Goal: Task Accomplishment & Management: Complete application form

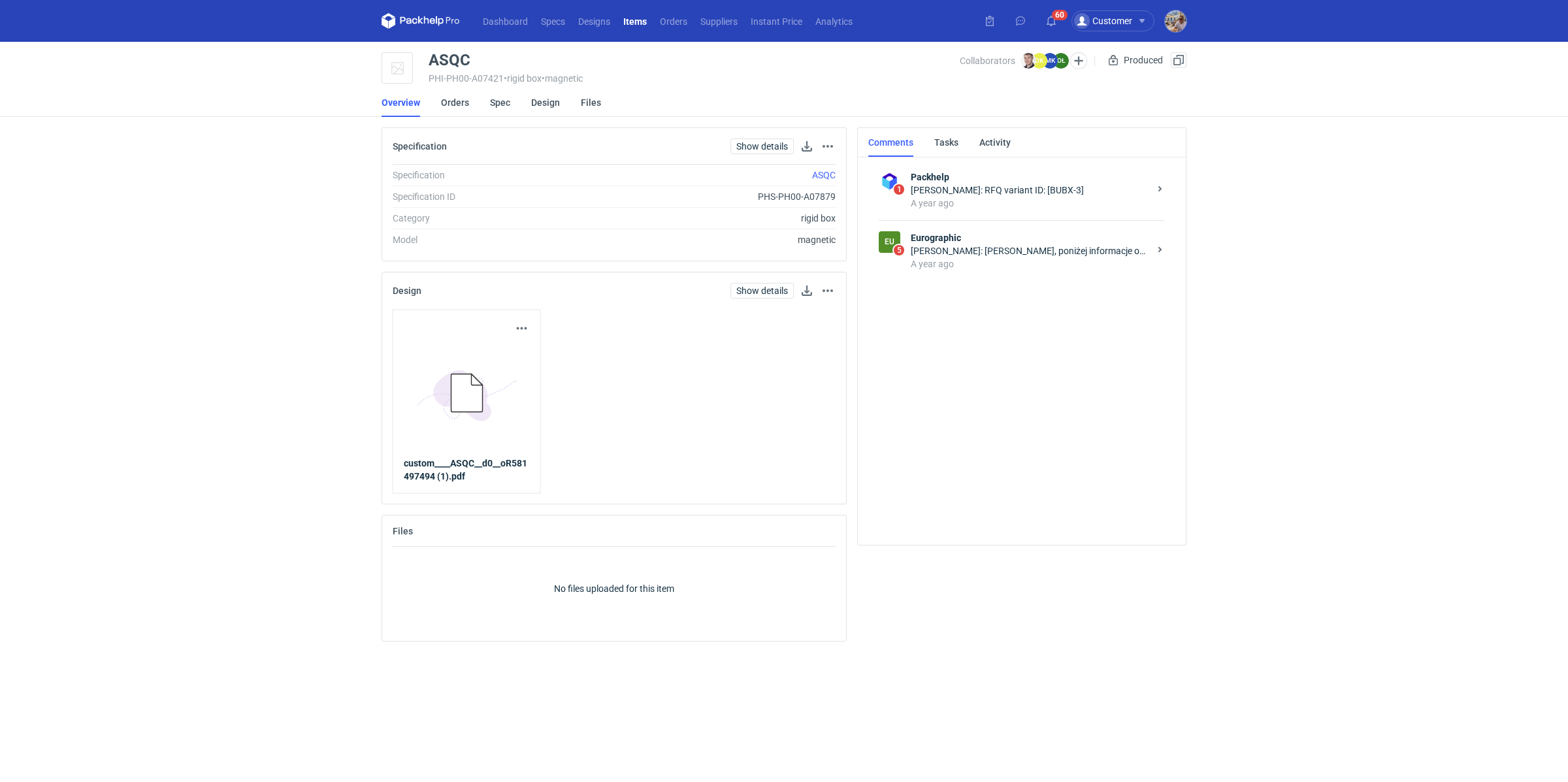
click at [984, 260] on div "A year ago" at bounding box center [1030, 263] width 239 height 13
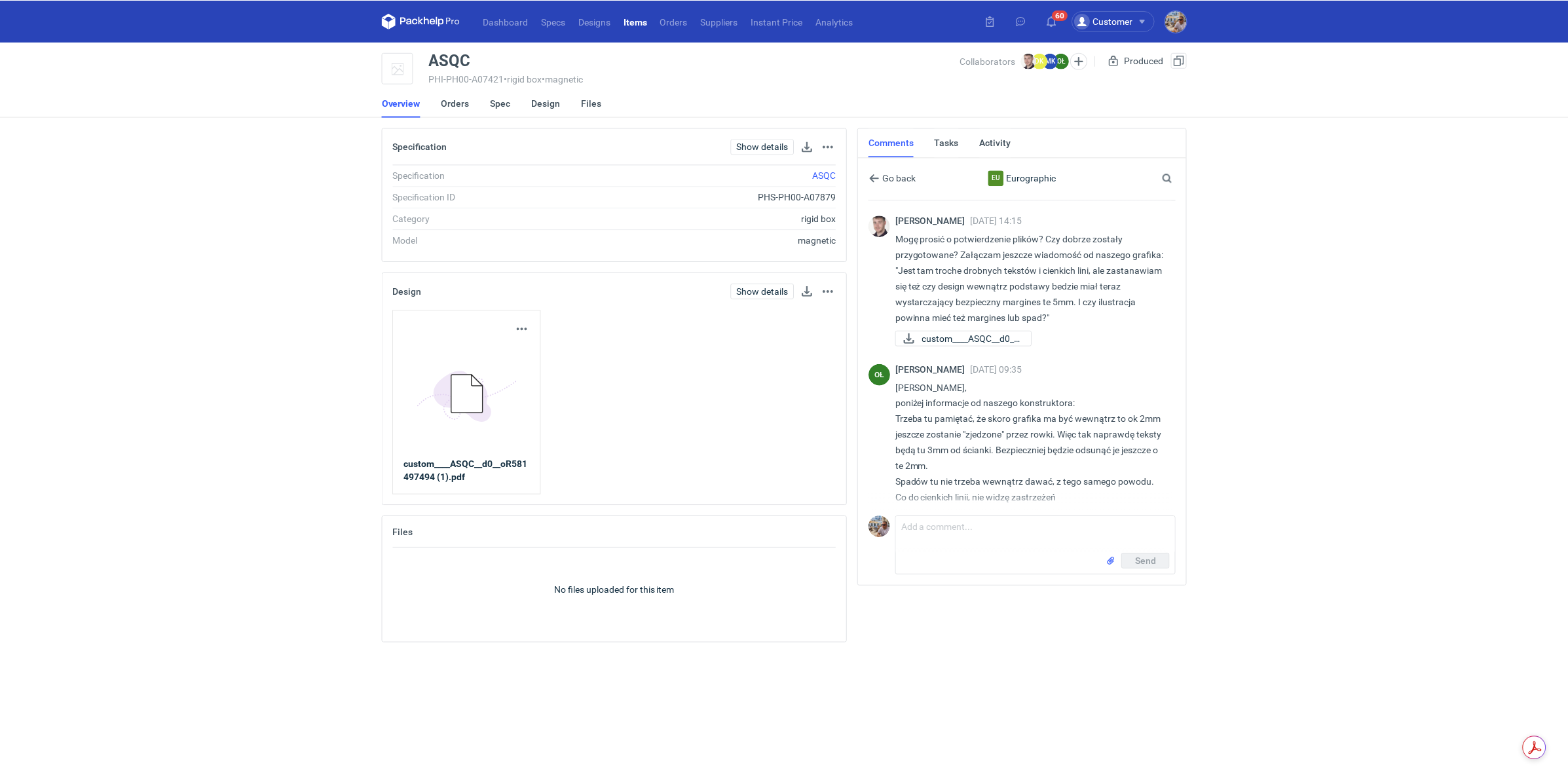
scroll to position [195, 0]
click at [447, 106] on link "Orders" at bounding box center [456, 103] width 28 height 29
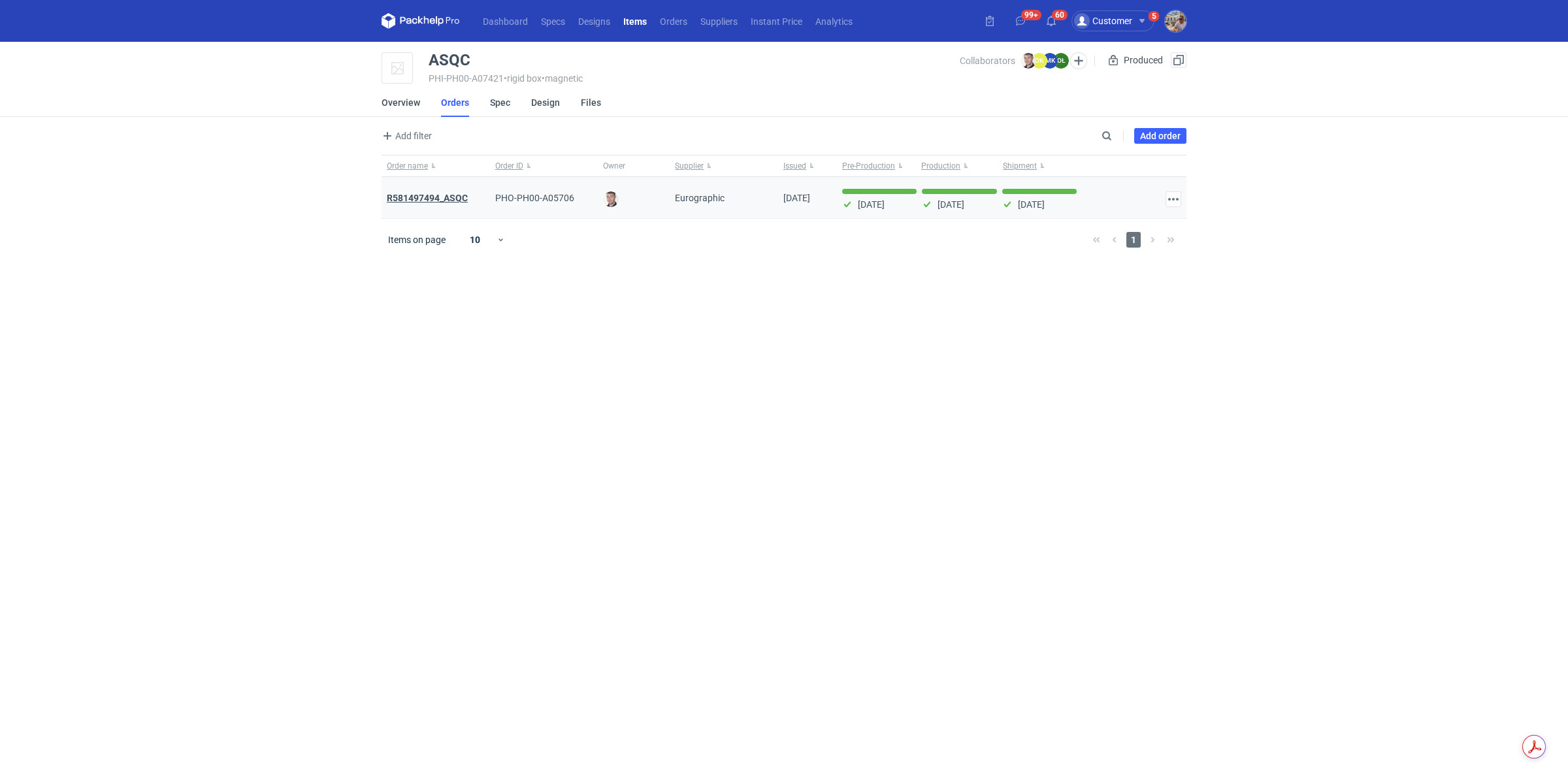
click at [420, 202] on strong "R581497494_ASQC" at bounding box center [427, 197] width 81 height 10
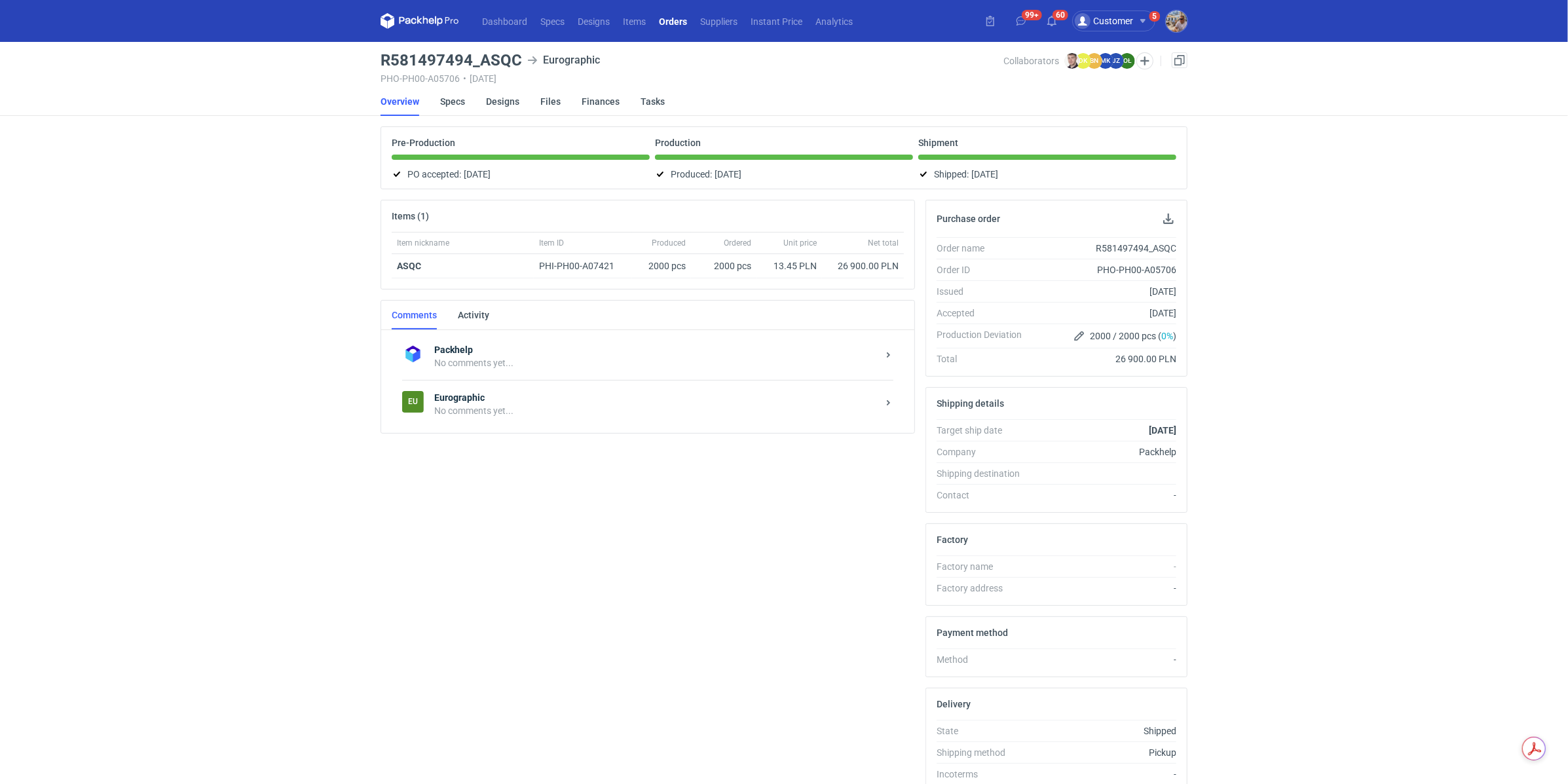
click at [489, 397] on strong "Eurographic" at bounding box center [656, 397] width 443 height 13
click at [400, 348] on use "button" at bounding box center [397, 350] width 9 height 8
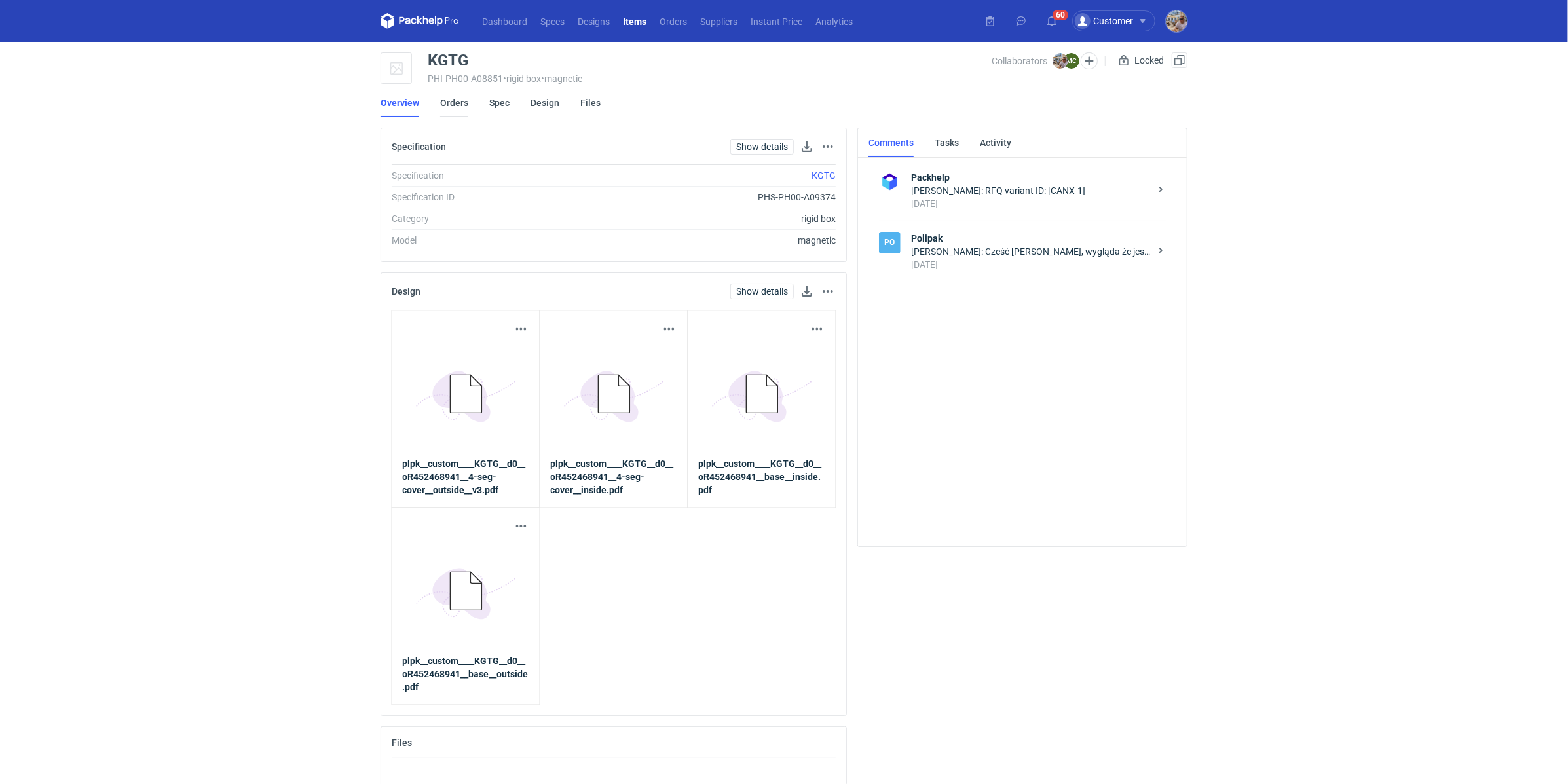
click at [458, 106] on link "Orders" at bounding box center [454, 103] width 28 height 29
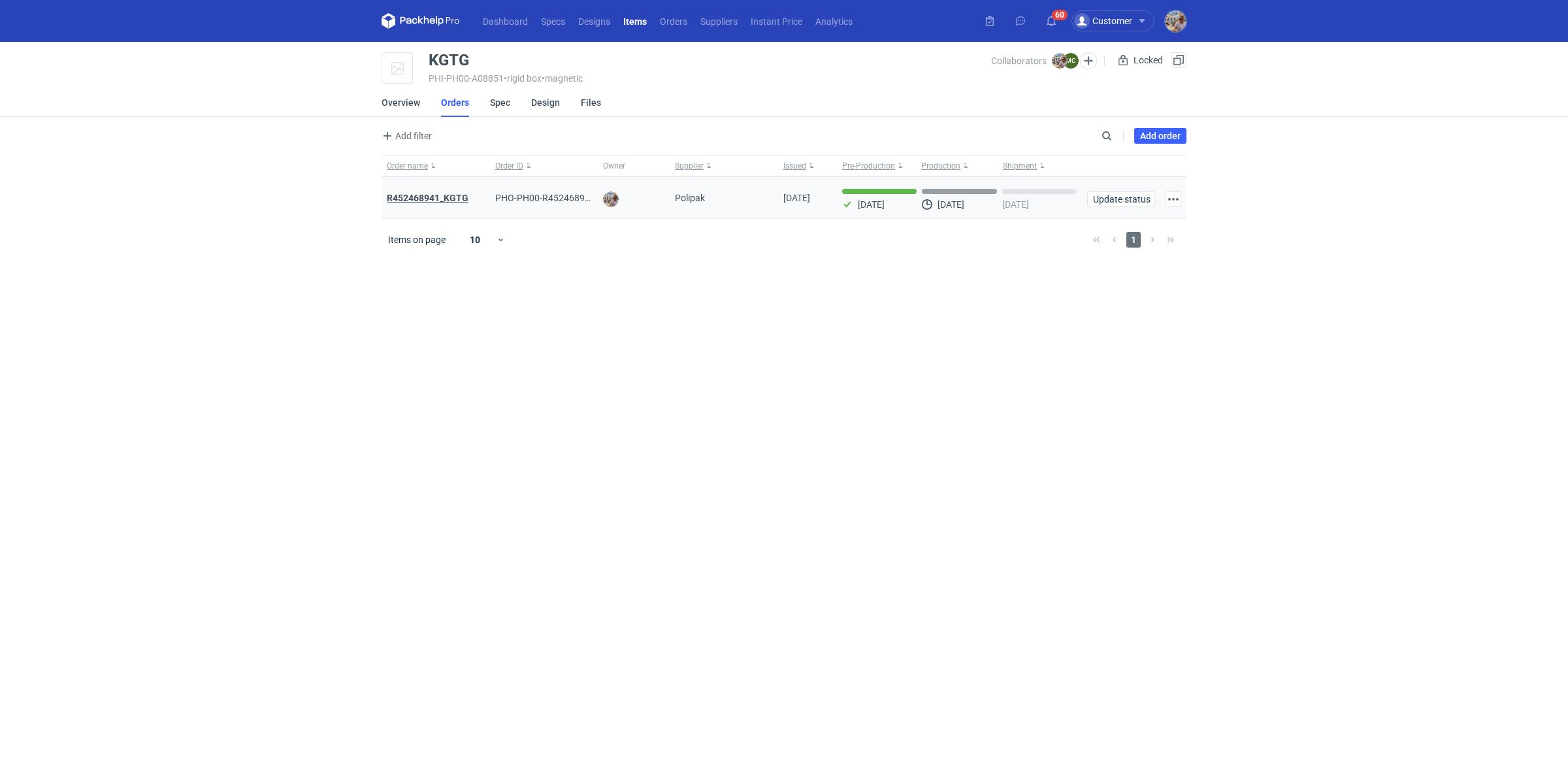
click at [429, 193] on strong "R452468941_KGTG" at bounding box center [428, 197] width 82 height 10
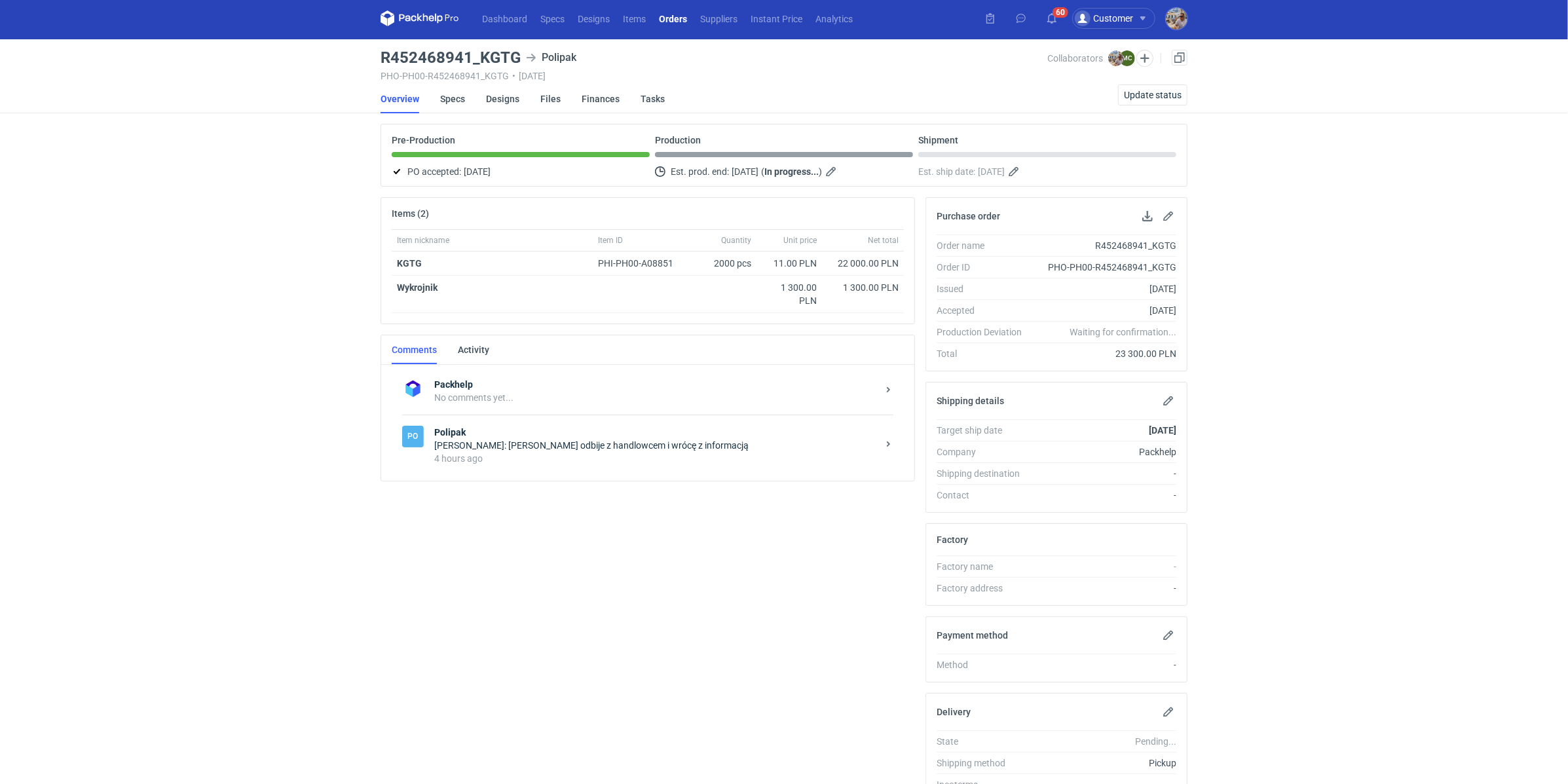
scroll to position [3, 0]
click at [587, 468] on div "Po Polipak Michał Palasek: Zaraz odbije z handlowcem i wrócę z informacją 4 hou…" at bounding box center [648, 444] width 491 height 61
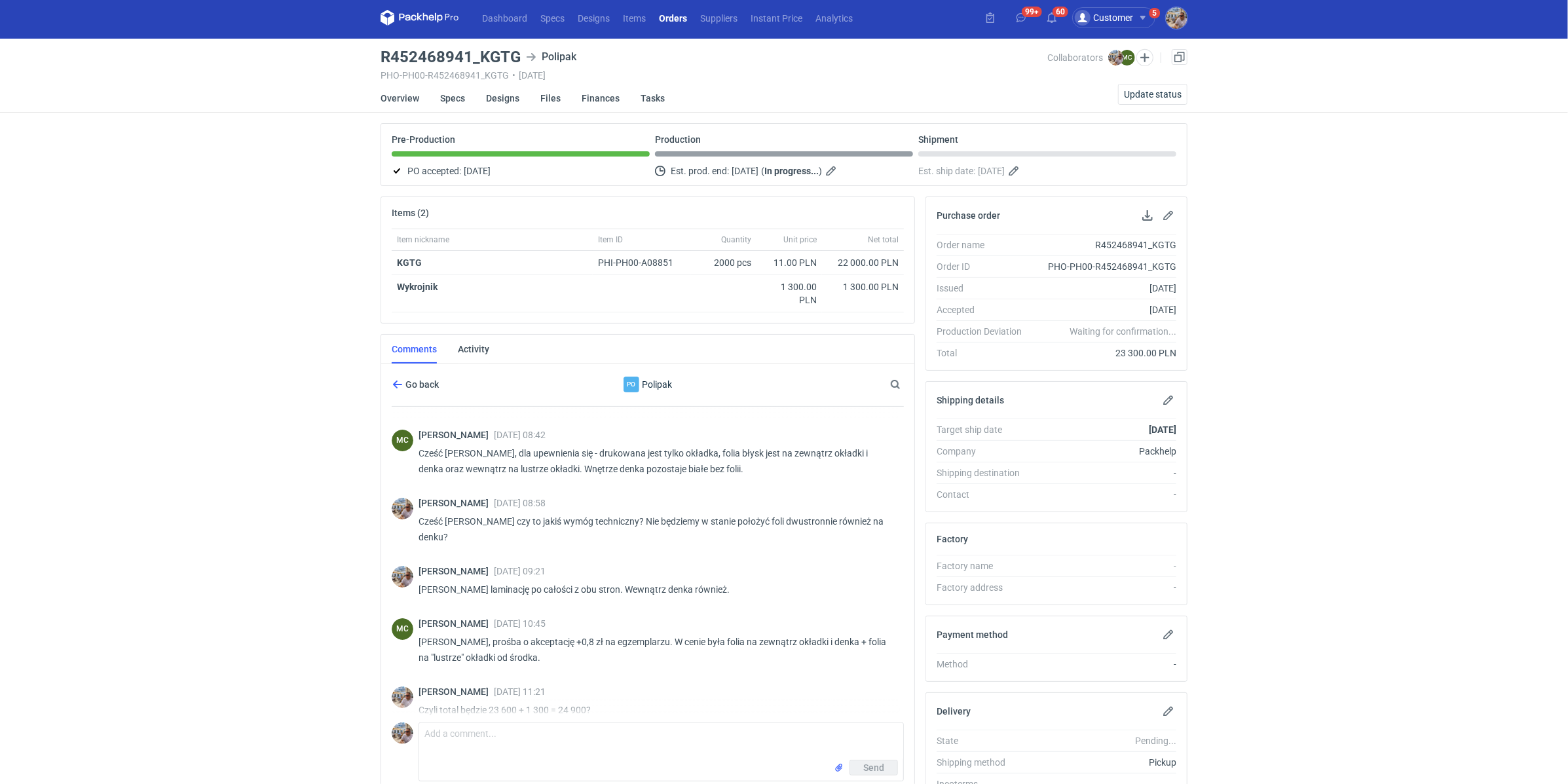
scroll to position [143, 0]
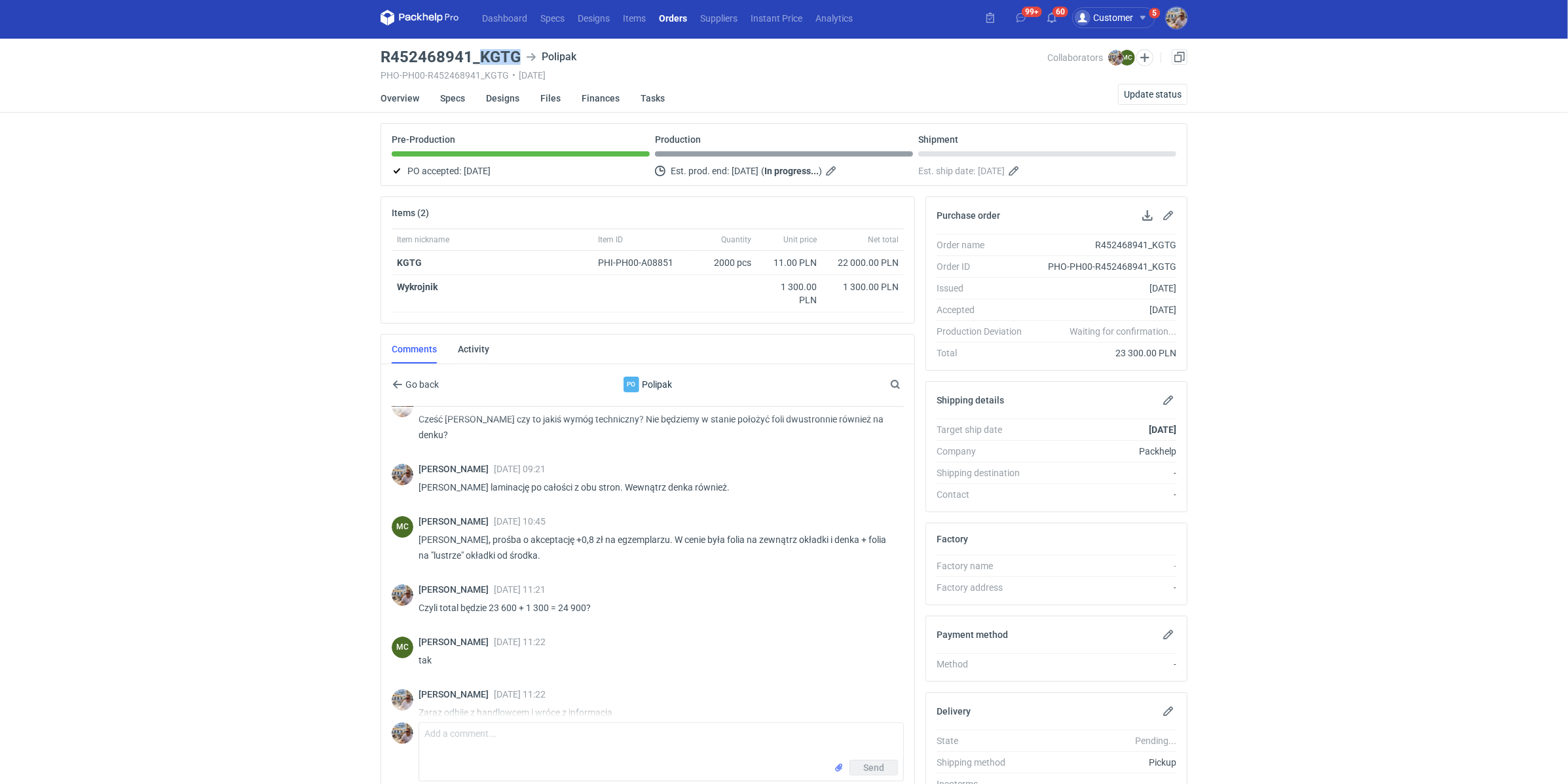
drag, startPoint x: 482, startPoint y: 55, endPoint x: 518, endPoint y: 55, distance: 36.0
click at [518, 55] on h3 "R452468941_KGTG" at bounding box center [451, 57] width 140 height 16
copy h3 "KGTG"
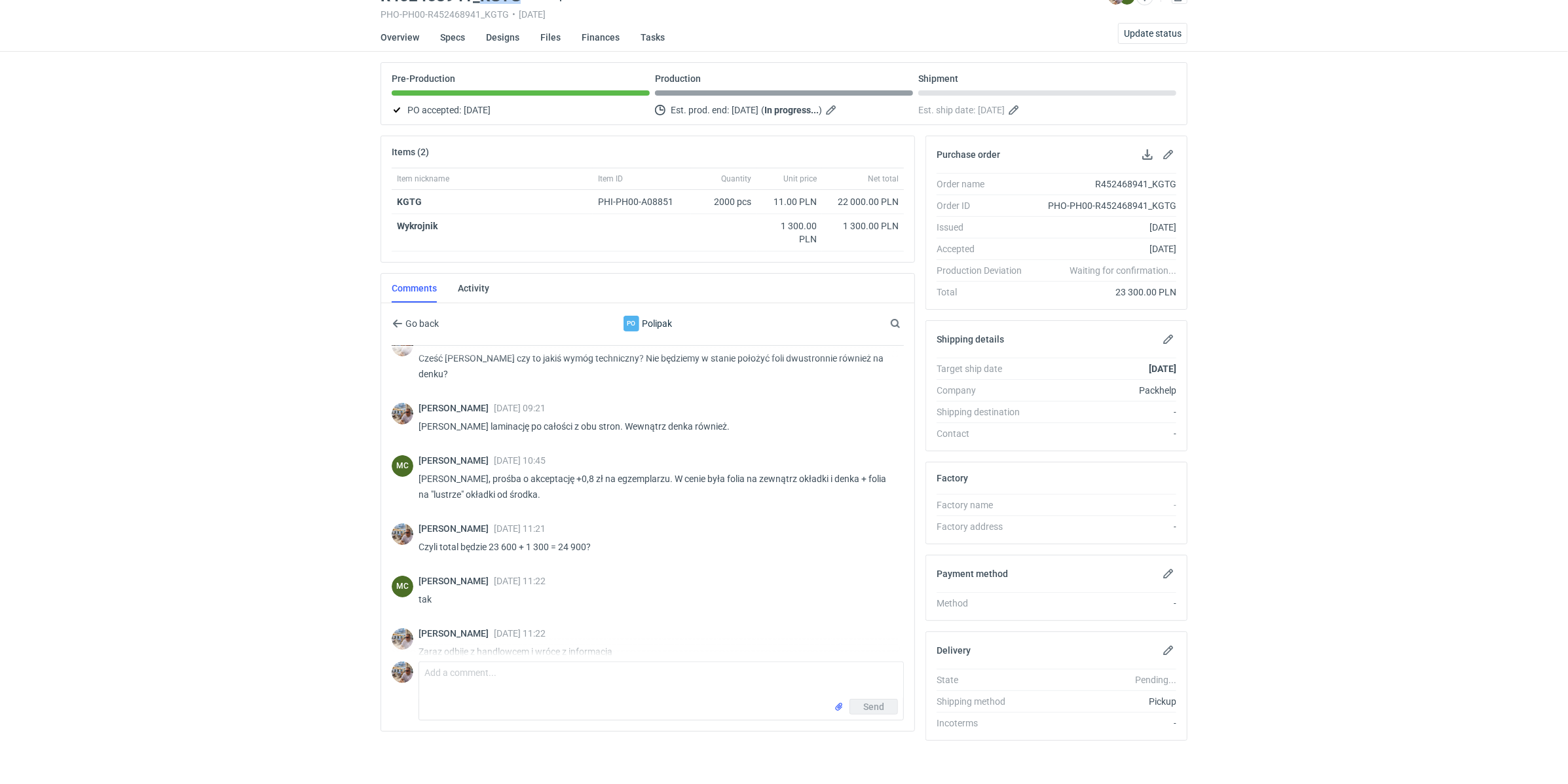
scroll to position [65, 0]
click at [514, 674] on textarea "Comment message" at bounding box center [662, 679] width 484 height 37
click at [475, 668] on textarea "Comment message" at bounding box center [662, 679] width 484 height 37
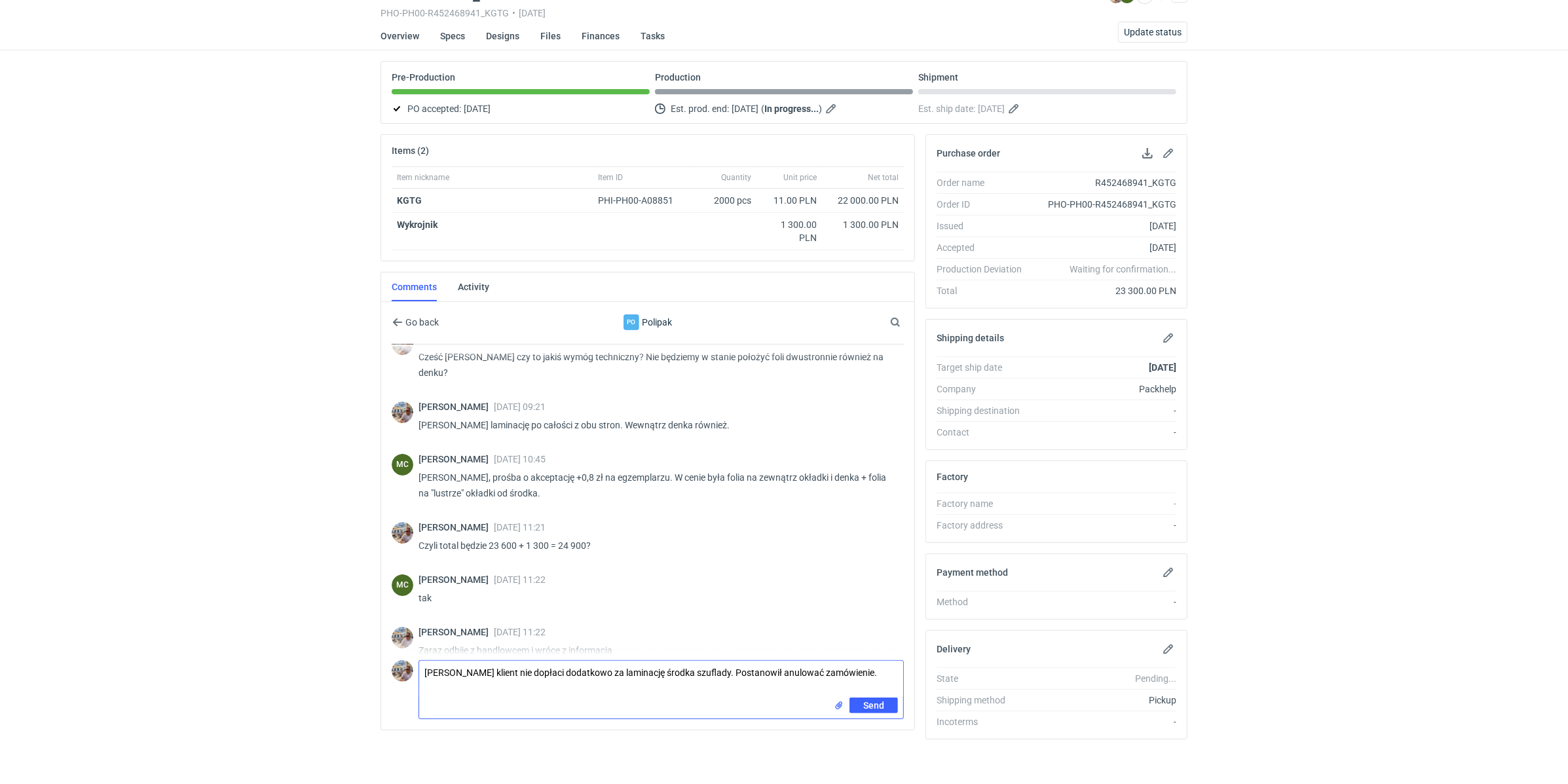
type textarea "Marcin klient nie dopłaci dodatkowo za laminację środka szuflady. Postanowił an…"
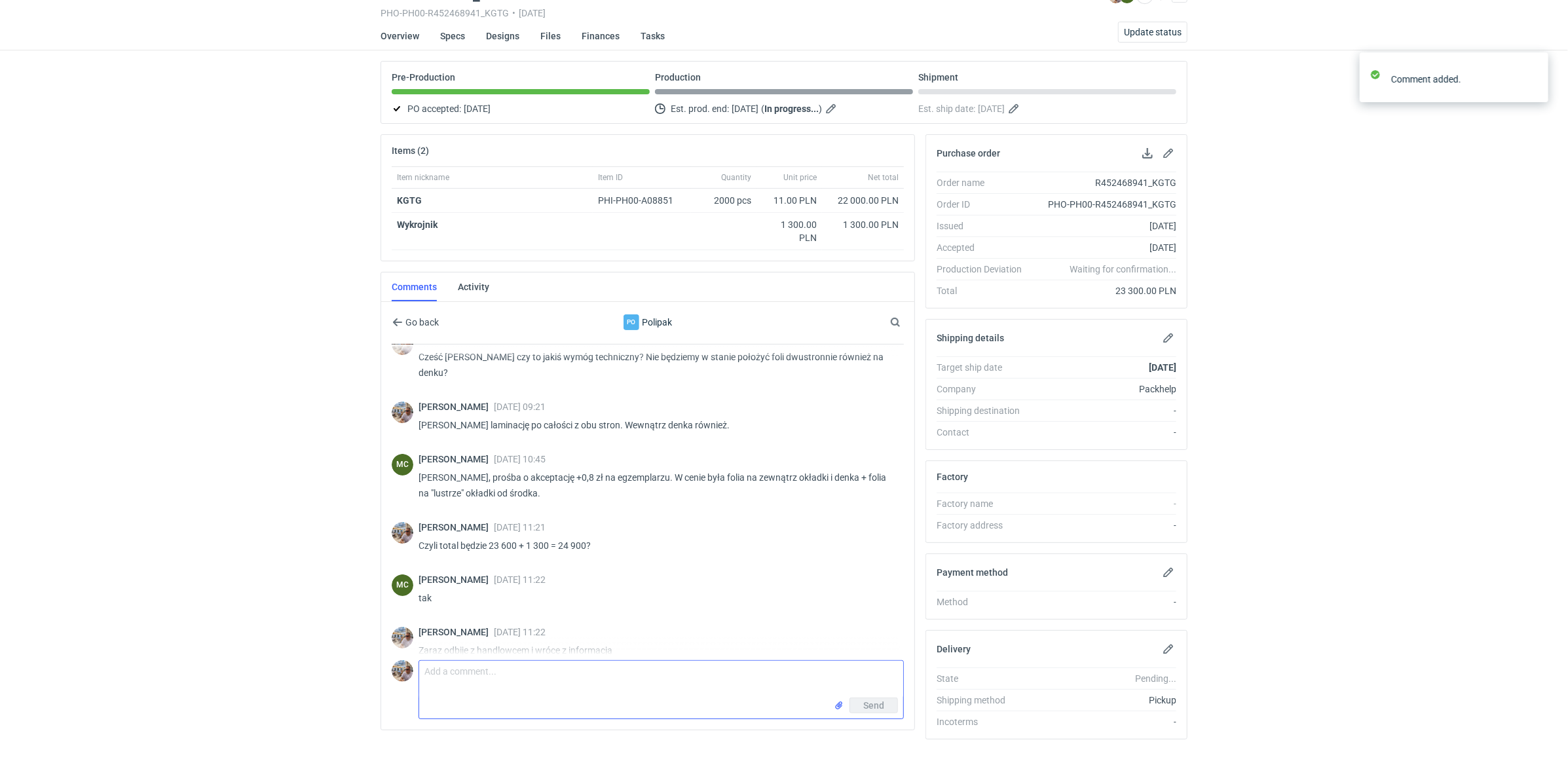
scroll to position [201, 0]
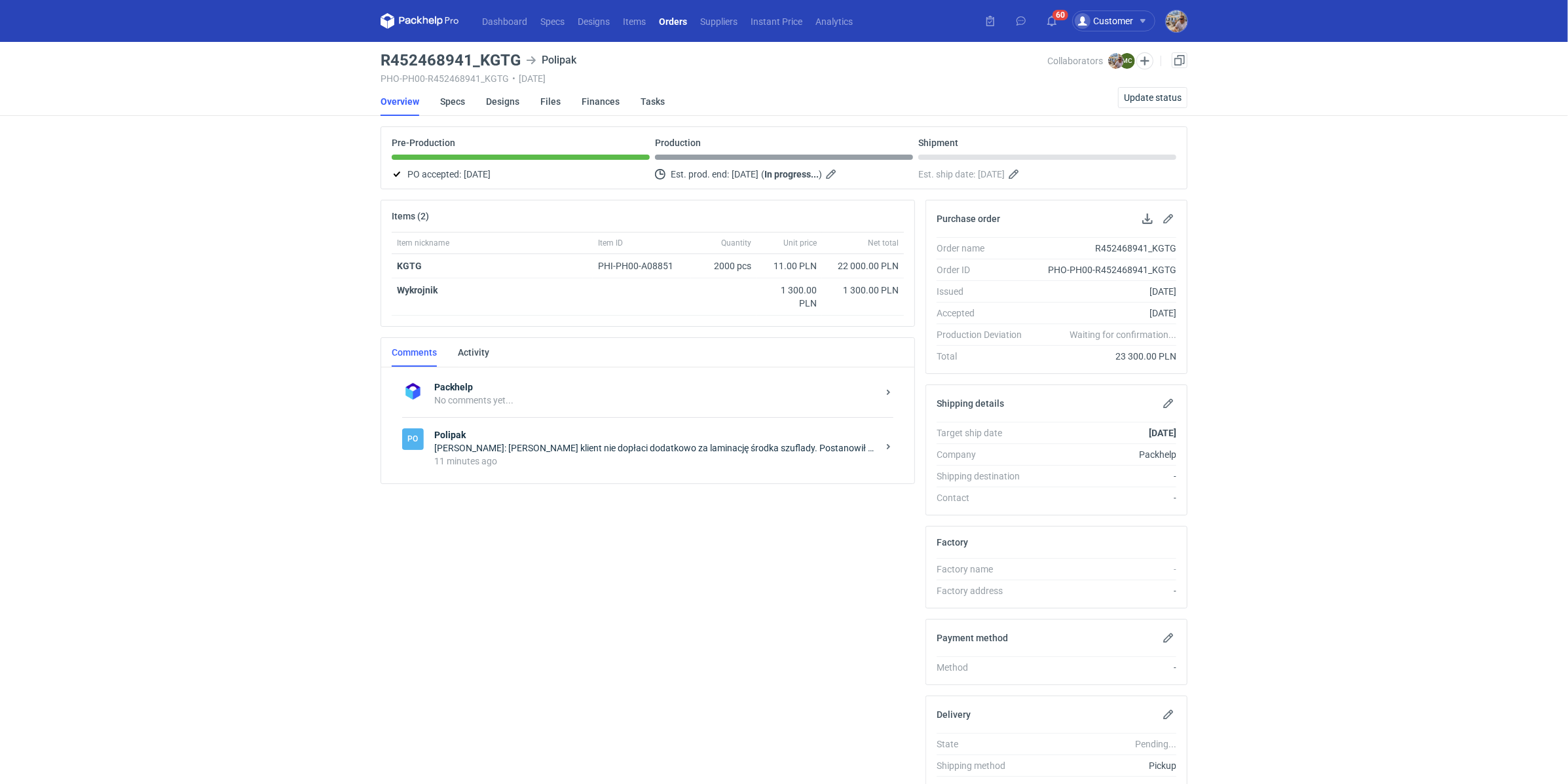
click at [717, 444] on div "[PERSON_NAME]: [PERSON_NAME] klient nie dopłaci dodatkowo za laminację środka s…" at bounding box center [656, 447] width 443 height 13
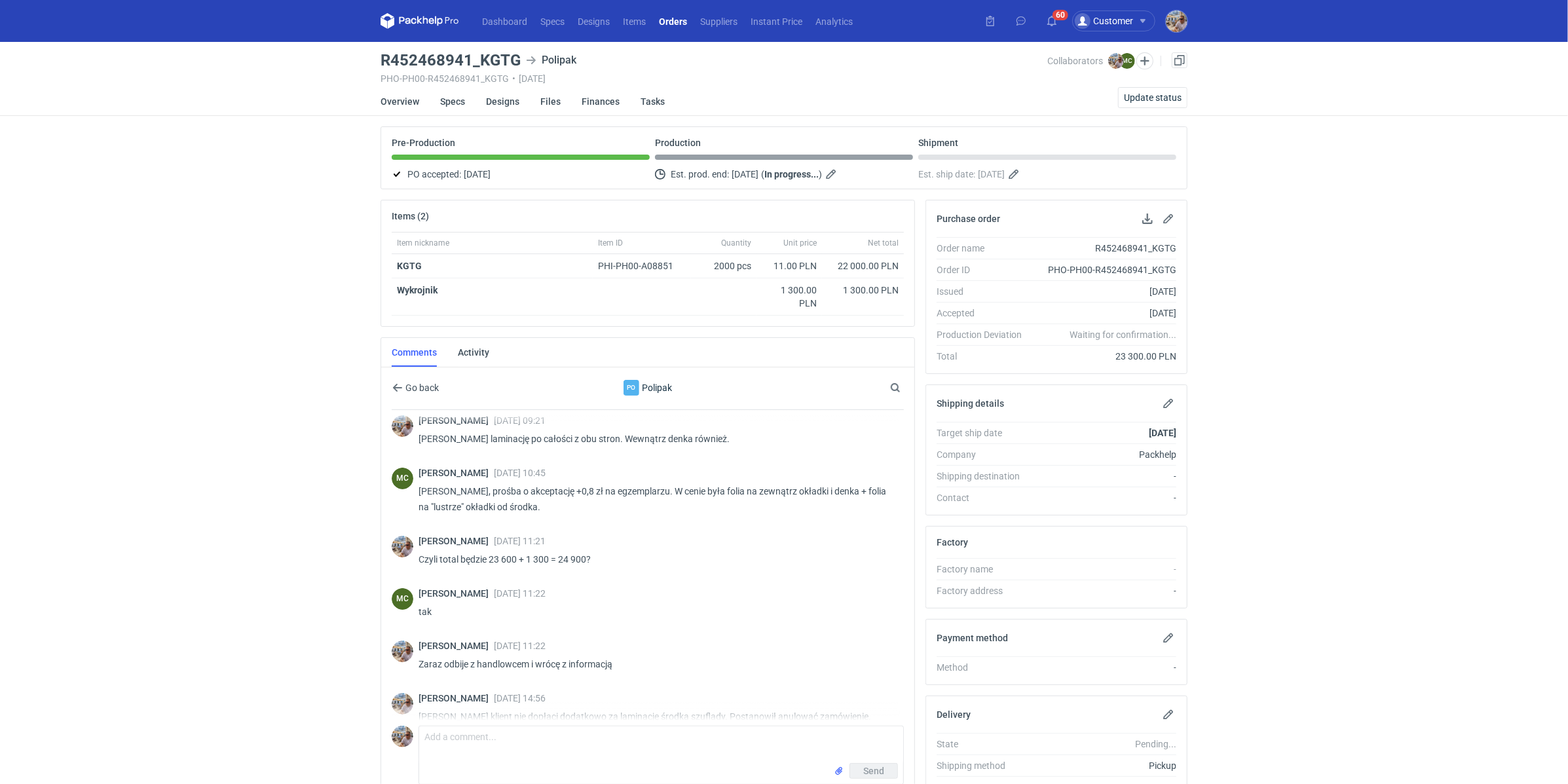
scroll to position [196, 0]
click at [1170, 97] on span "Update status" at bounding box center [1153, 97] width 58 height 9
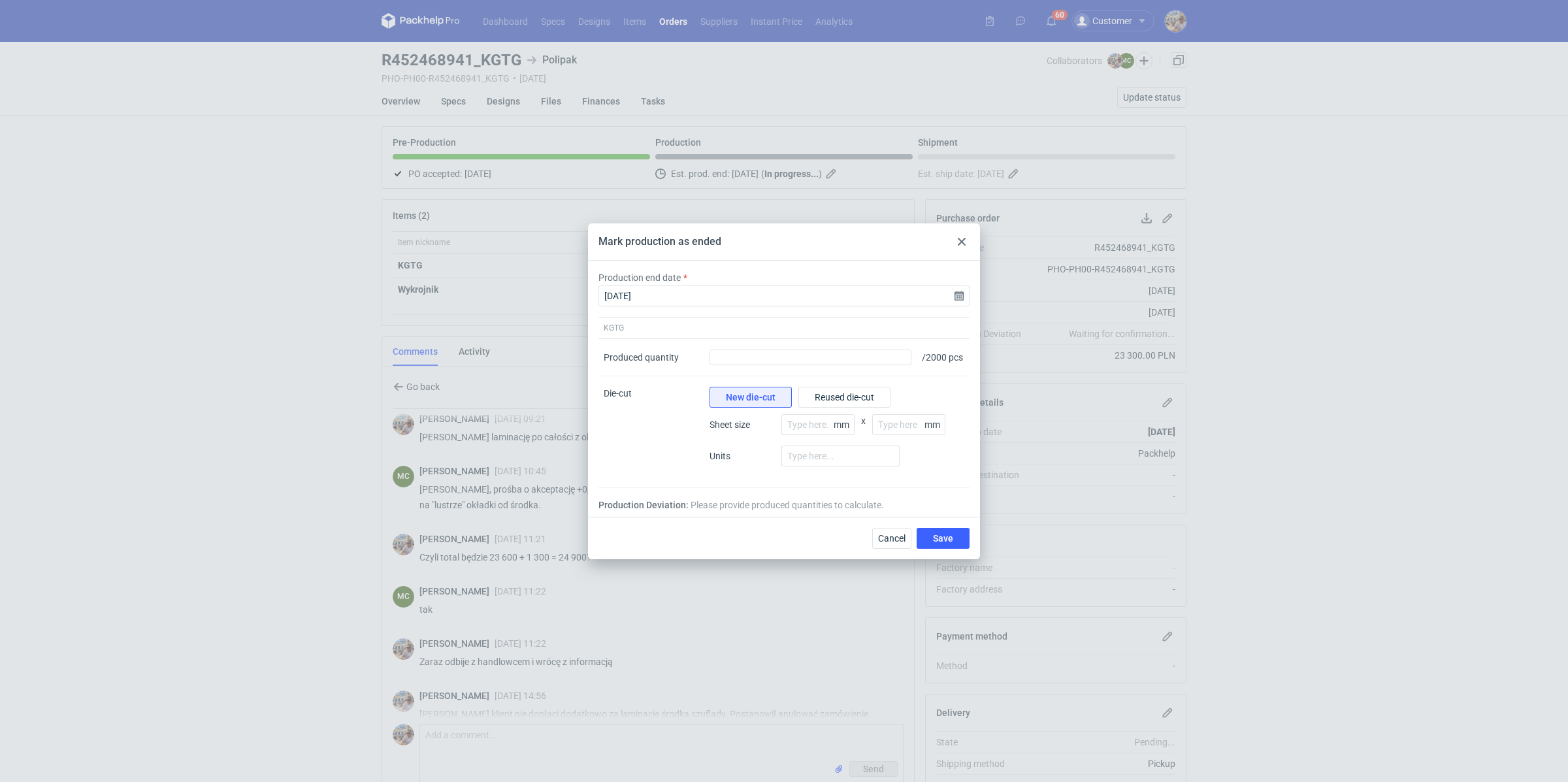
click at [964, 240] on icon at bounding box center [962, 242] width 8 height 8
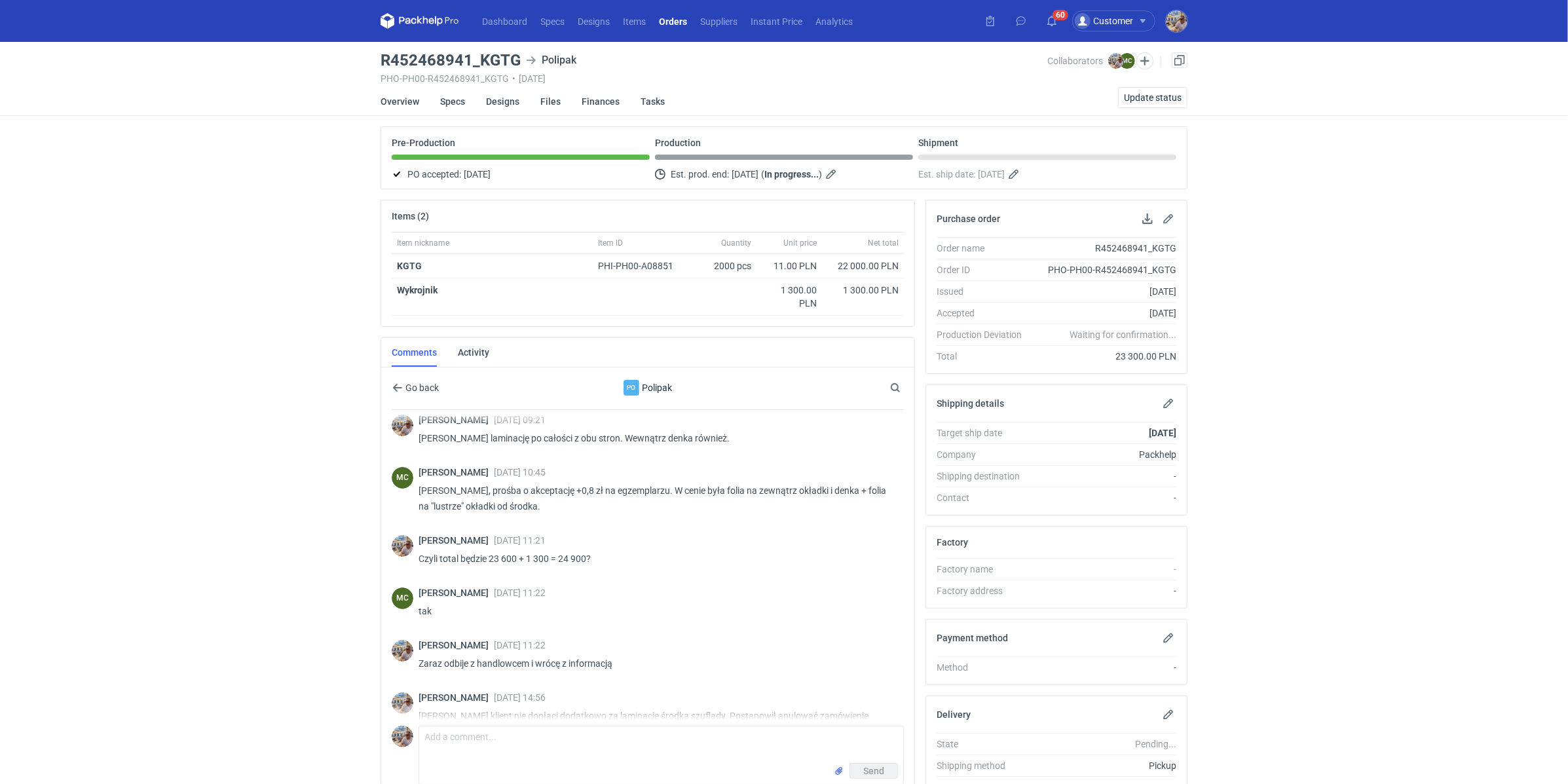
scroll to position [65, 0]
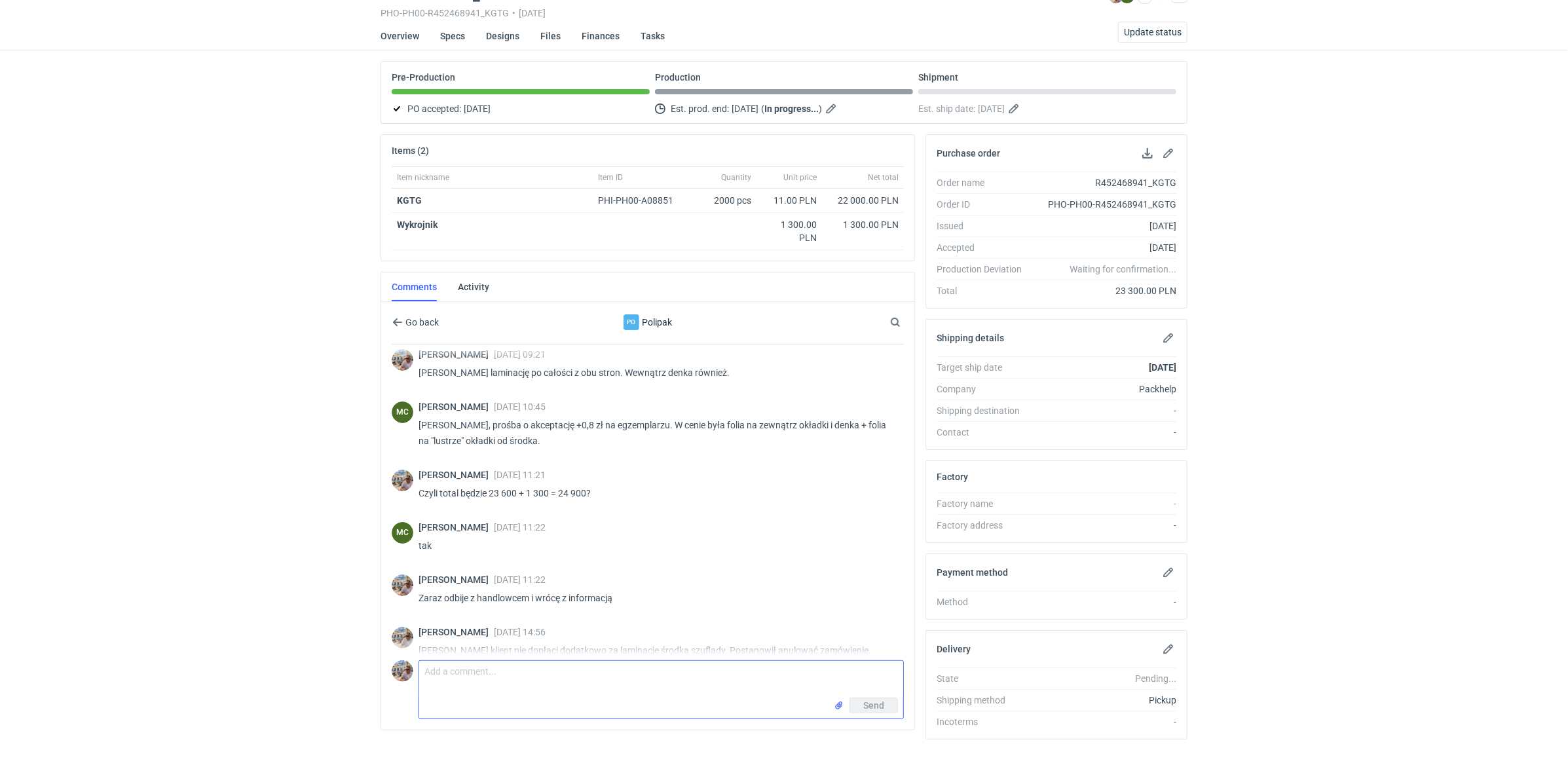
click at [425, 687] on textarea "Comment message" at bounding box center [662, 679] width 484 height 37
type textarea "Marcin zamknij proszę zlecenie z wyprodukowaną ilością "0"."
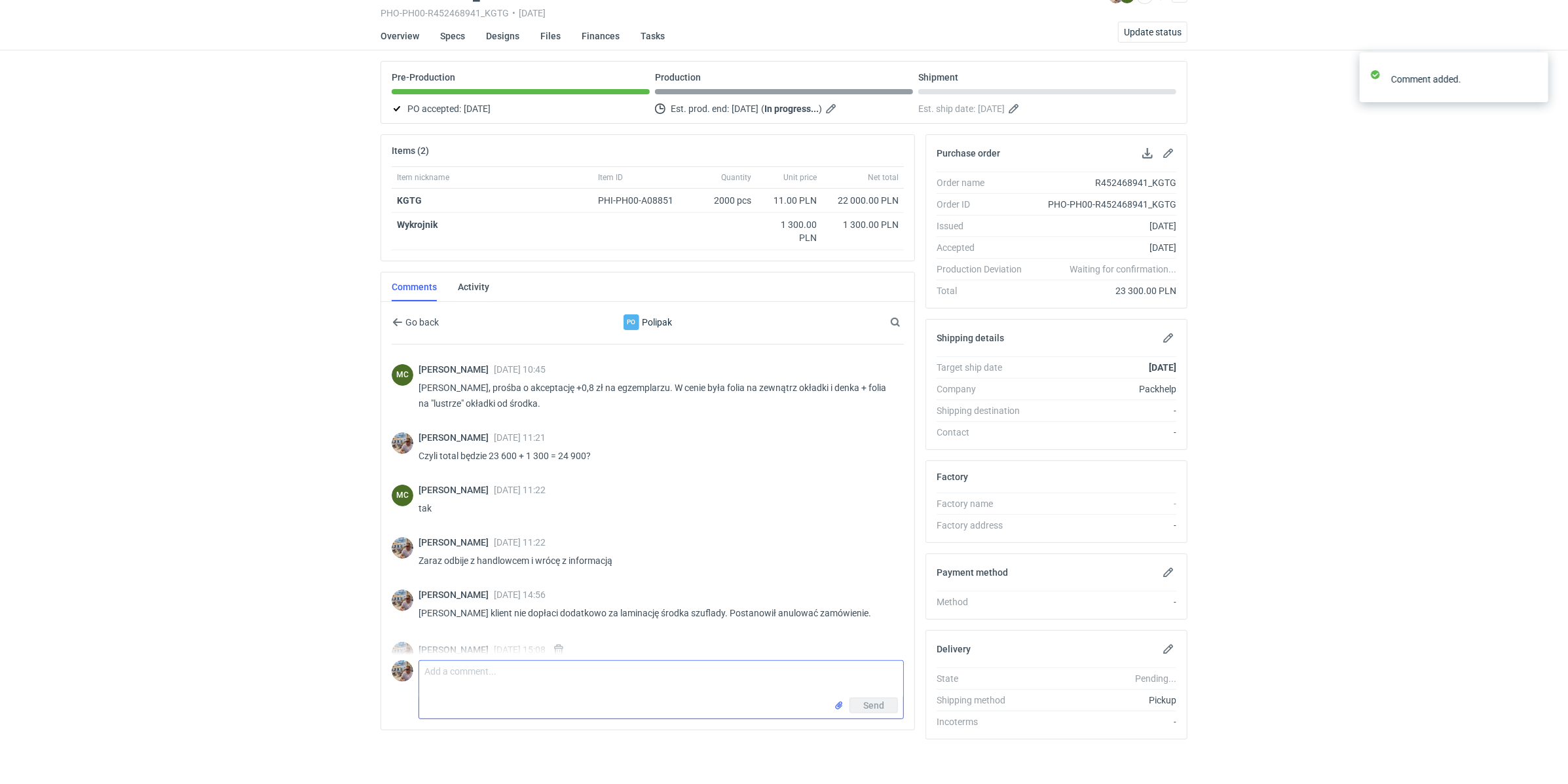
scroll to position [254, 0]
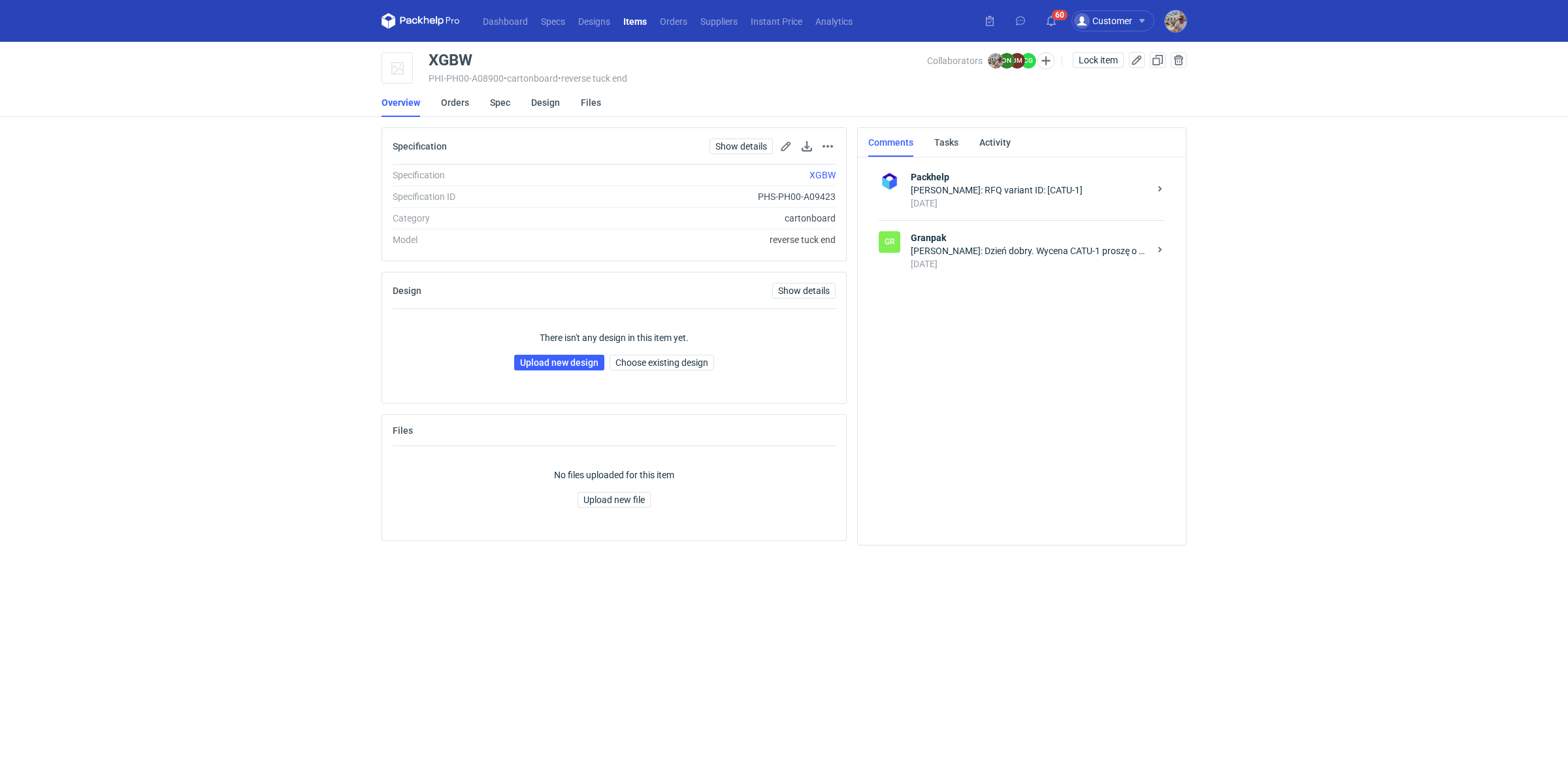
click at [1005, 254] on div "Michał Palasek: Dzień dobry. Wycena CATU-1 proszę o przesłanie Państwa siatki d…" at bounding box center [1030, 250] width 239 height 13
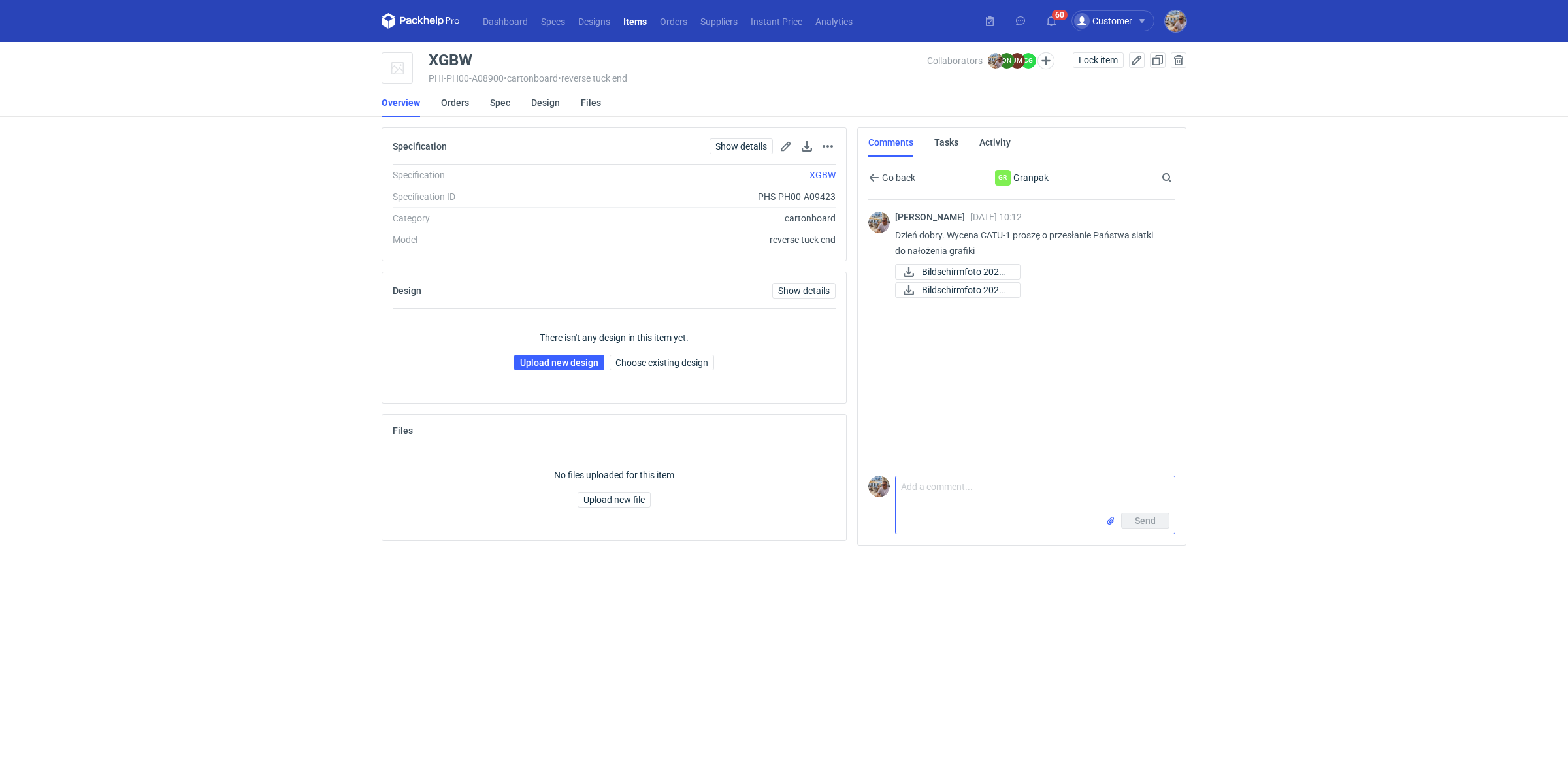
click at [973, 495] on textarea "Comment message" at bounding box center [1035, 494] width 279 height 37
type textarea "Dzień dobry. Proszę o pilne przesłanie siatki do nałożenia grafiki."
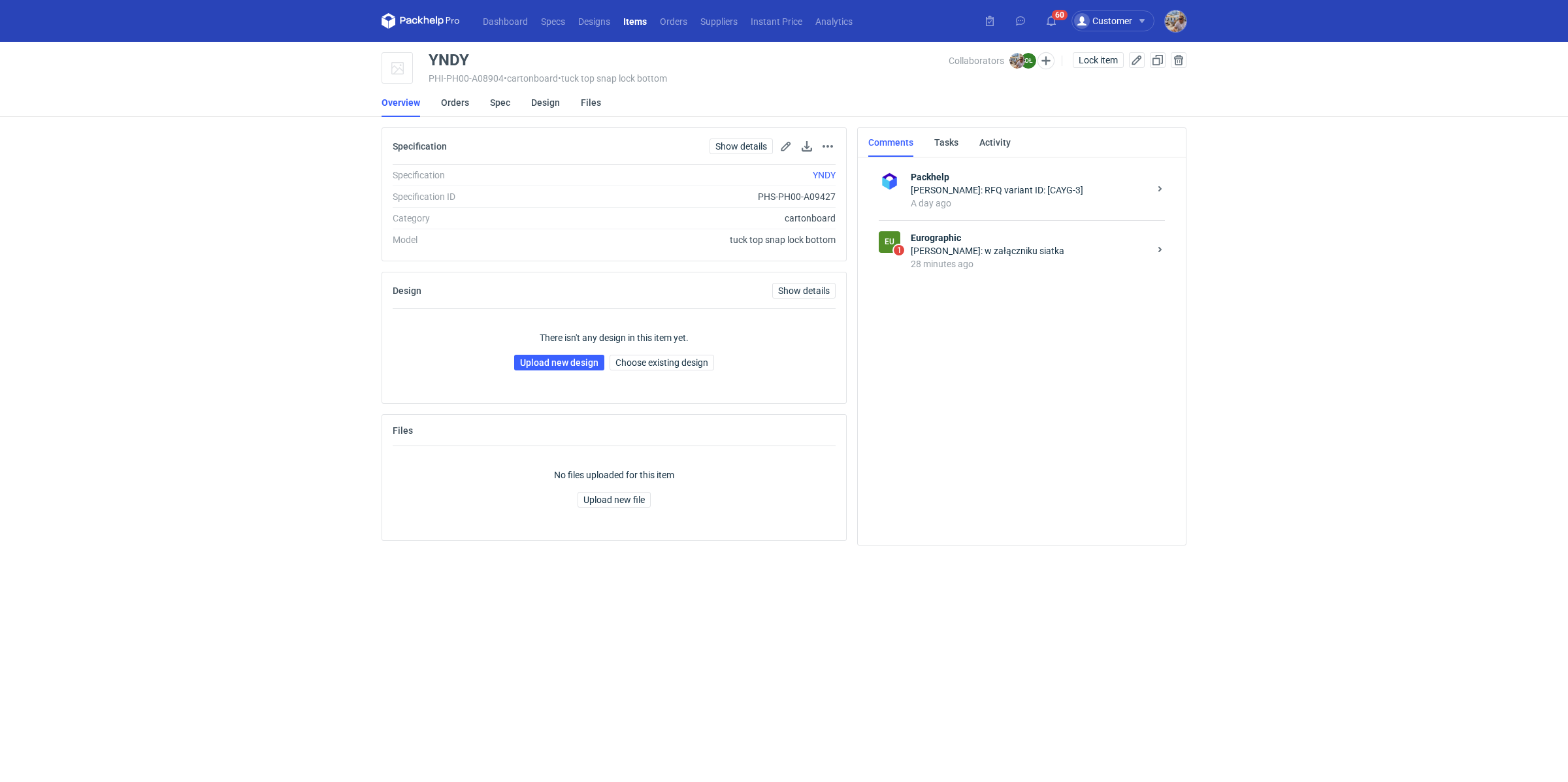
click at [998, 244] on div "Olga Łopatowicz: w załączniku siatka" at bounding box center [1030, 250] width 239 height 13
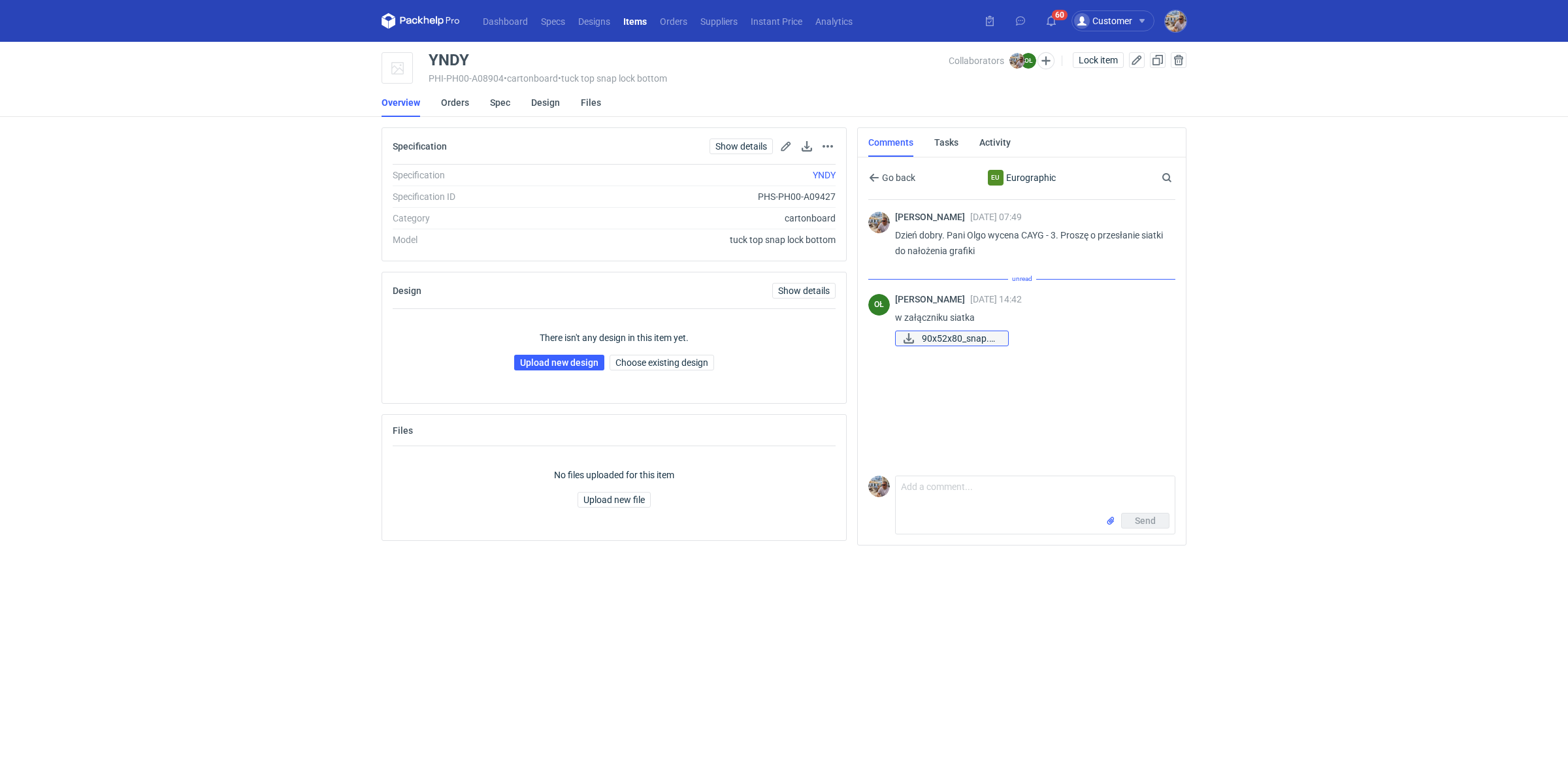
click at [951, 341] on span "90x52x80_snap.pdf" at bounding box center [959, 338] width 76 height 14
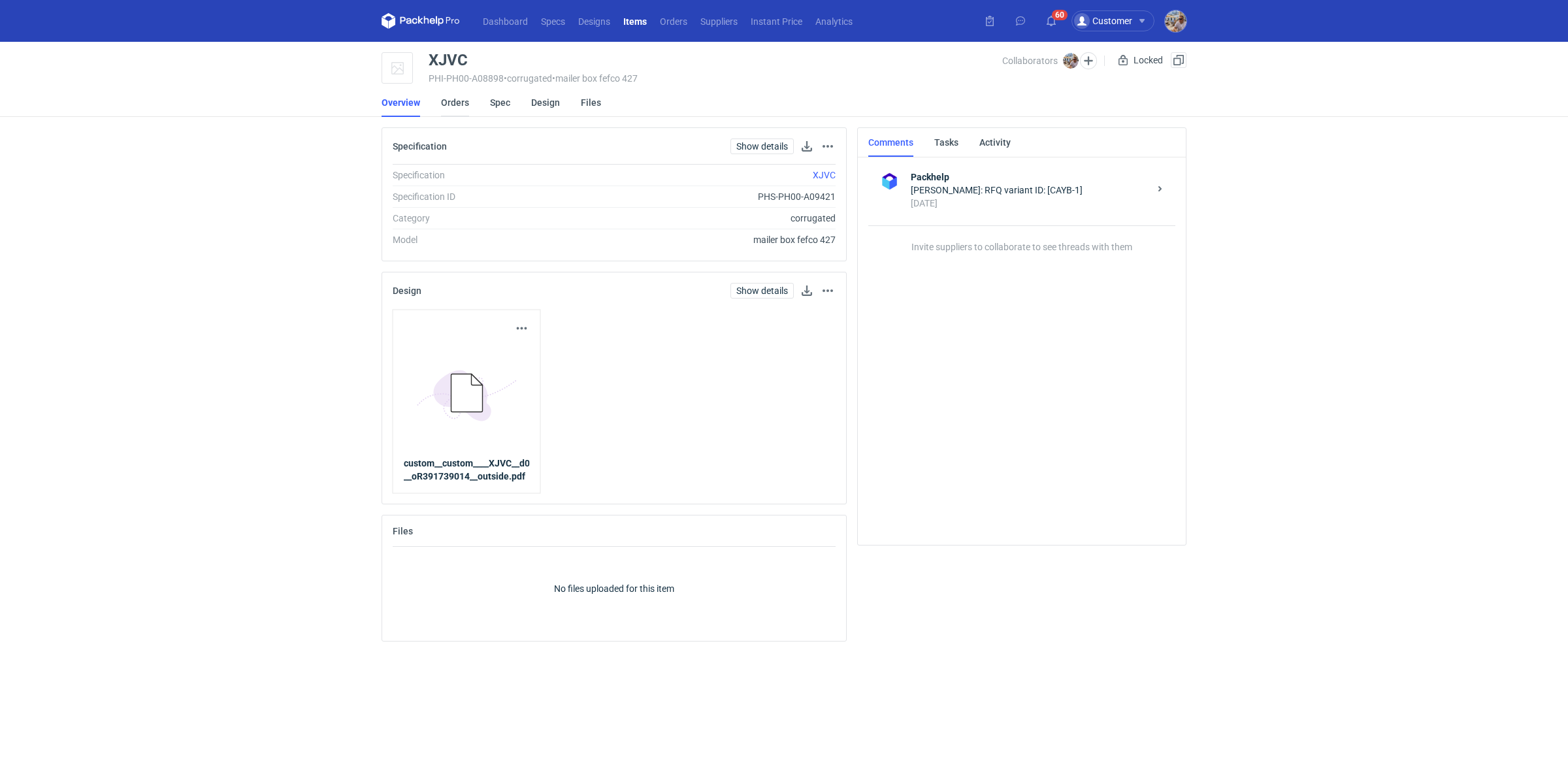
click at [456, 107] on link "Orders" at bounding box center [454, 103] width 28 height 29
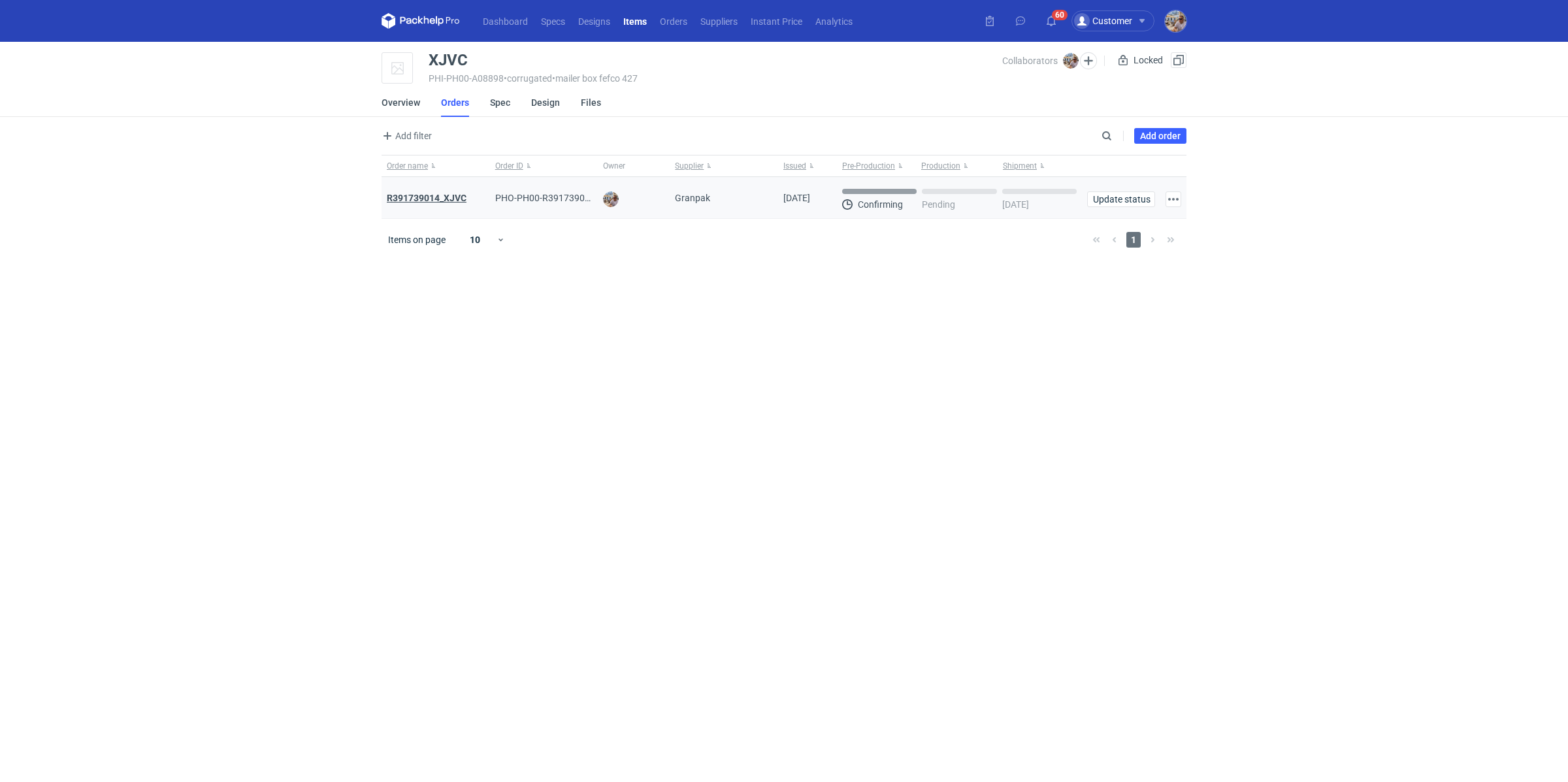
click at [453, 195] on strong "R391739014_XJVC" at bounding box center [427, 197] width 80 height 10
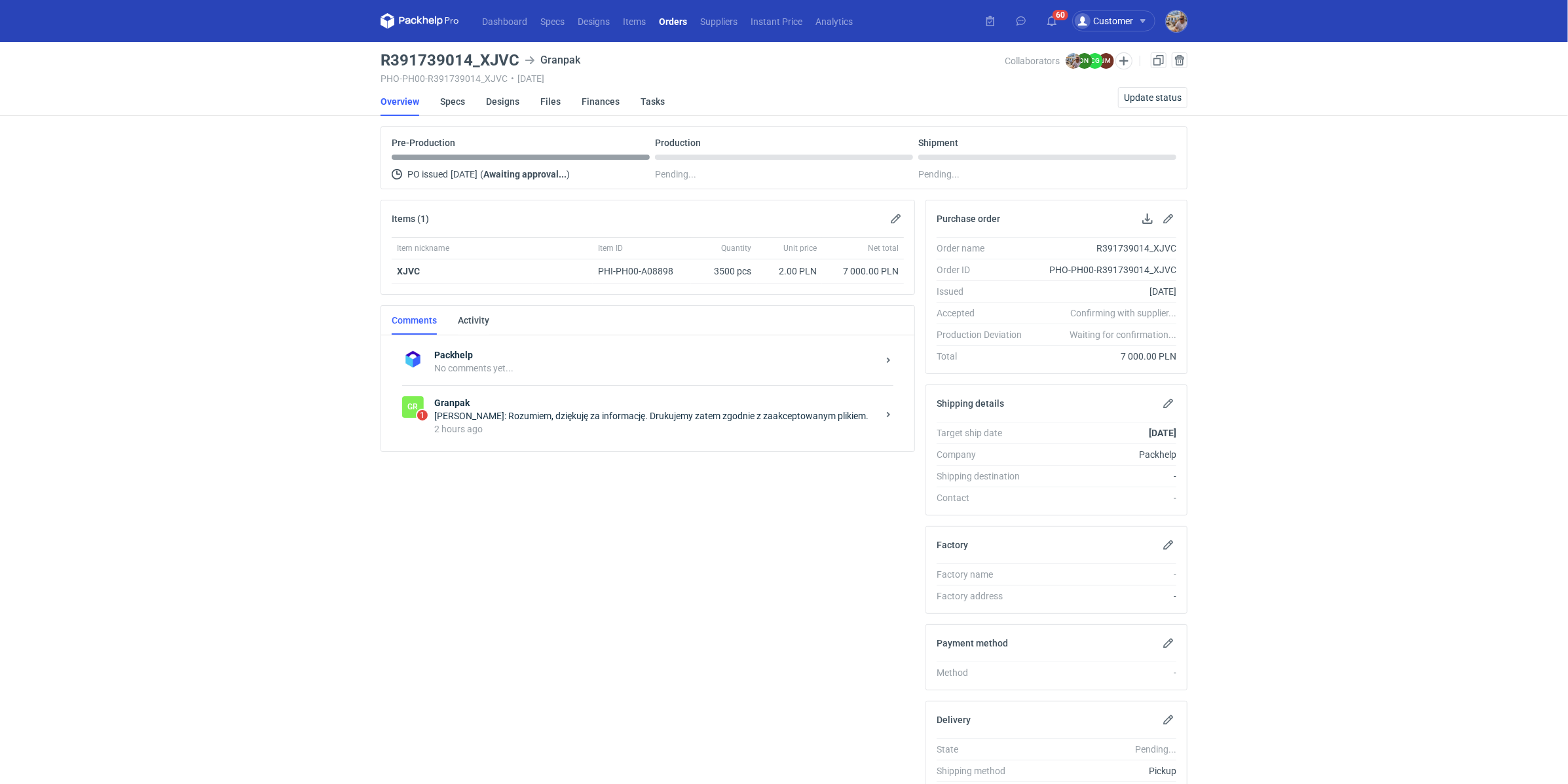
click at [531, 406] on strong "Granpak" at bounding box center [656, 402] width 443 height 13
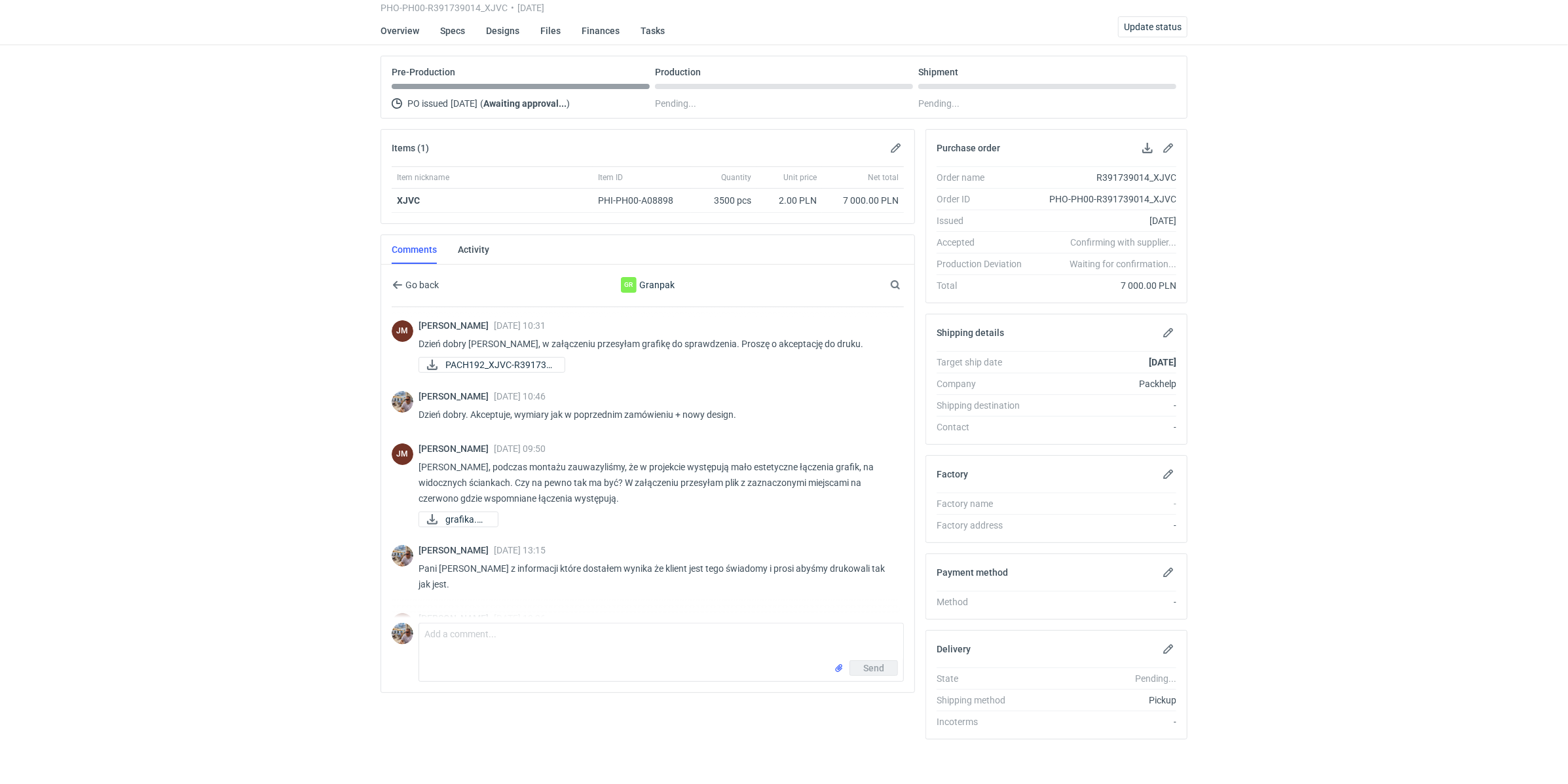
scroll to position [211, 0]
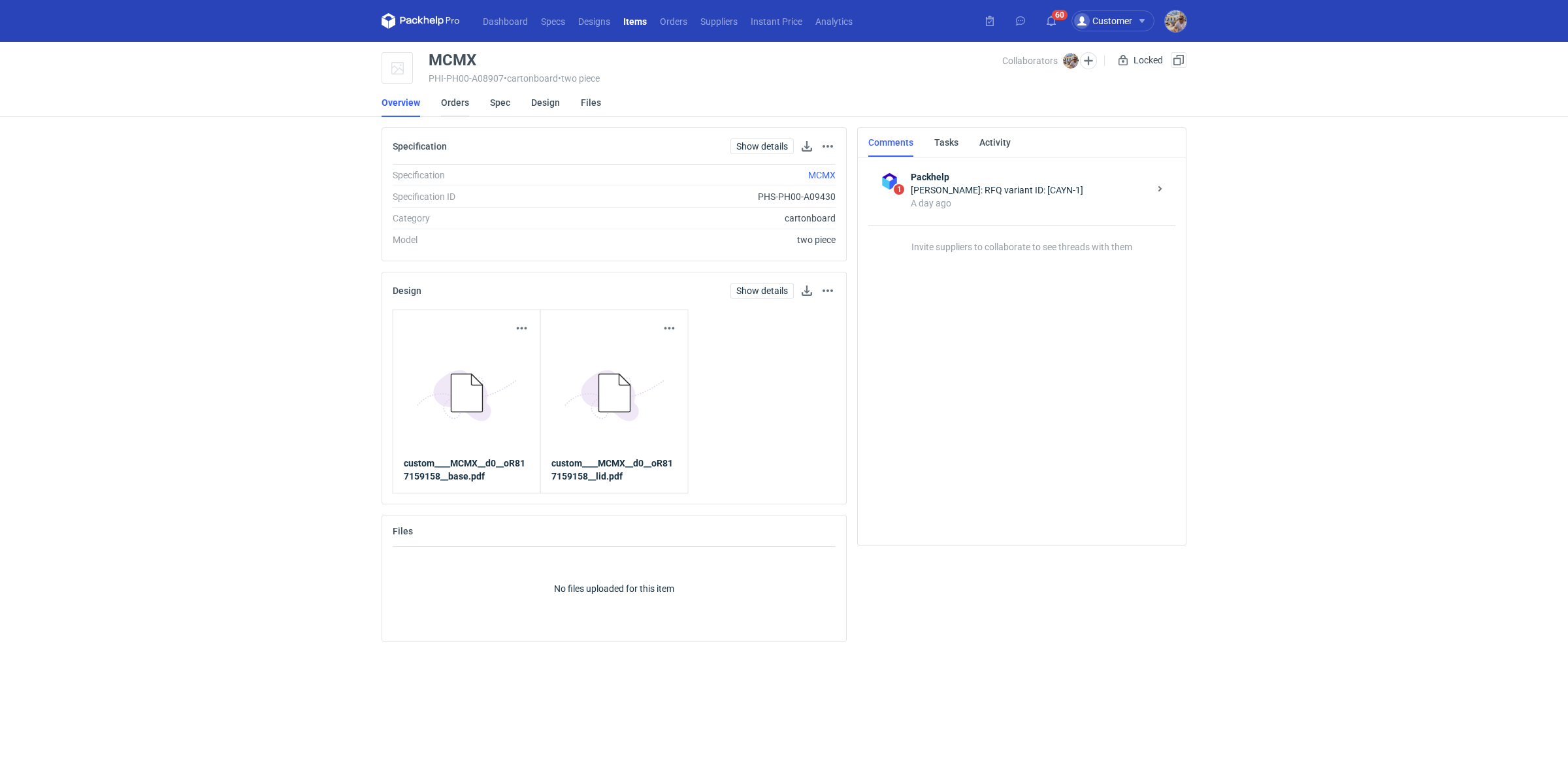
click at [458, 105] on link "Orders" at bounding box center [454, 103] width 28 height 29
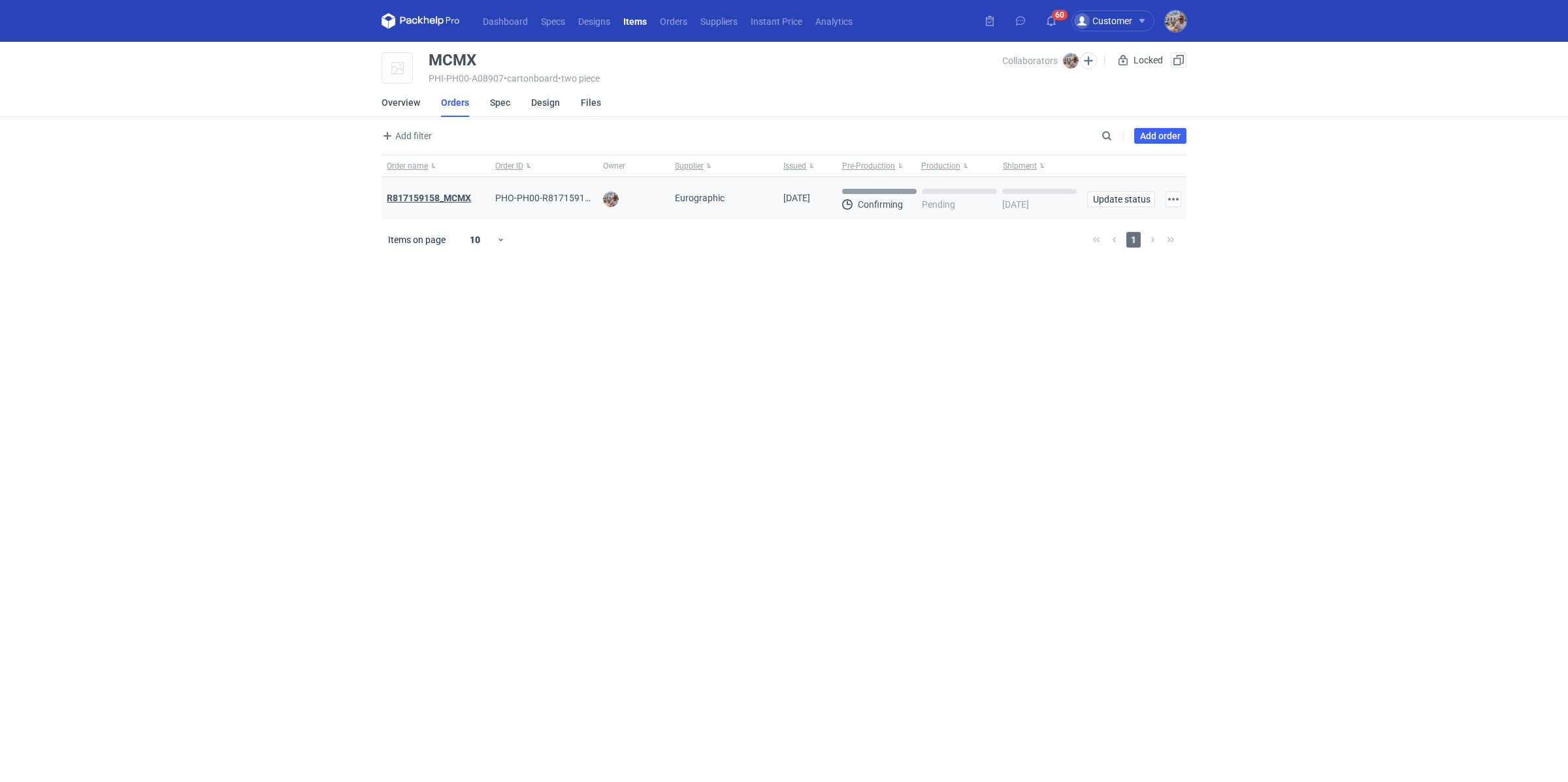
click at [444, 198] on strong "R817159158_MCMX" at bounding box center [429, 197] width 84 height 10
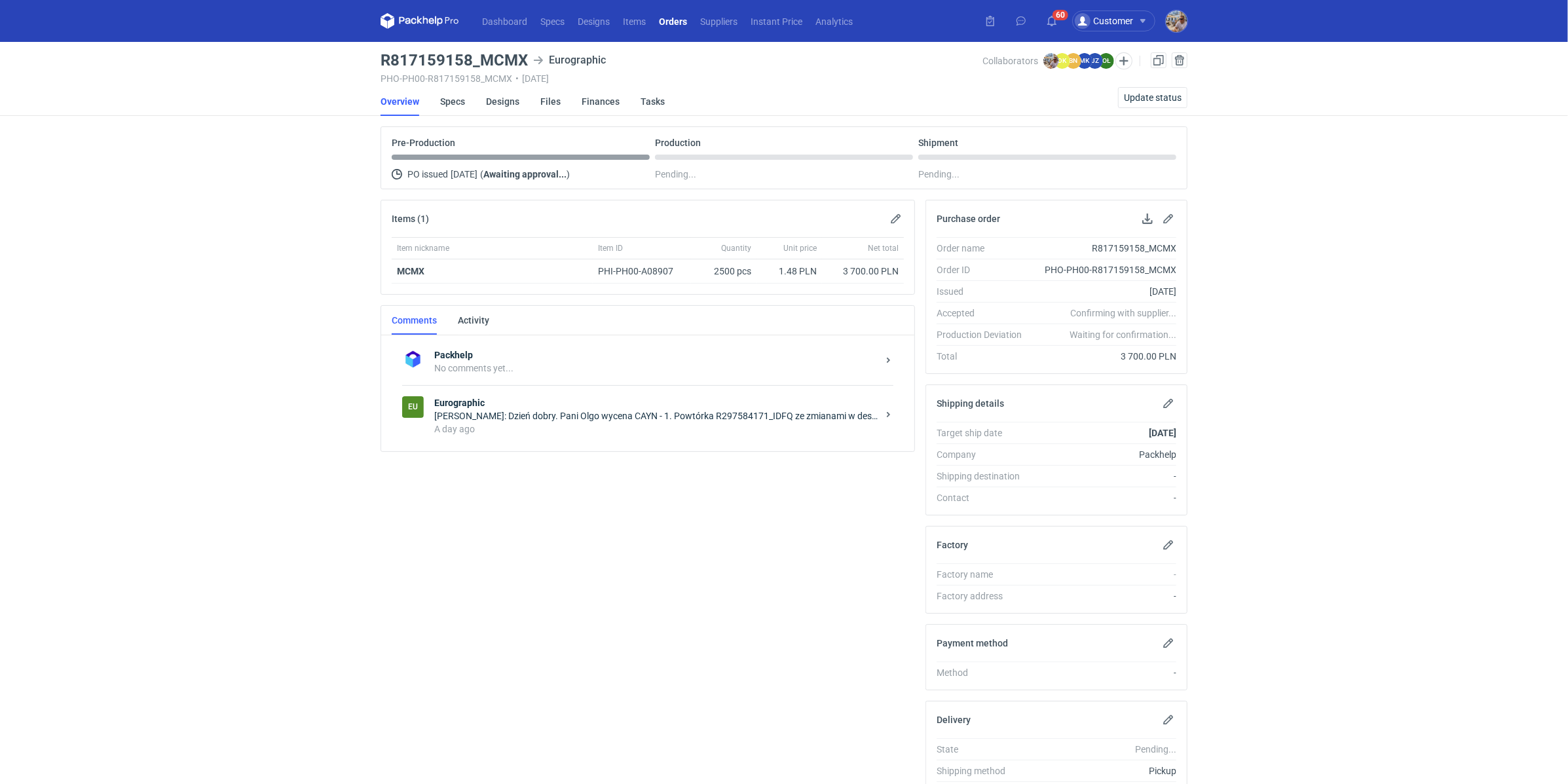
click at [557, 431] on div "A day ago" at bounding box center [656, 429] width 443 height 13
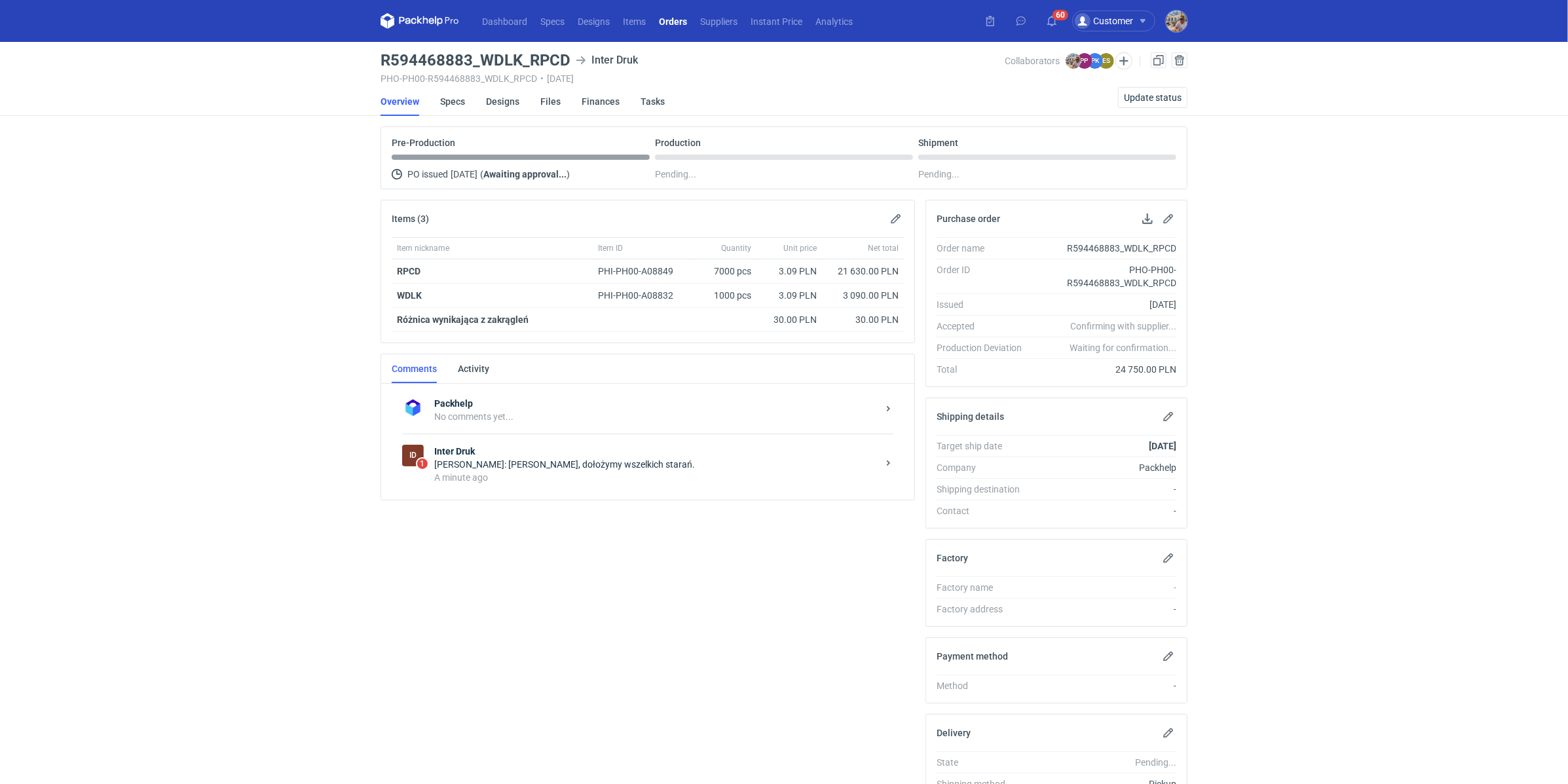
click at [574, 471] on div "A minute ago" at bounding box center [656, 477] width 443 height 13
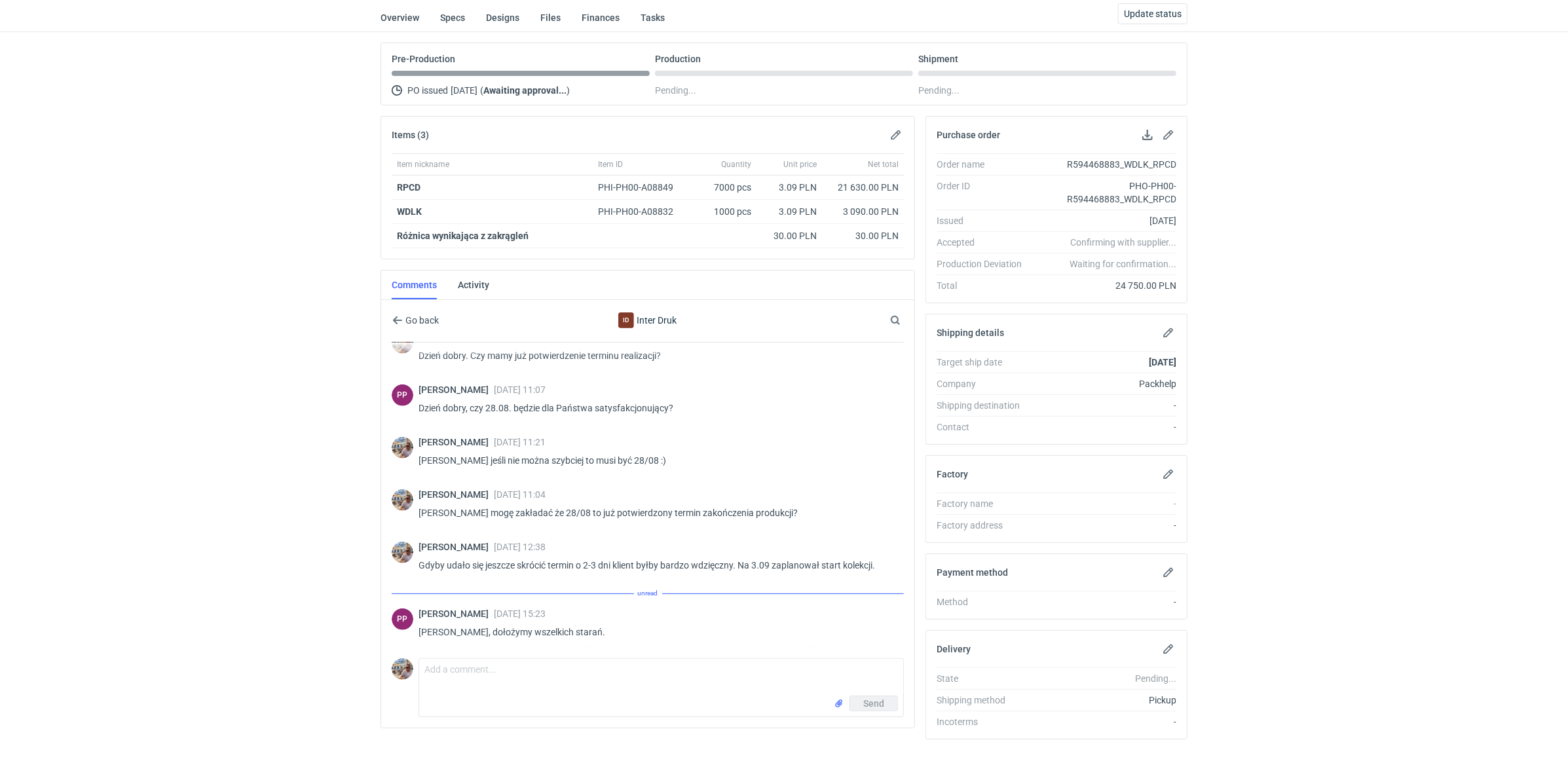
scroll to position [809, 0]
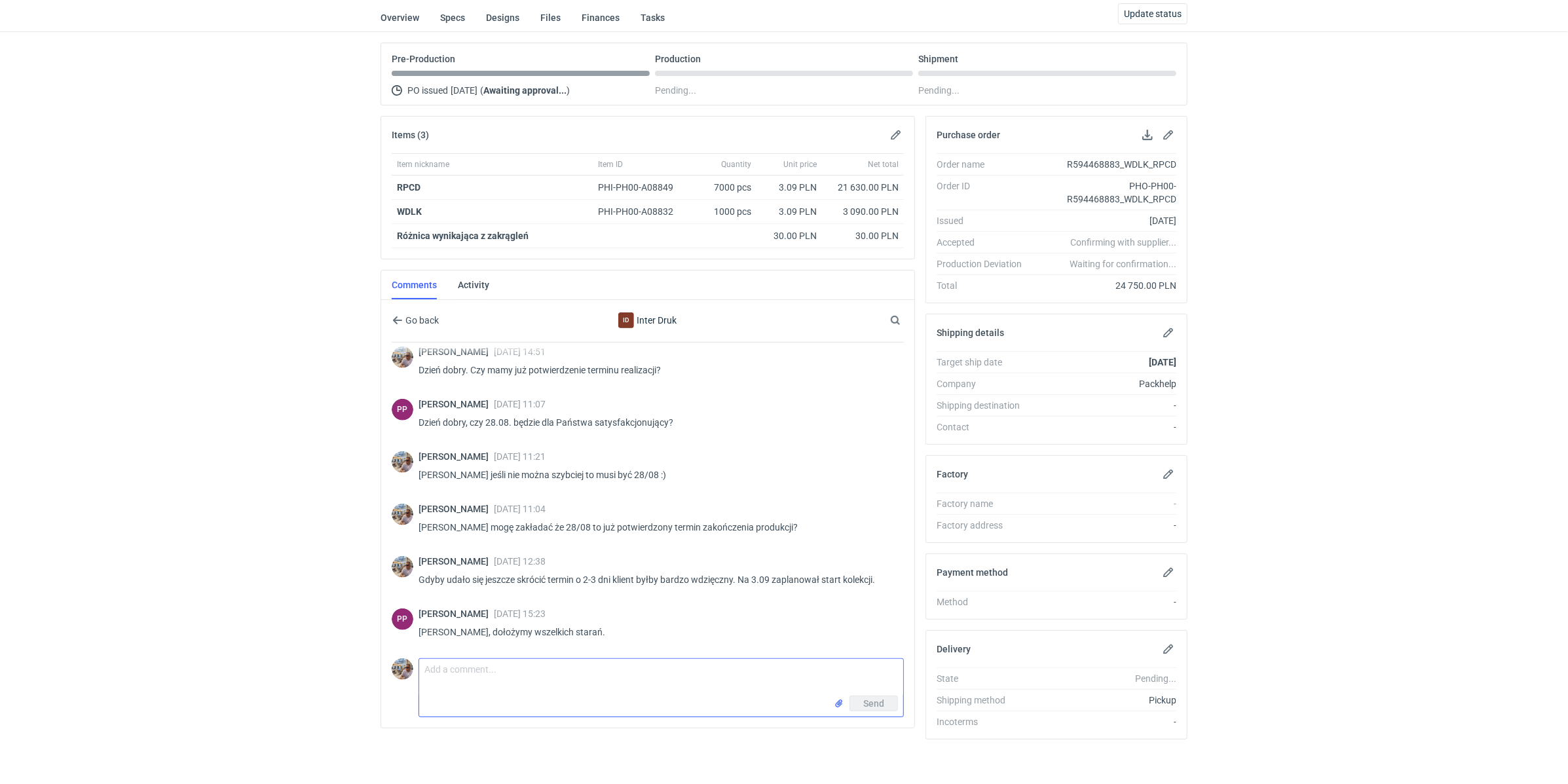
click at [508, 675] on textarea "Comment message" at bounding box center [662, 677] width 484 height 37
type textarea "Pani Paulino potrzebuje informacji jaki konkretnie termin realizacji mogę przek…"
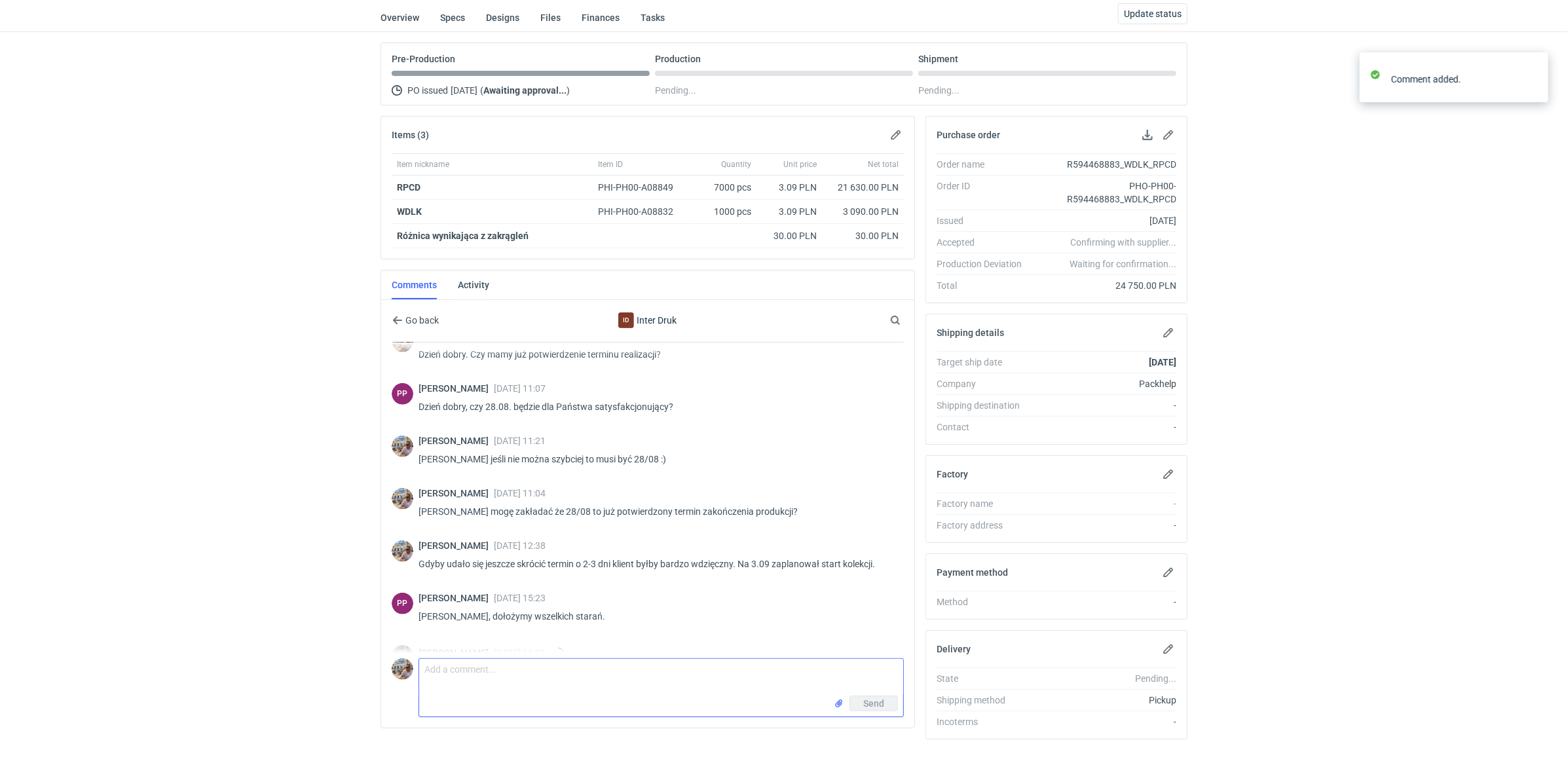
scroll to position [866, 0]
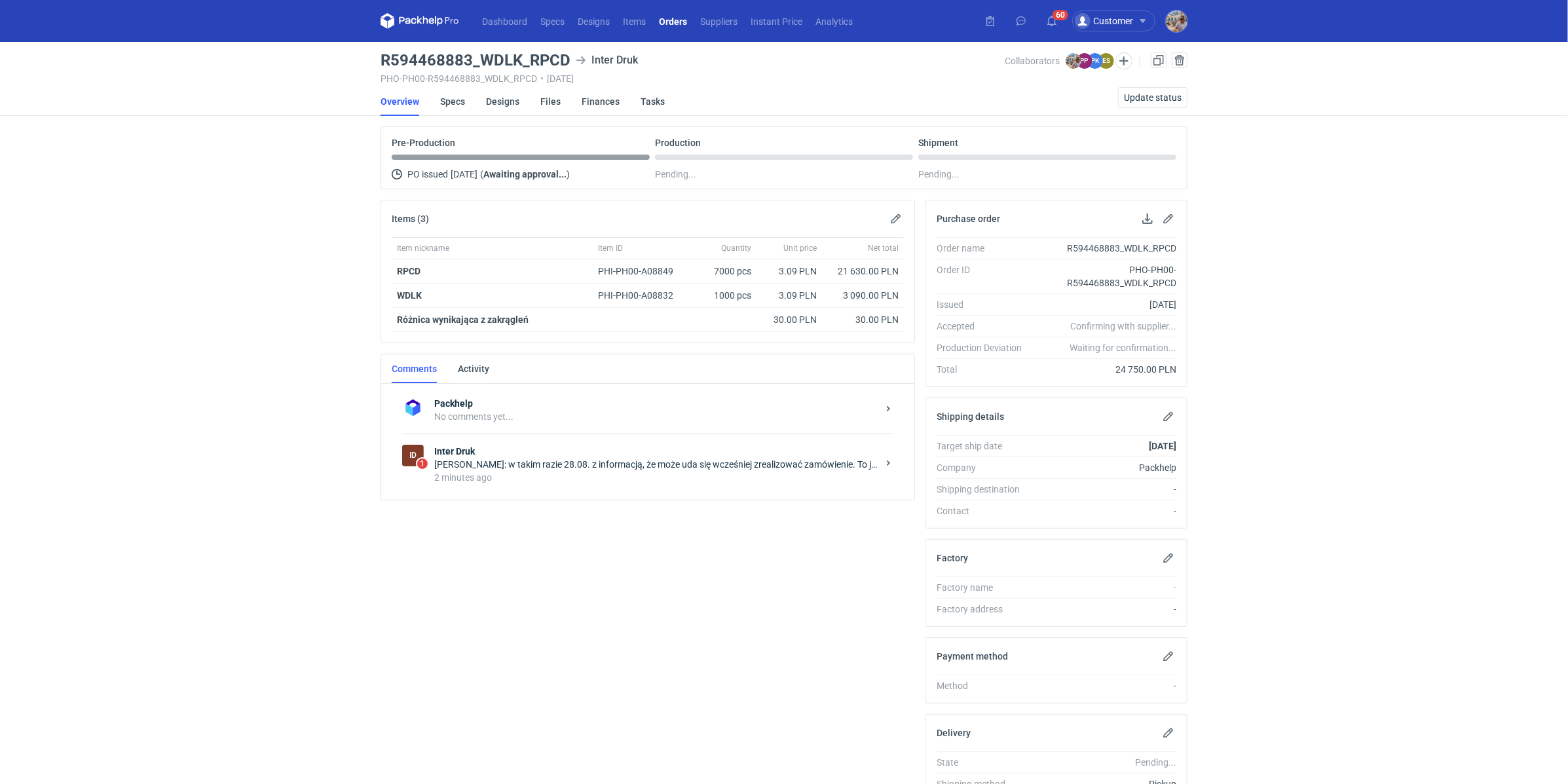
click at [560, 459] on div "[PERSON_NAME]: w takim razie 28.08. z informacją, że może uda się wcześniej zre…" at bounding box center [656, 464] width 443 height 13
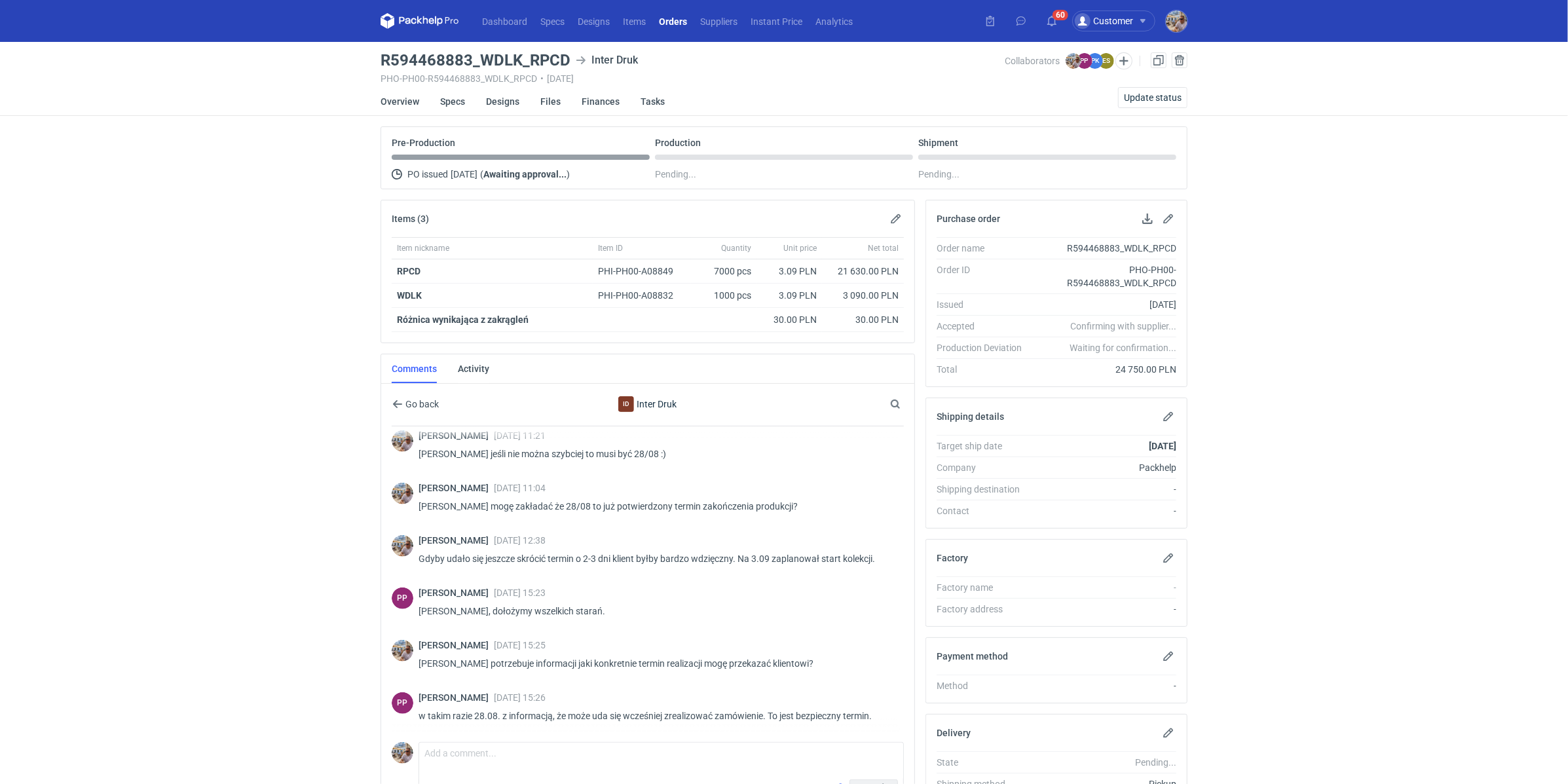
scroll to position [809, 0]
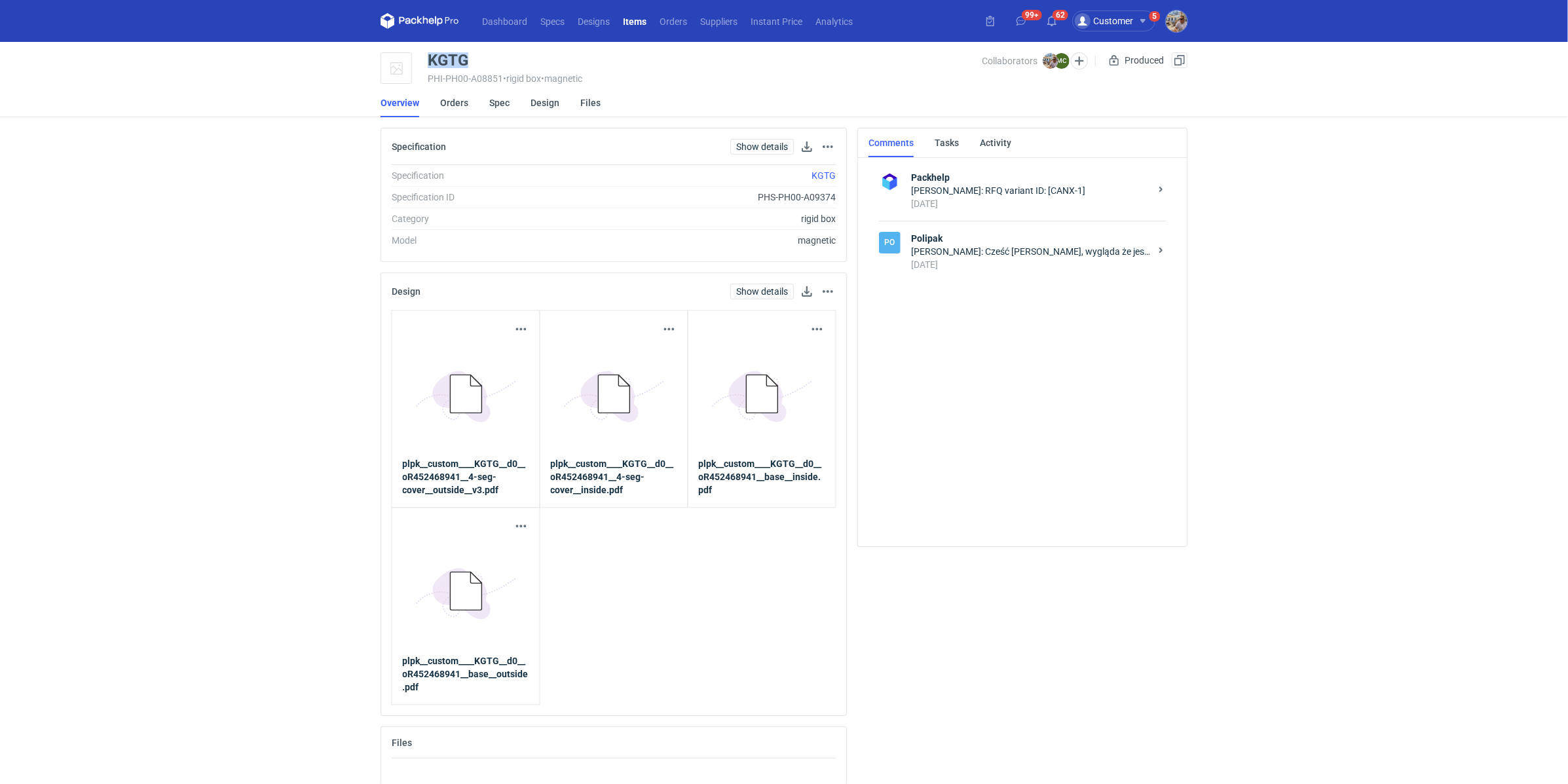
drag, startPoint x: 482, startPoint y: 59, endPoint x: 424, endPoint y: 61, distance: 58.0
click at [424, 61] on div "KGTG PHI-PH00-A08851 • rigid box • magnetic Collaborators [PERSON_NAME] MC Prod…" at bounding box center [784, 69] width 807 height 33
copy div "KGTG"
click at [643, 14] on link "Items" at bounding box center [635, 20] width 37 height 16
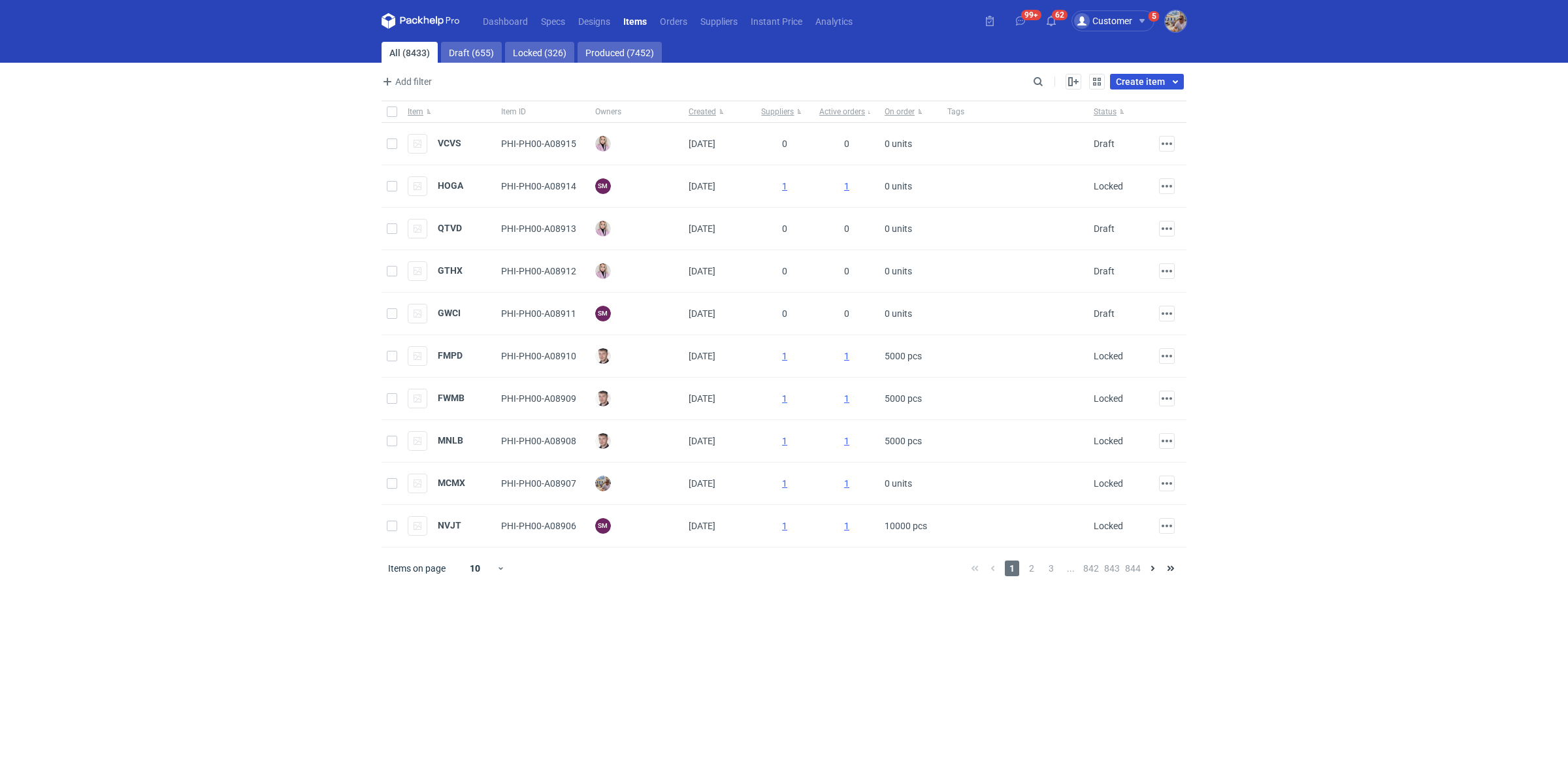
click at [1131, 86] on span "Create item" at bounding box center [1141, 81] width 49 height 9
click at [1087, 110] on link "Create single item" at bounding box center [1107, 110] width 143 height 21
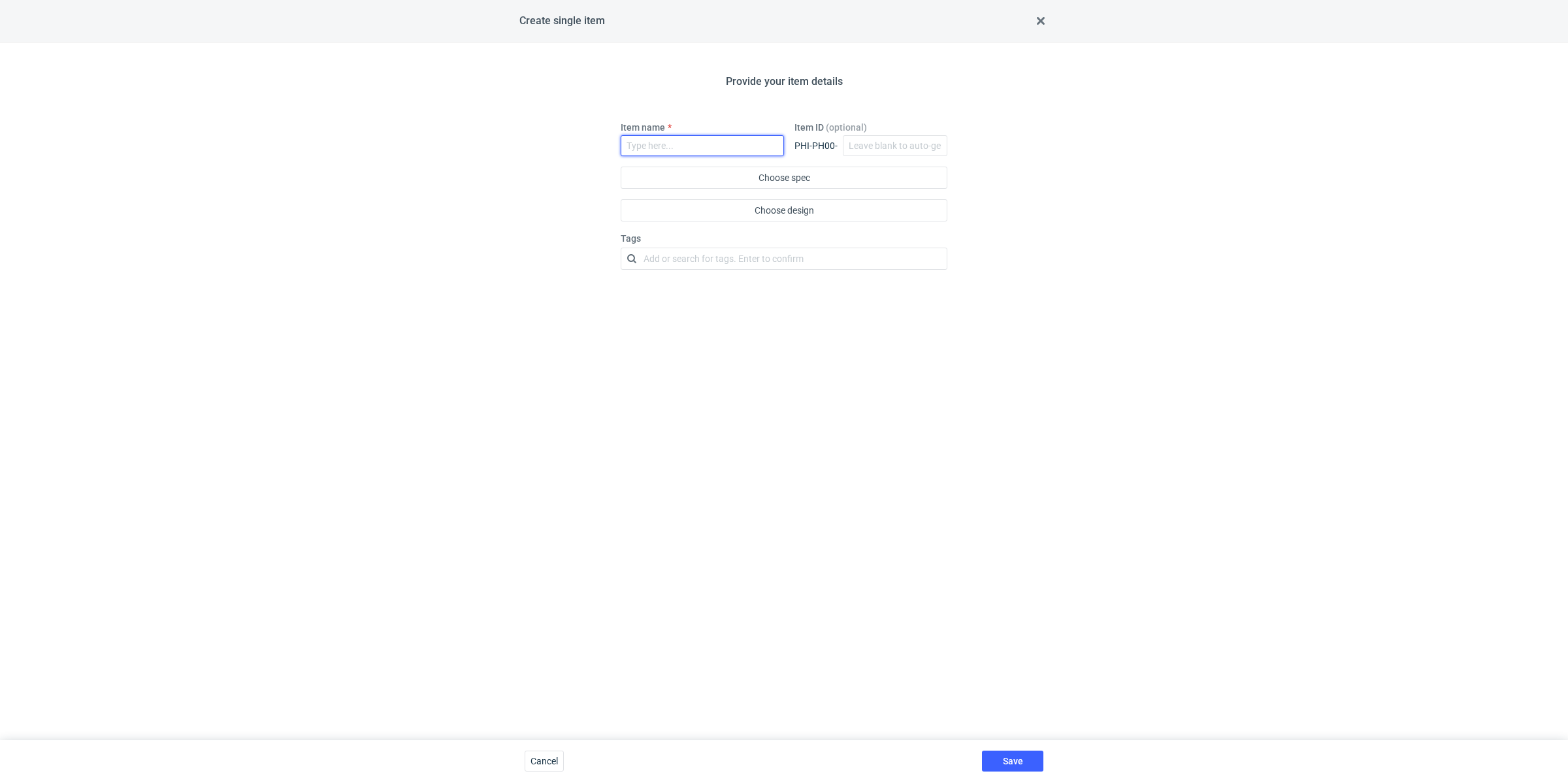
click at [694, 141] on input "Item name" at bounding box center [702, 146] width 163 height 21
paste input "KGTG"
type input "KGTG_1"
click at [829, 177] on button "Choose spec" at bounding box center [784, 177] width 327 height 22
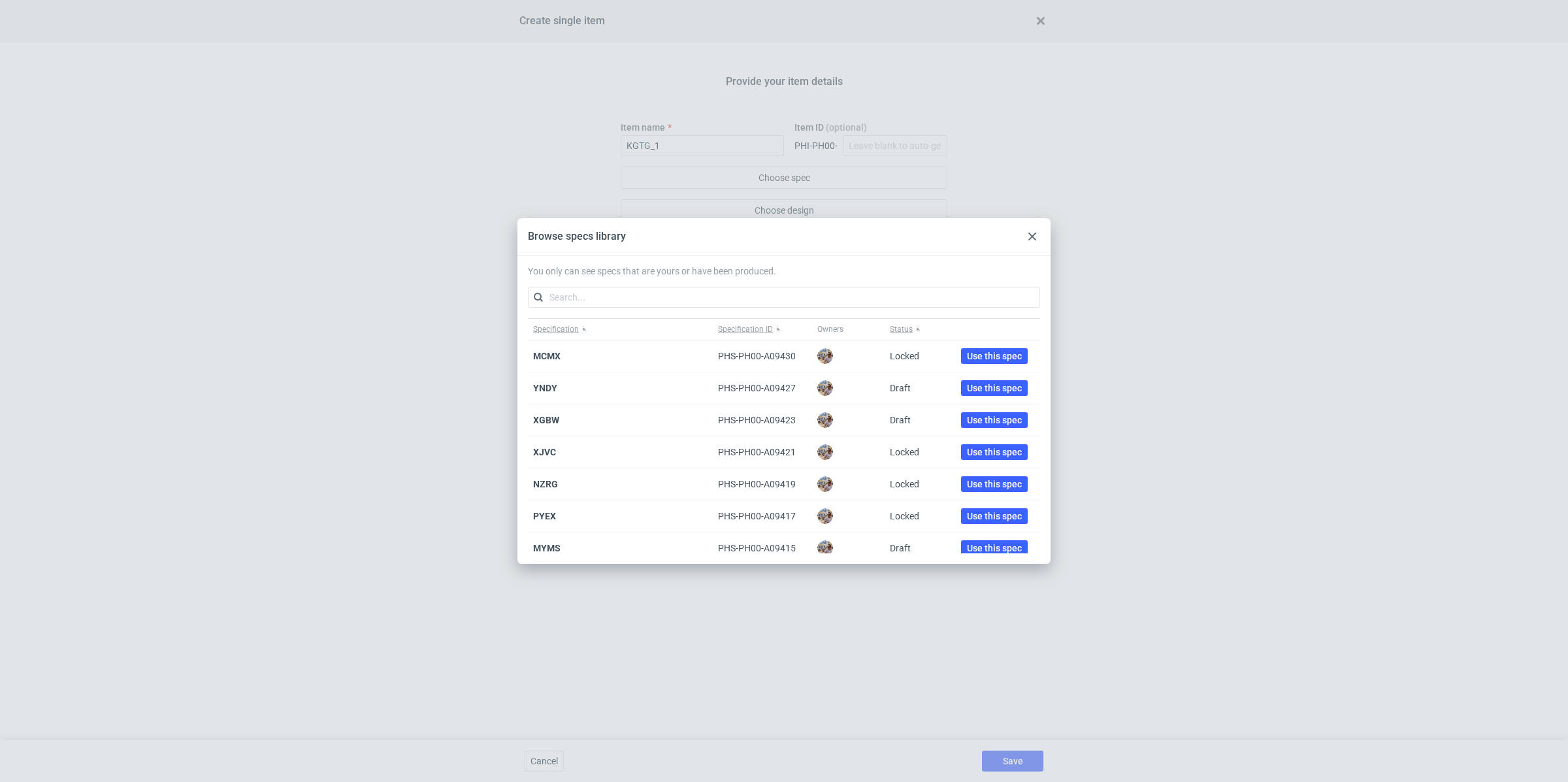
click at [1031, 238] on use at bounding box center [1033, 237] width 8 height 8
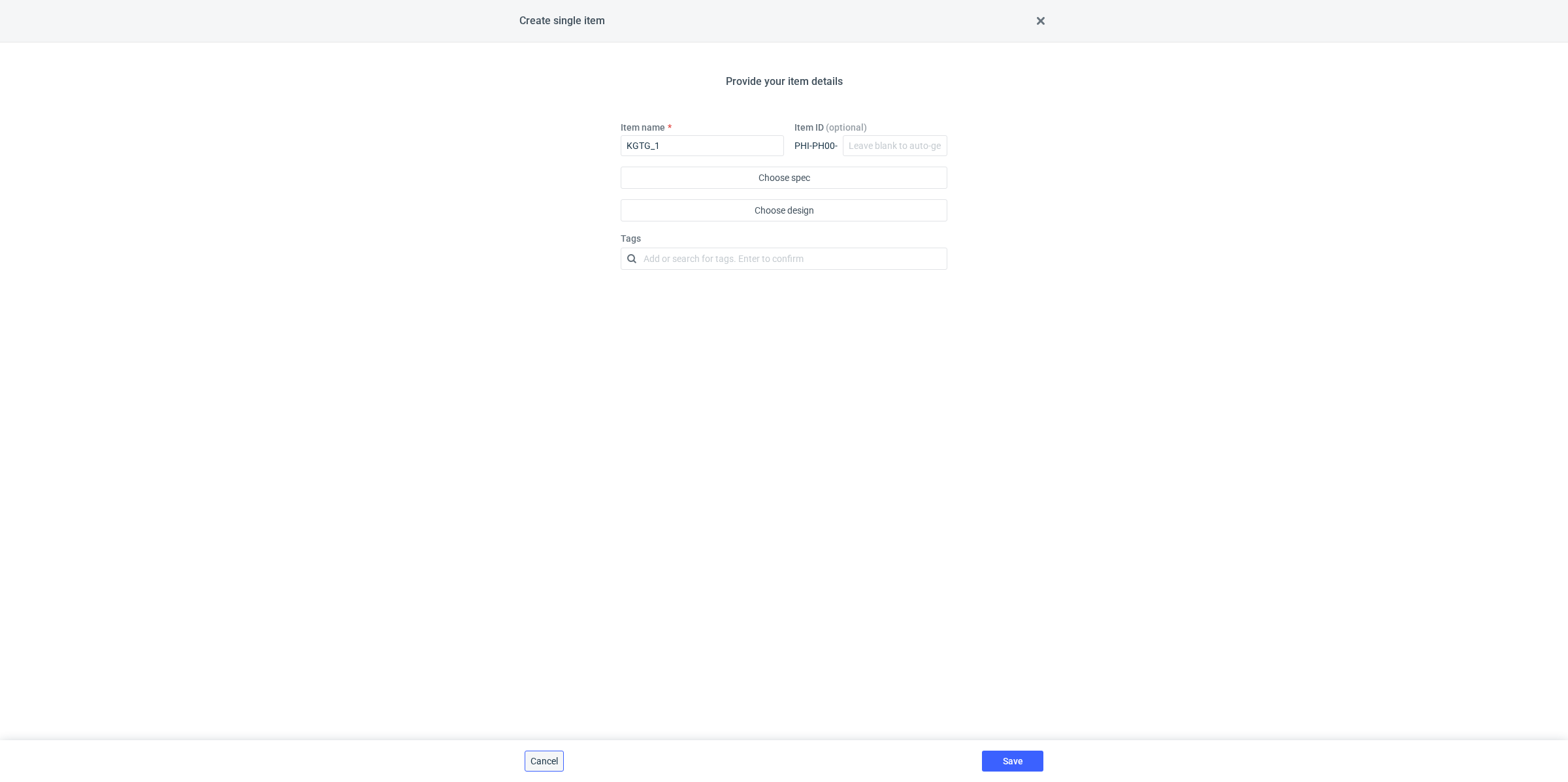
click at [544, 764] on span "Cancel" at bounding box center [544, 760] width 27 height 9
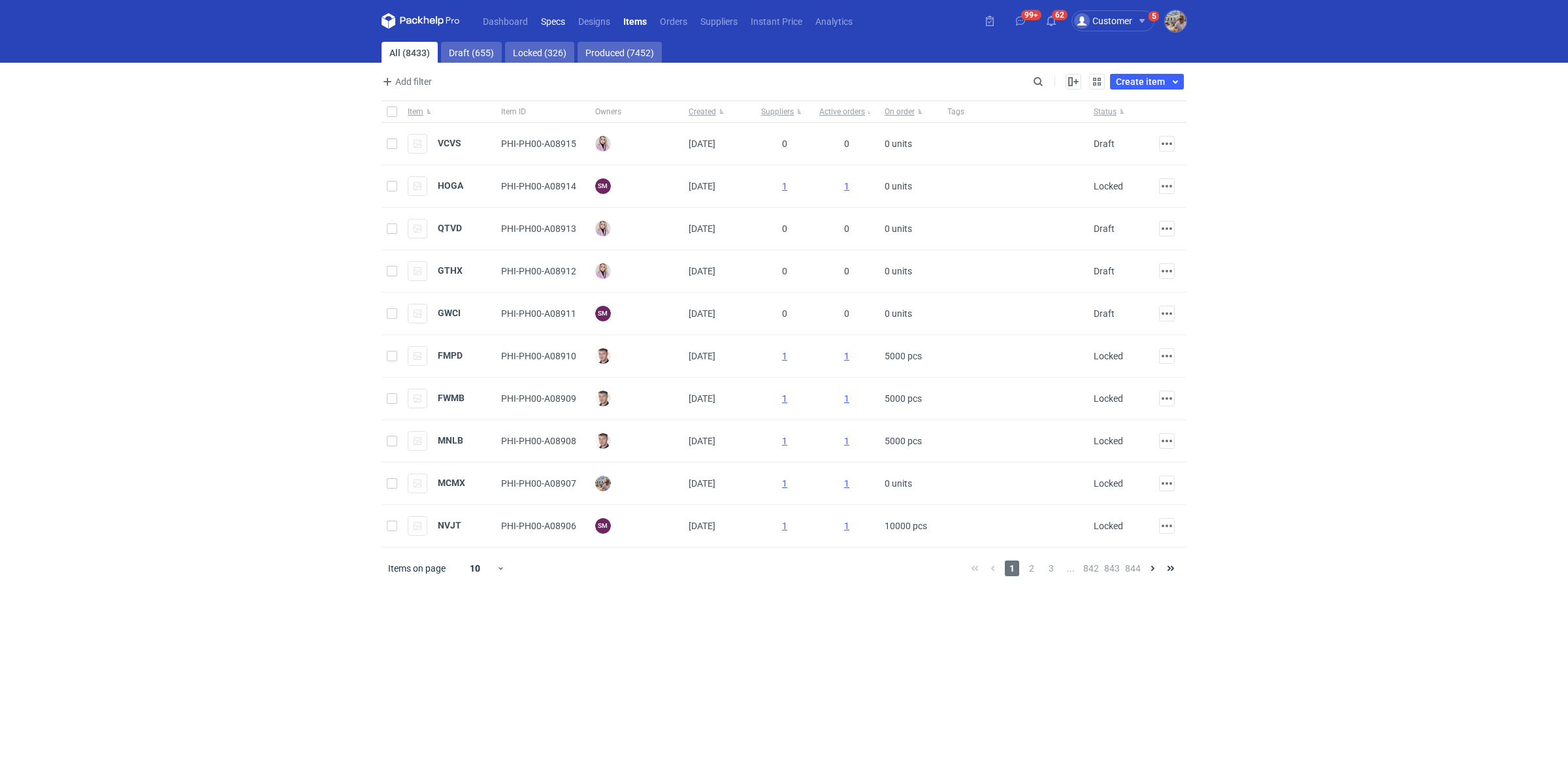
click at [544, 22] on link "Specs" at bounding box center [553, 20] width 37 height 16
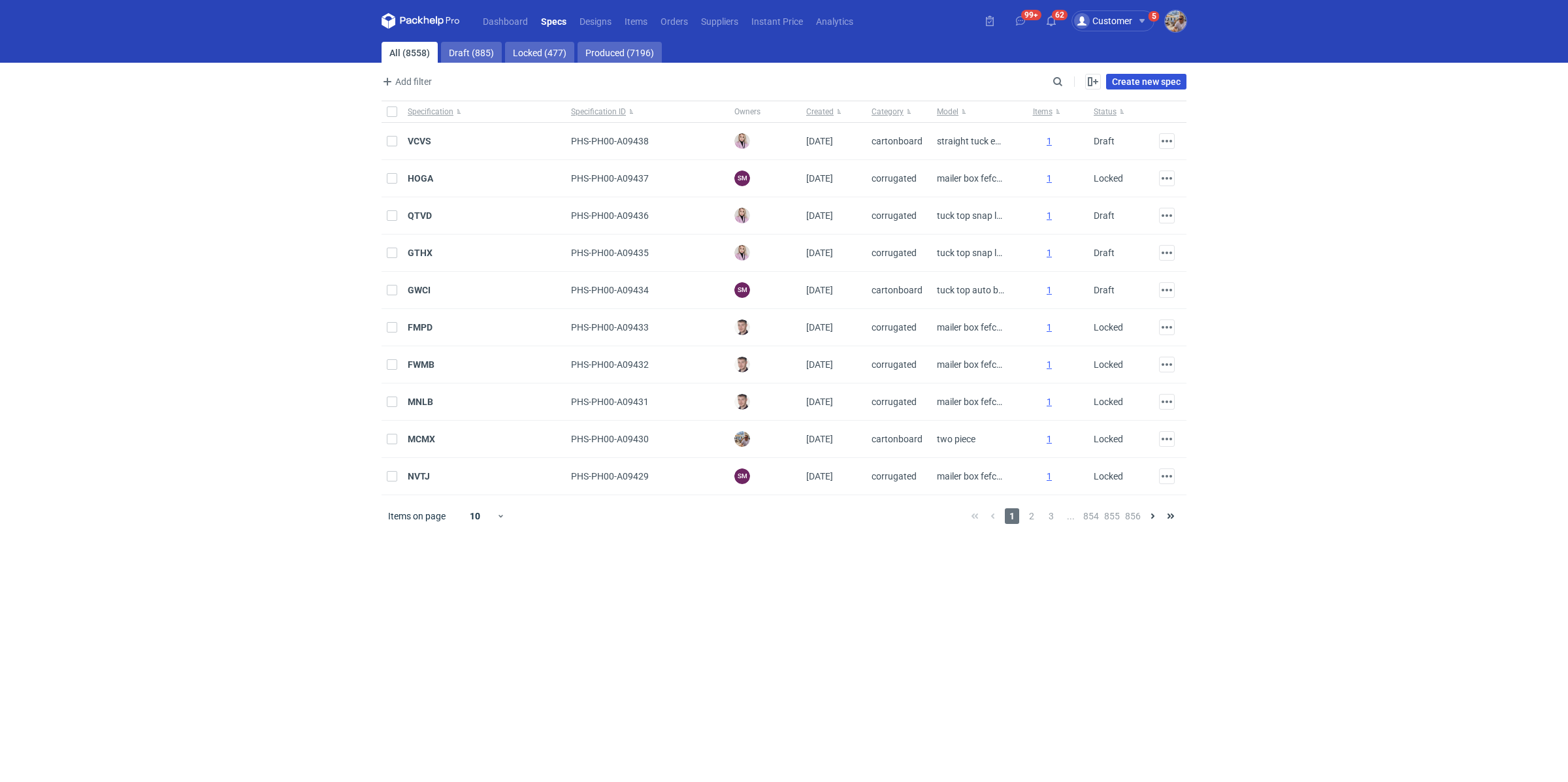
click at [1172, 87] on link "Create new spec" at bounding box center [1146, 82] width 80 height 16
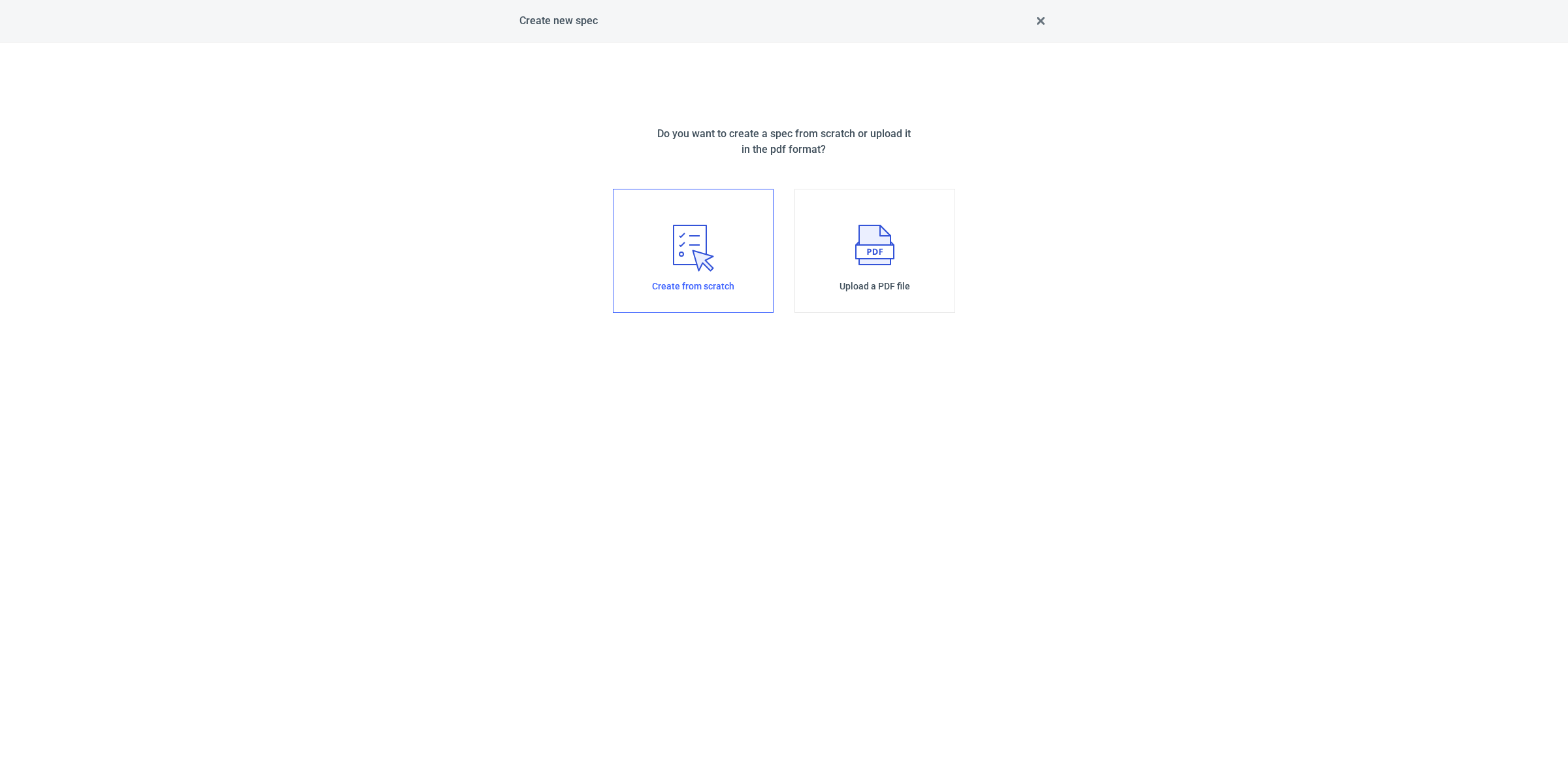
click at [707, 251] on icon "0F88BE48-278F-469A-A3FF-CB6917E1363C" at bounding box center [693, 248] width 41 height 47
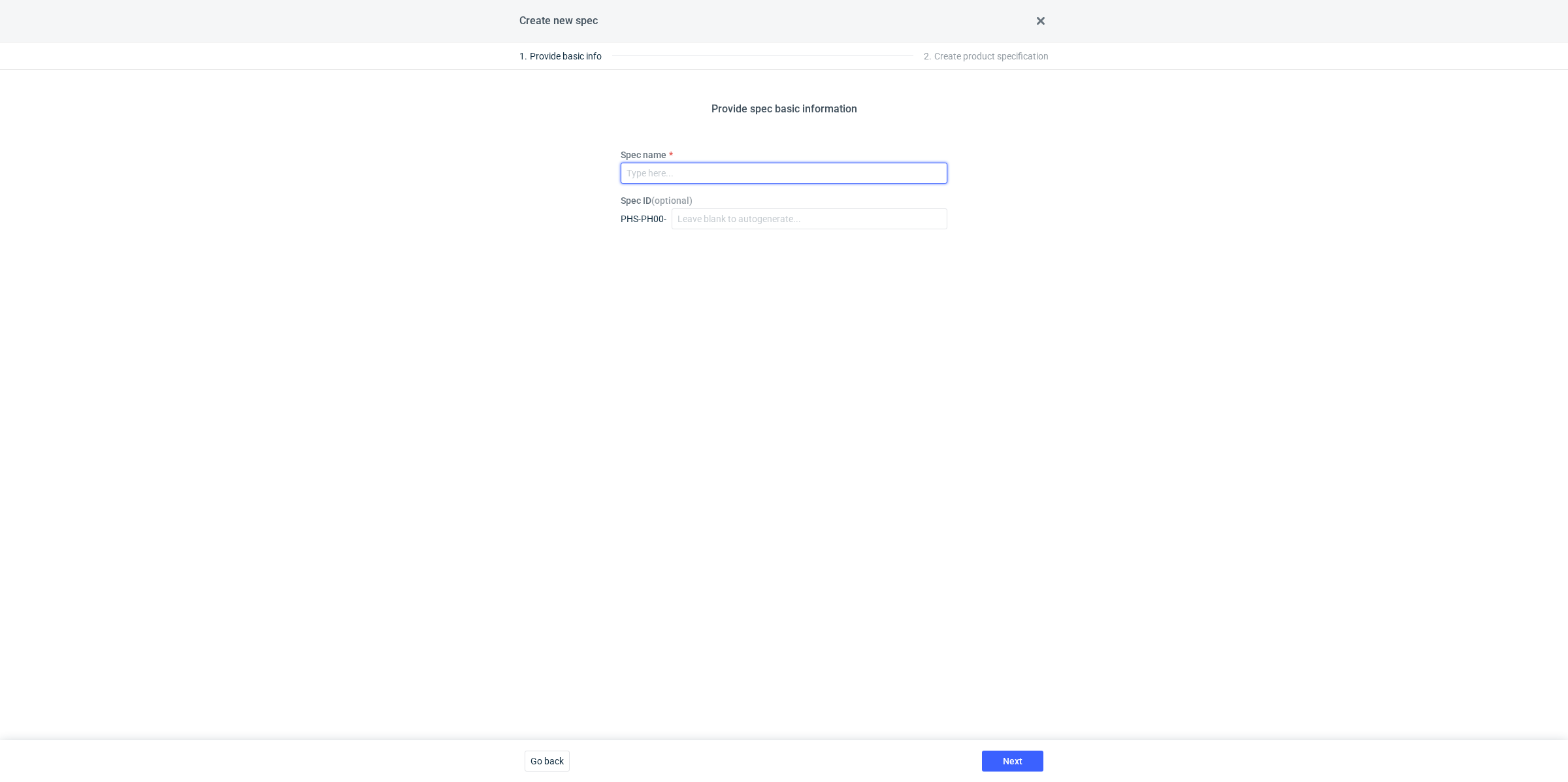
click at [666, 168] on input "Spec name" at bounding box center [784, 173] width 327 height 21
paste input "KGTG"
type input "KGTG_1"
click at [754, 290] on div "Provide spec basic information Spec name KGTG_1 Spec ID ( optional ) PHS-PH00-" at bounding box center [784, 405] width 1568 height 670
click at [782, 272] on div "Provide spec basic information Spec name KGTG_1 Spec ID ( optional ) PHS-PH00-" at bounding box center [784, 405] width 1568 height 670
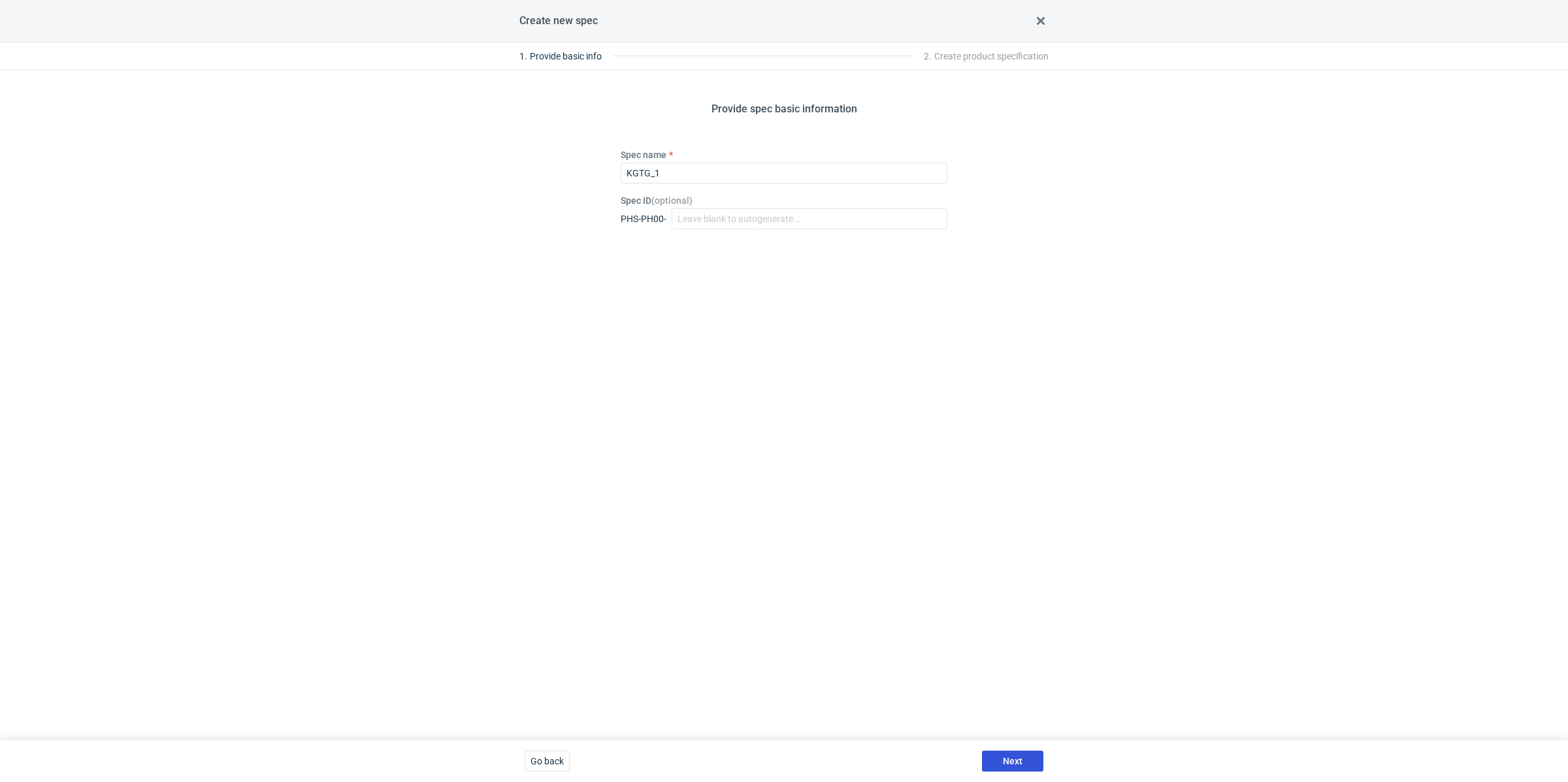
click at [1004, 769] on button "Next" at bounding box center [1013, 761] width 61 height 21
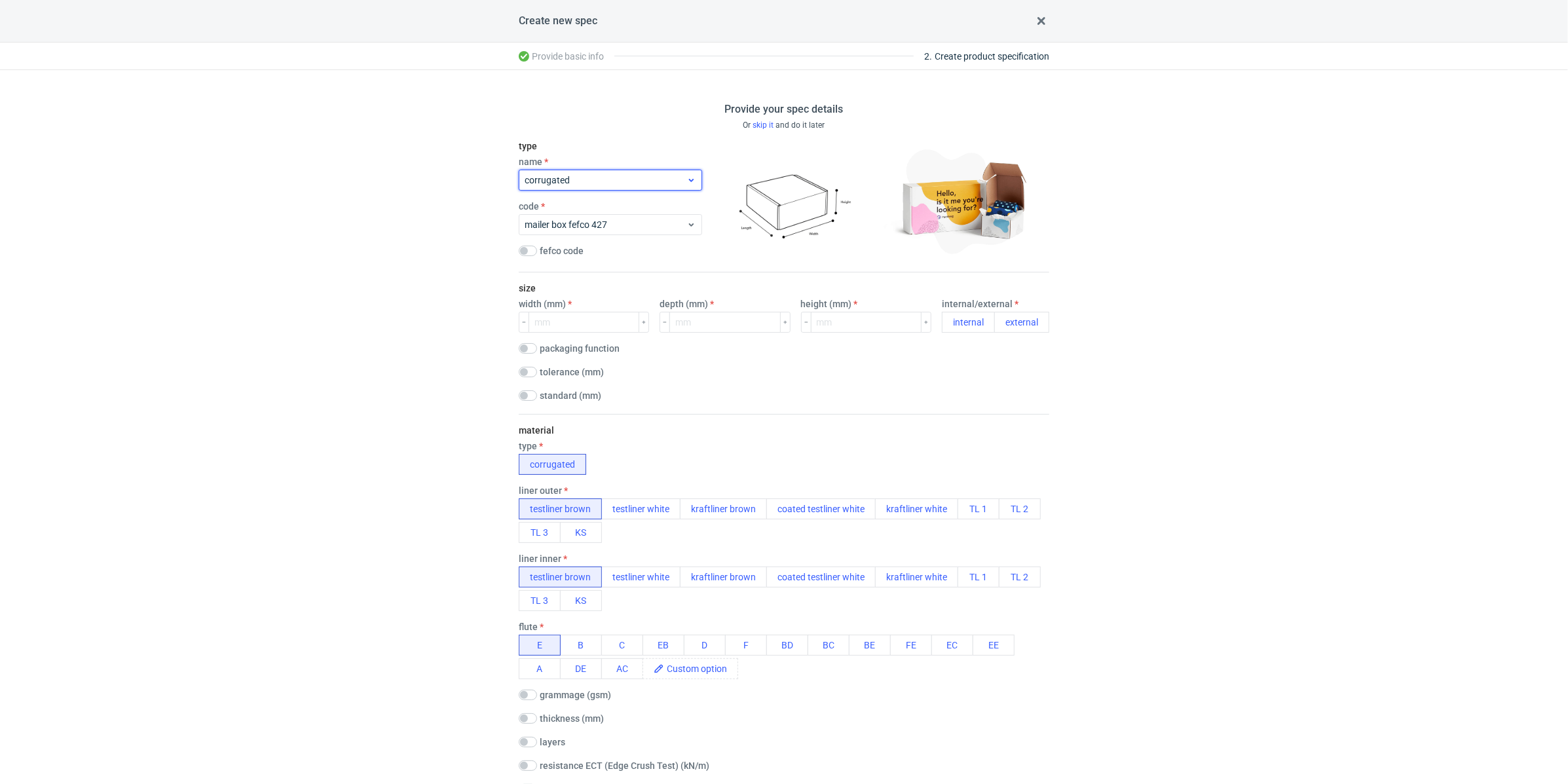
click at [689, 183] on icon at bounding box center [692, 179] width 10 height 10
click at [602, 323] on div "rigid box" at bounding box center [611, 319] width 173 height 24
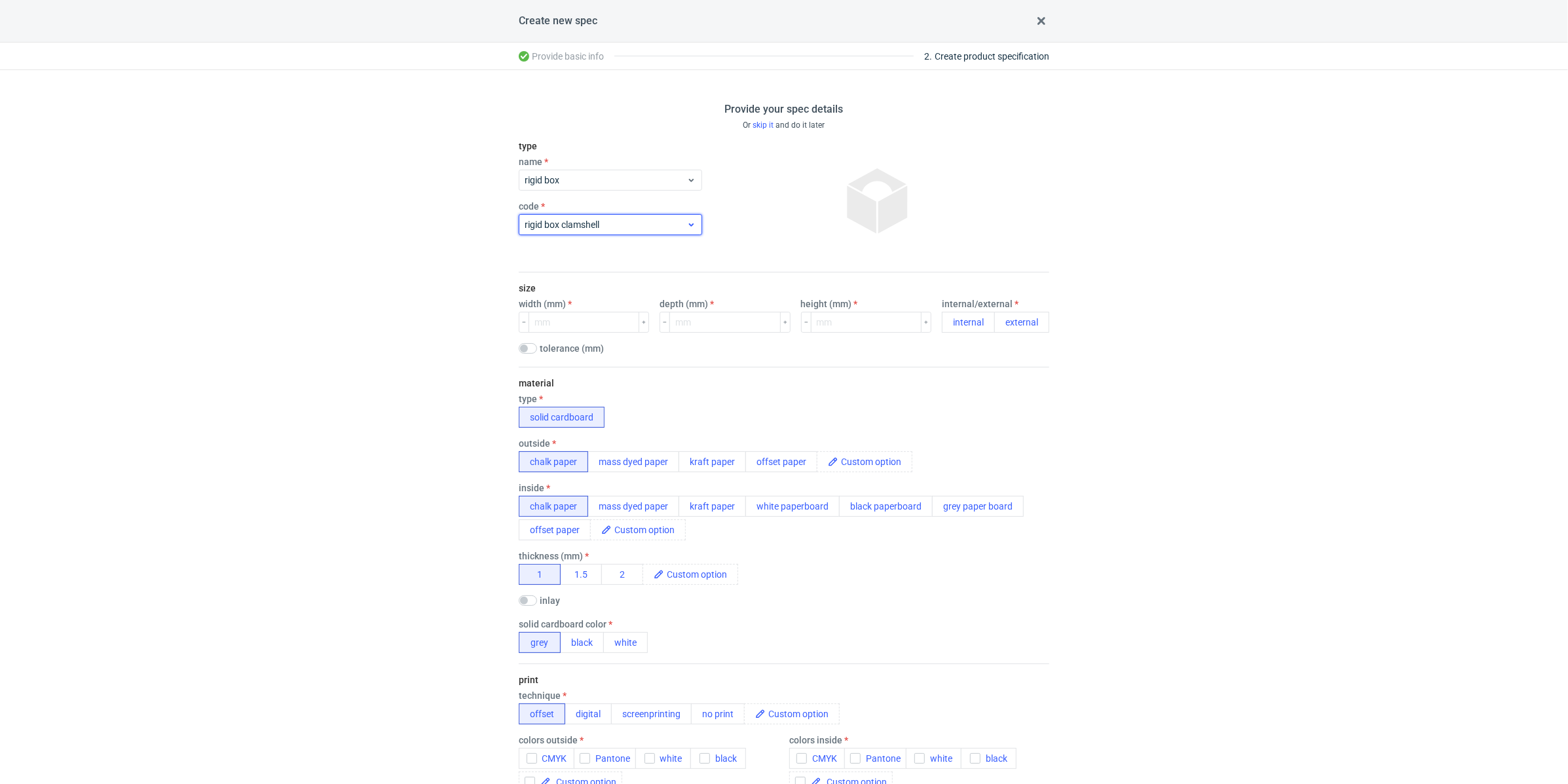
click at [689, 217] on div "rigid box clamshell" at bounding box center [610, 224] width 183 height 21
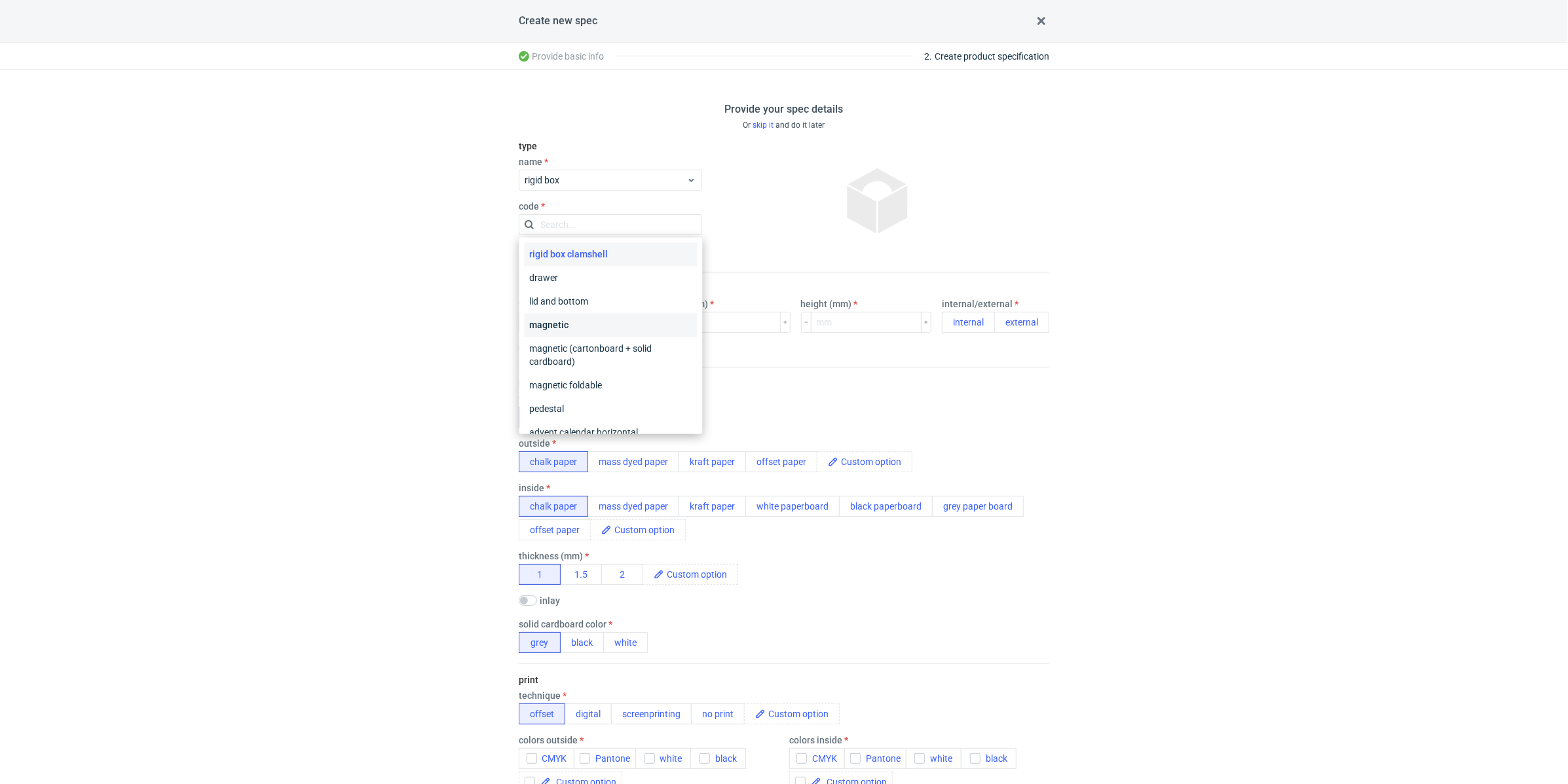
click at [634, 319] on div "magnetic" at bounding box center [611, 325] width 173 height 24
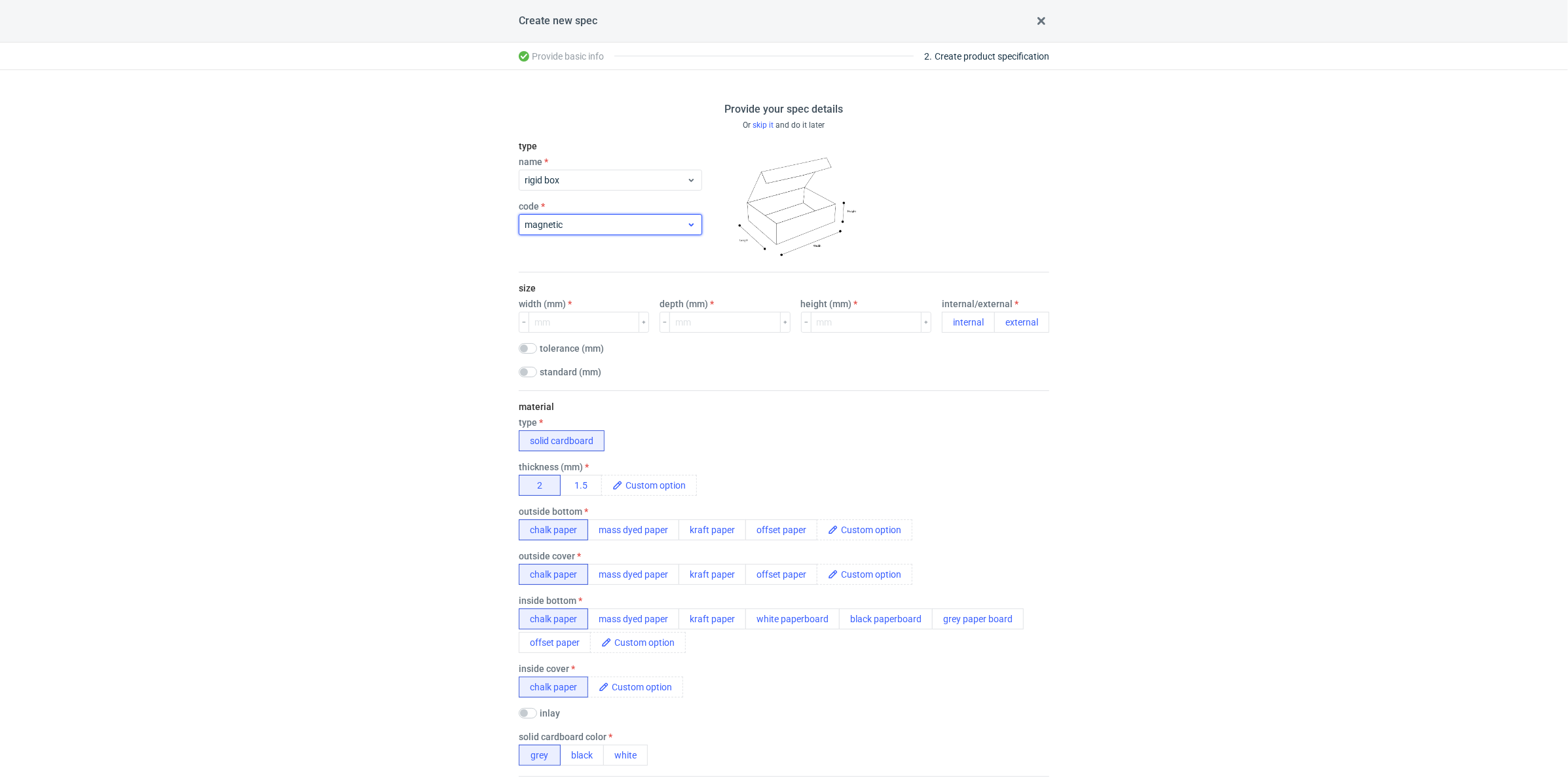
click at [698, 226] on div "magnetic" at bounding box center [610, 224] width 183 height 21
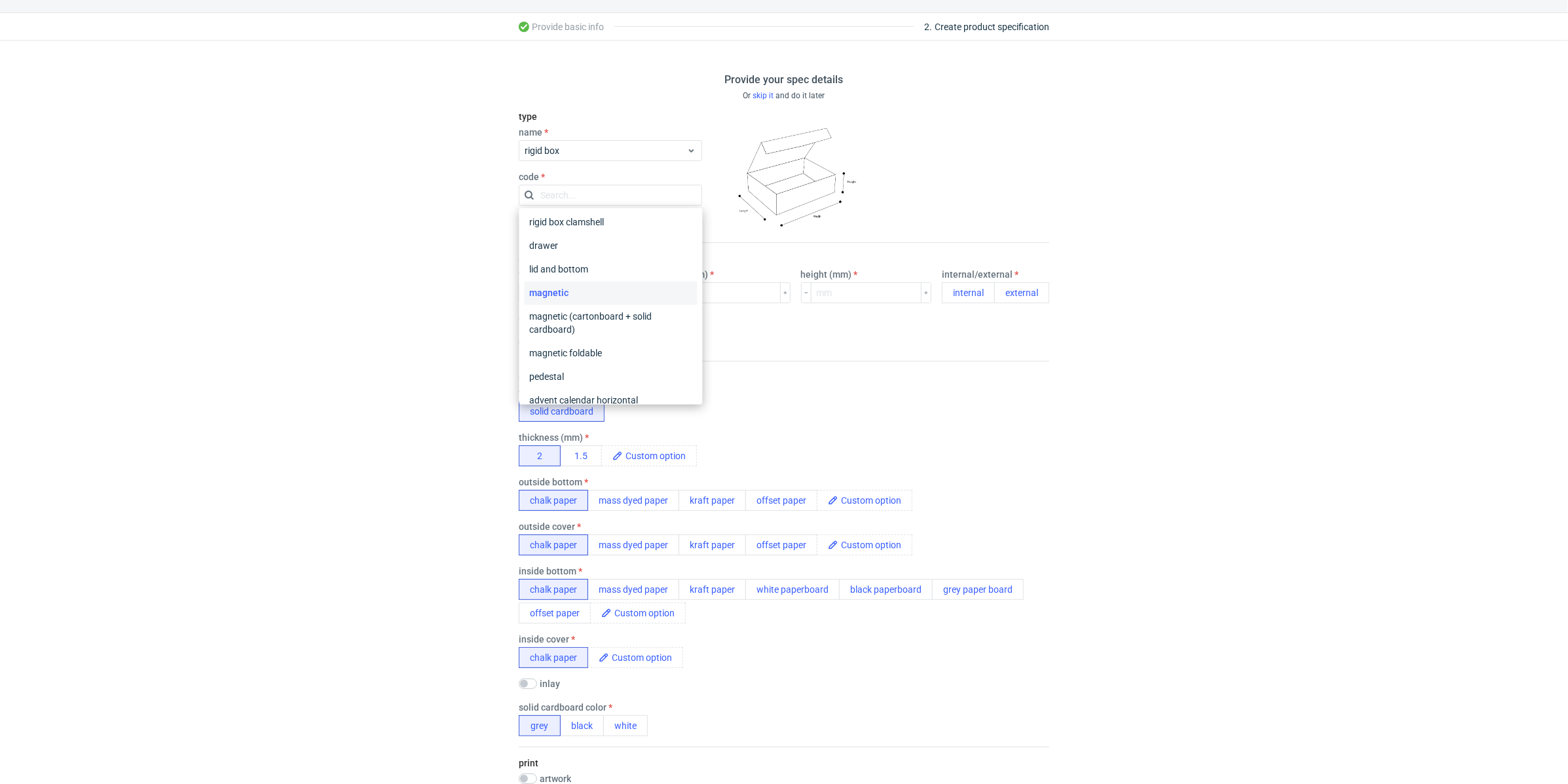
scroll to position [0, 0]
click at [573, 301] on div "magnetic" at bounding box center [611, 296] width 173 height 24
click at [572, 298] on input "number" at bounding box center [584, 292] width 110 height 21
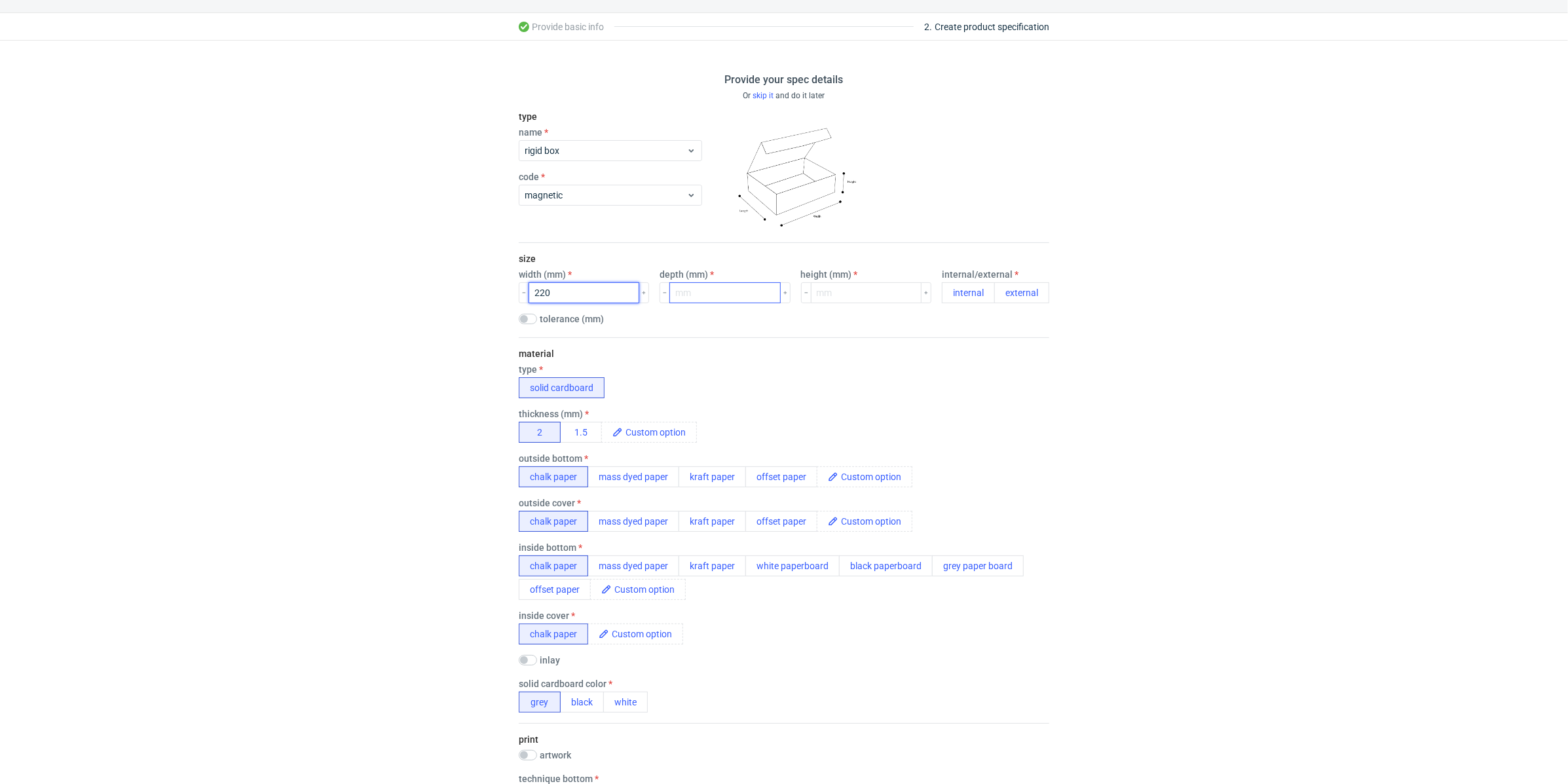
type input "220"
click at [733, 295] on input "number" at bounding box center [725, 292] width 110 height 21
type input "155"
click at [856, 307] on div "size width (mm) 220 depth (mm) 155 height (mm) internal/external internal exter…" at bounding box center [784, 290] width 531 height 94
click at [858, 294] on input "number" at bounding box center [866, 292] width 110 height 21
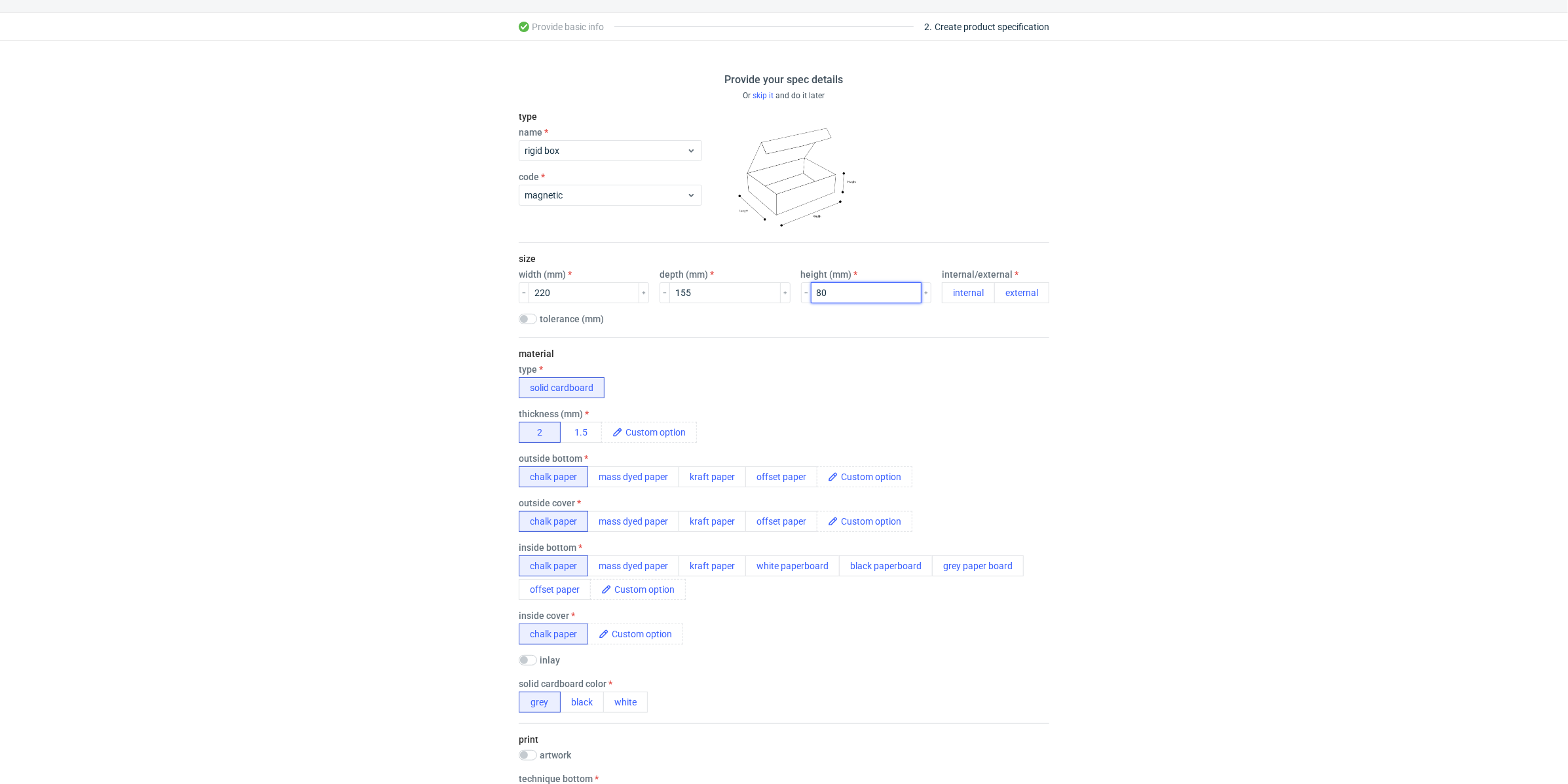
type input "80"
click at [1009, 296] on button "external" at bounding box center [1022, 292] width 55 height 21
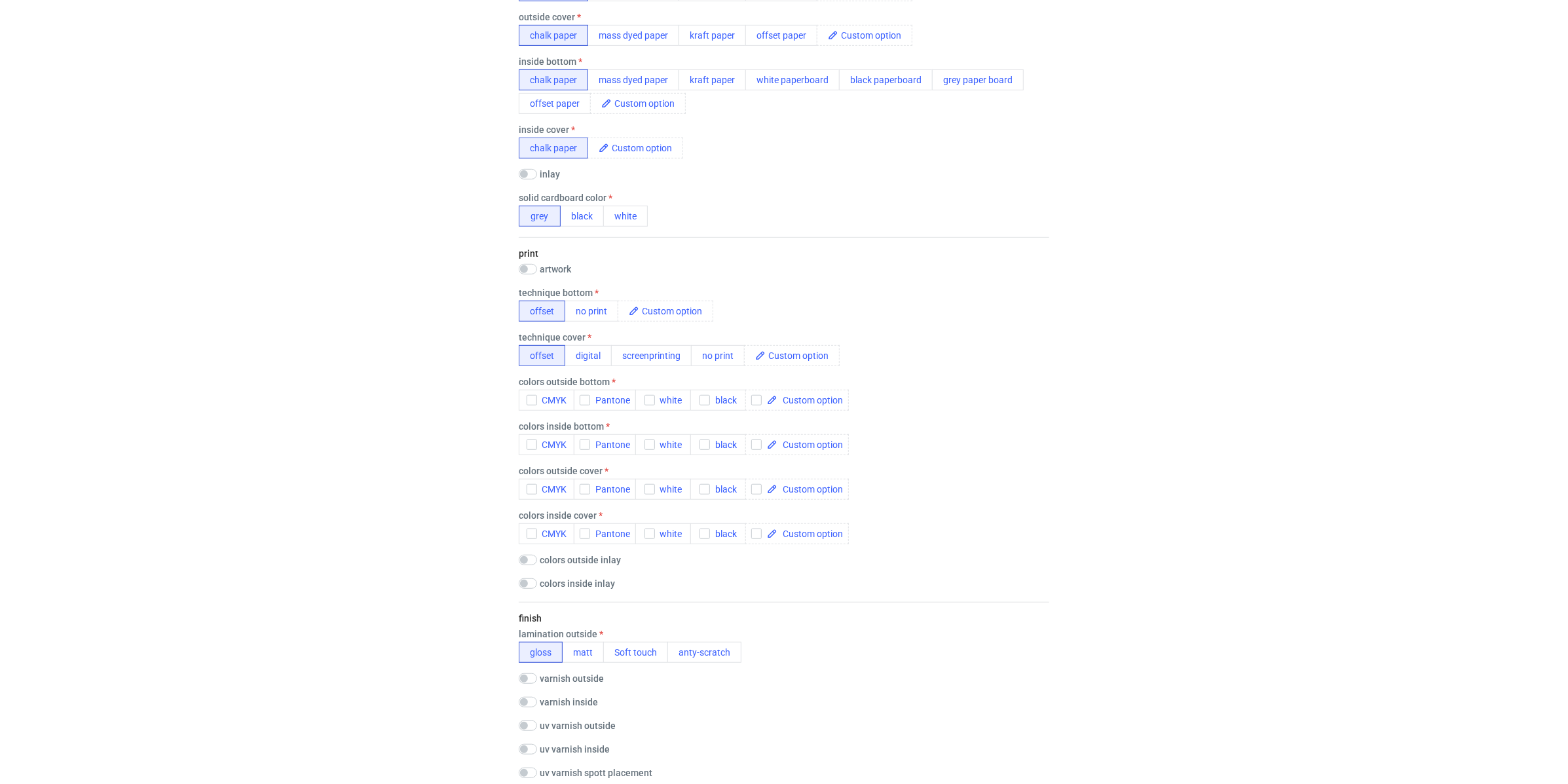
scroll to position [516, 0]
click at [528, 394] on div "button" at bounding box center [531, 399] width 10 height 10
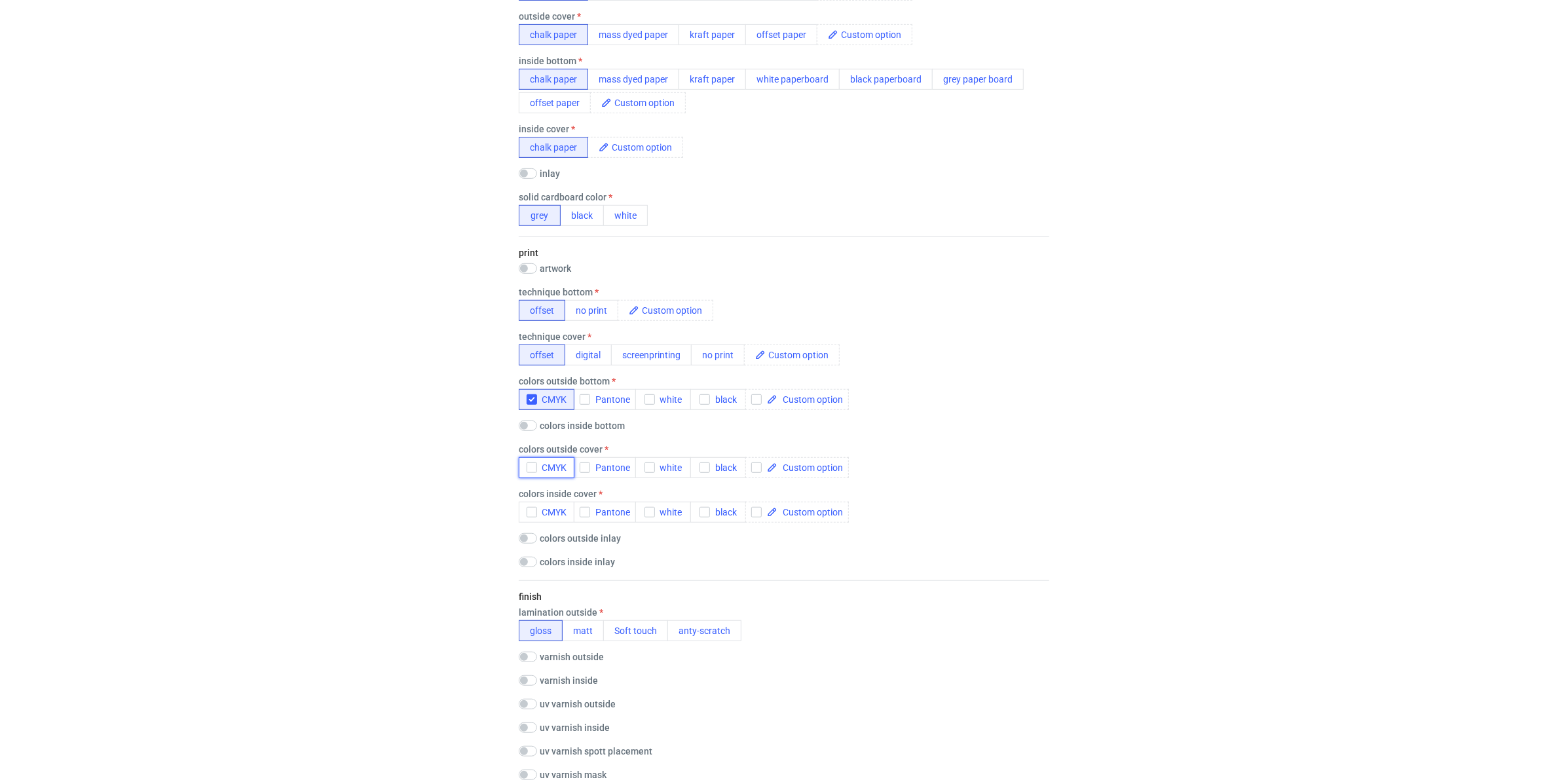
click at [527, 466] on icon "button" at bounding box center [531, 467] width 9 height 9
click at [526, 493] on input "checkbox" at bounding box center [528, 494] width 18 height 10
checkbox input "true"
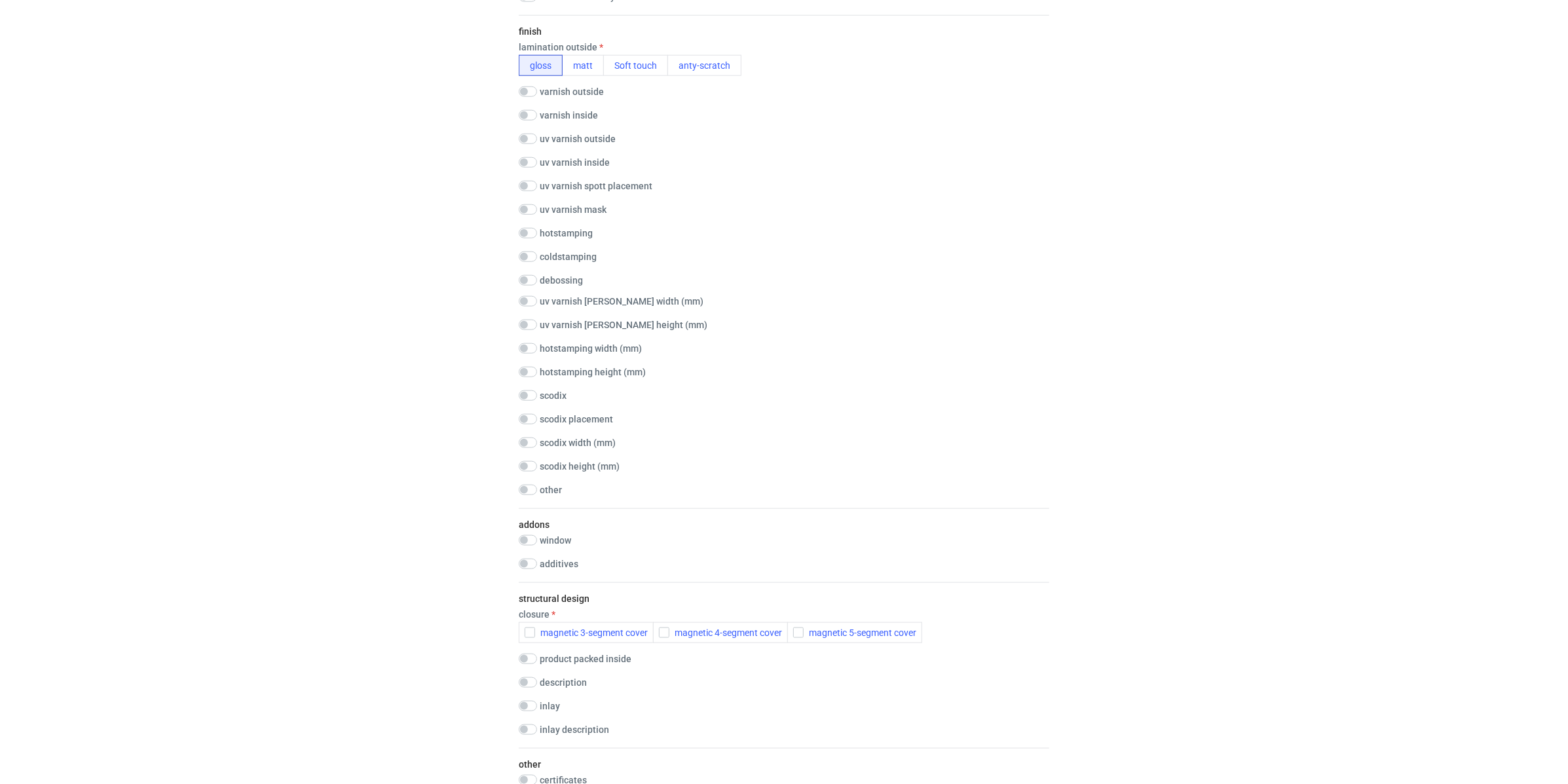
scroll to position [1177, 0]
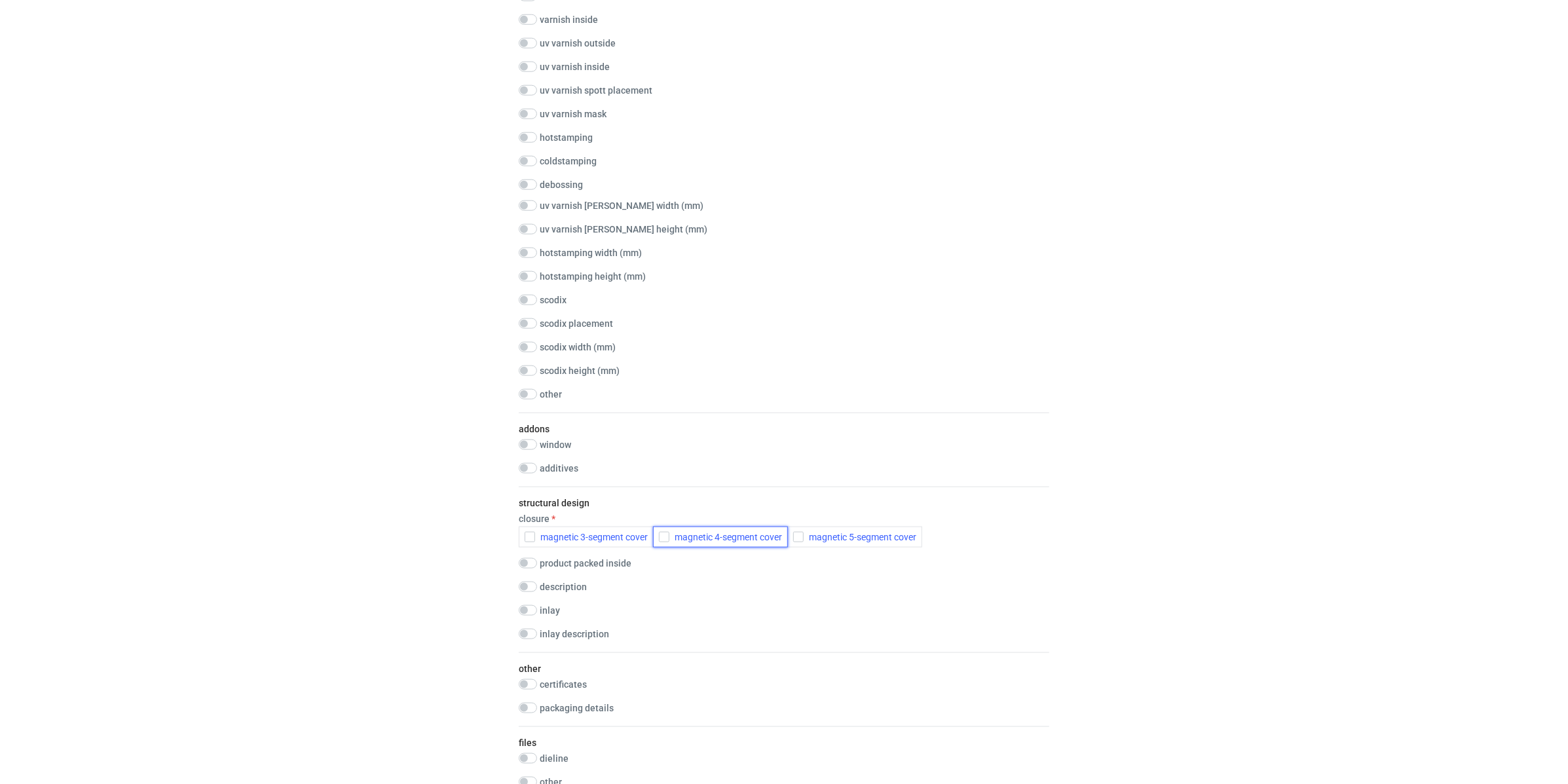
click at [692, 532] on span "magnetic 4-segment cover" at bounding box center [726, 537] width 113 height 10
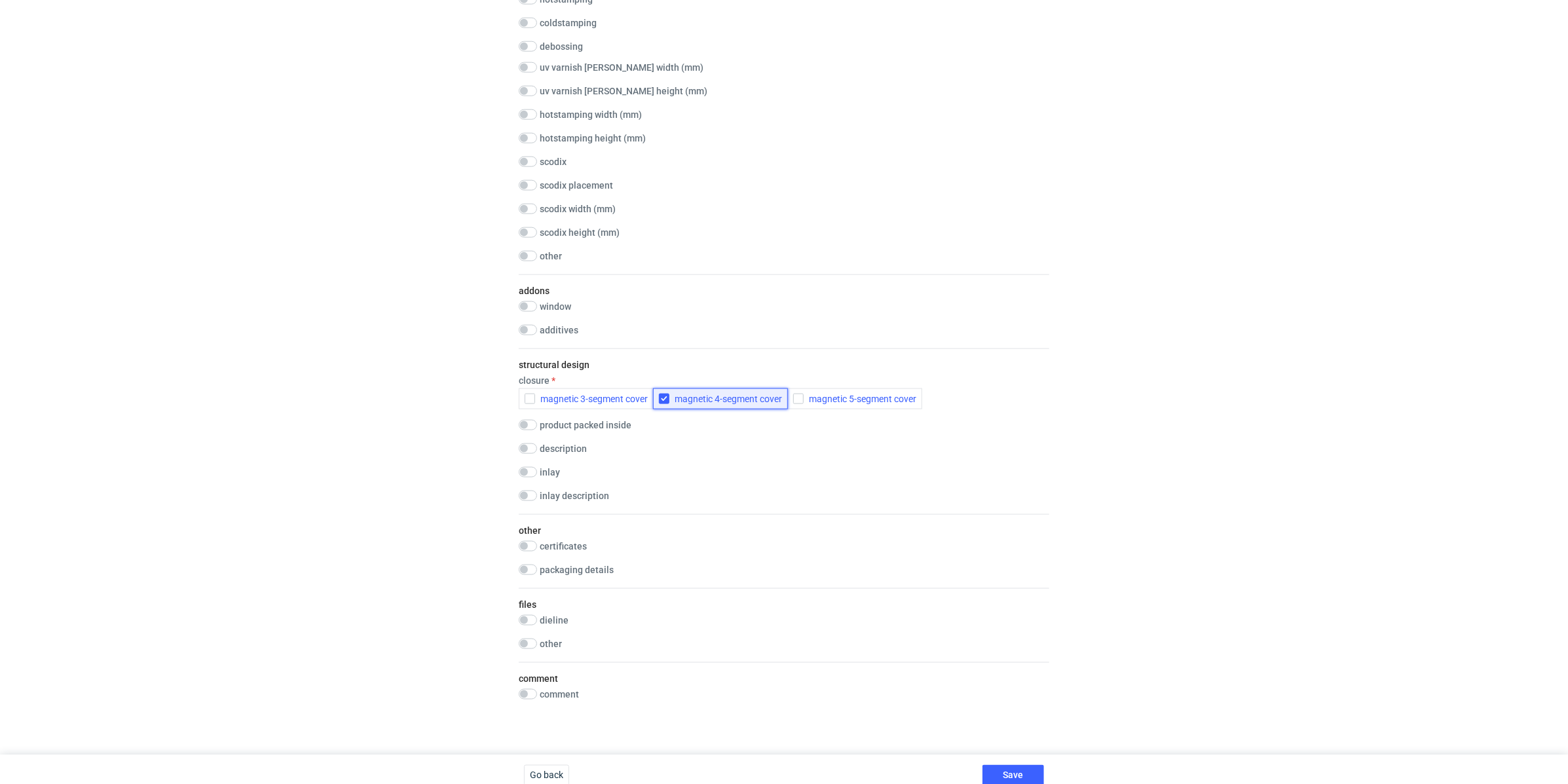
scroll to position [1323, 0]
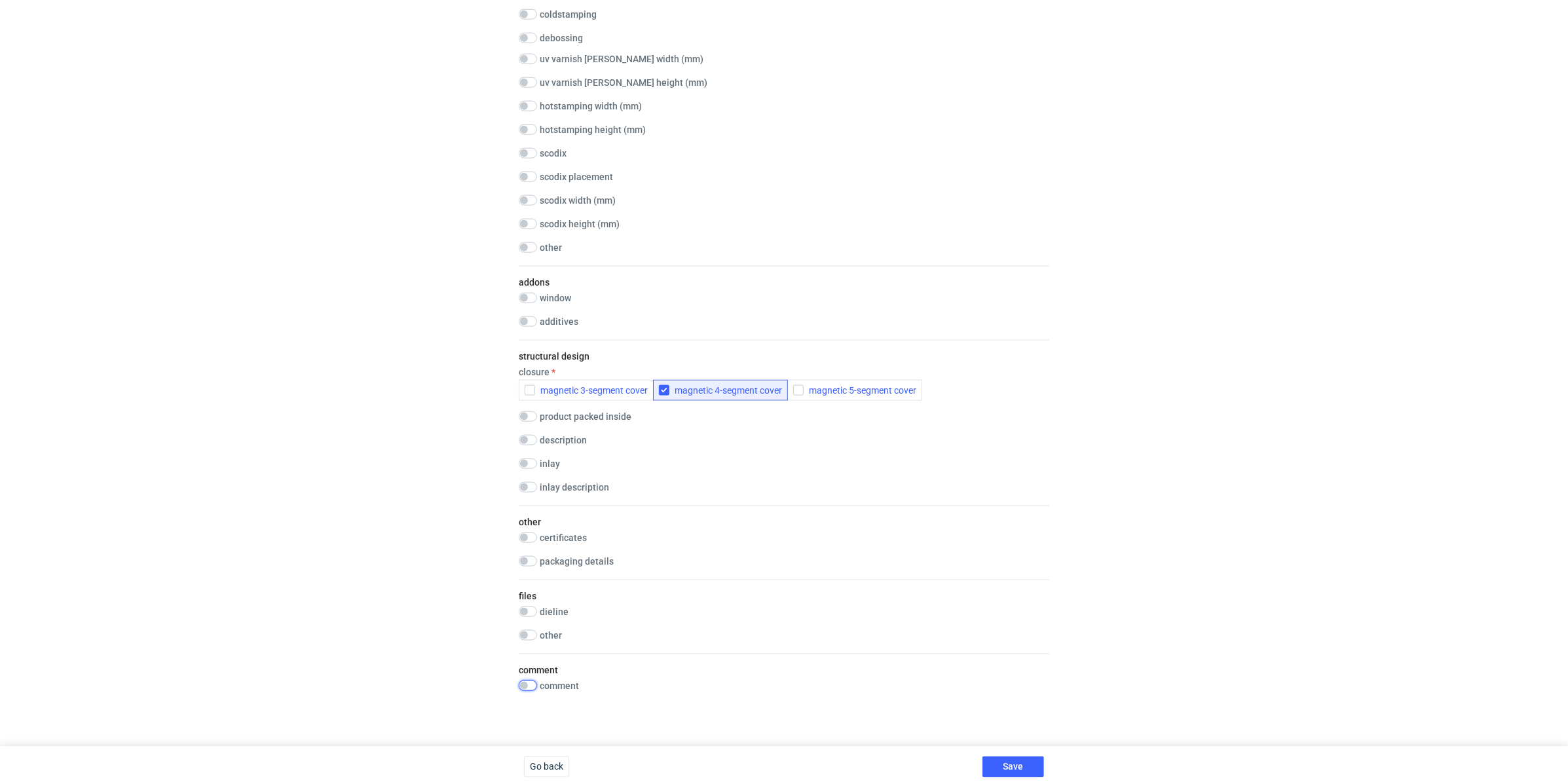
click at [534, 681] on input "checkbox" at bounding box center [528, 685] width 18 height 10
checkbox input "true"
click at [580, 699] on textarea at bounding box center [784, 725] width 531 height 63
paste textarea "+ gloss lamination inside"
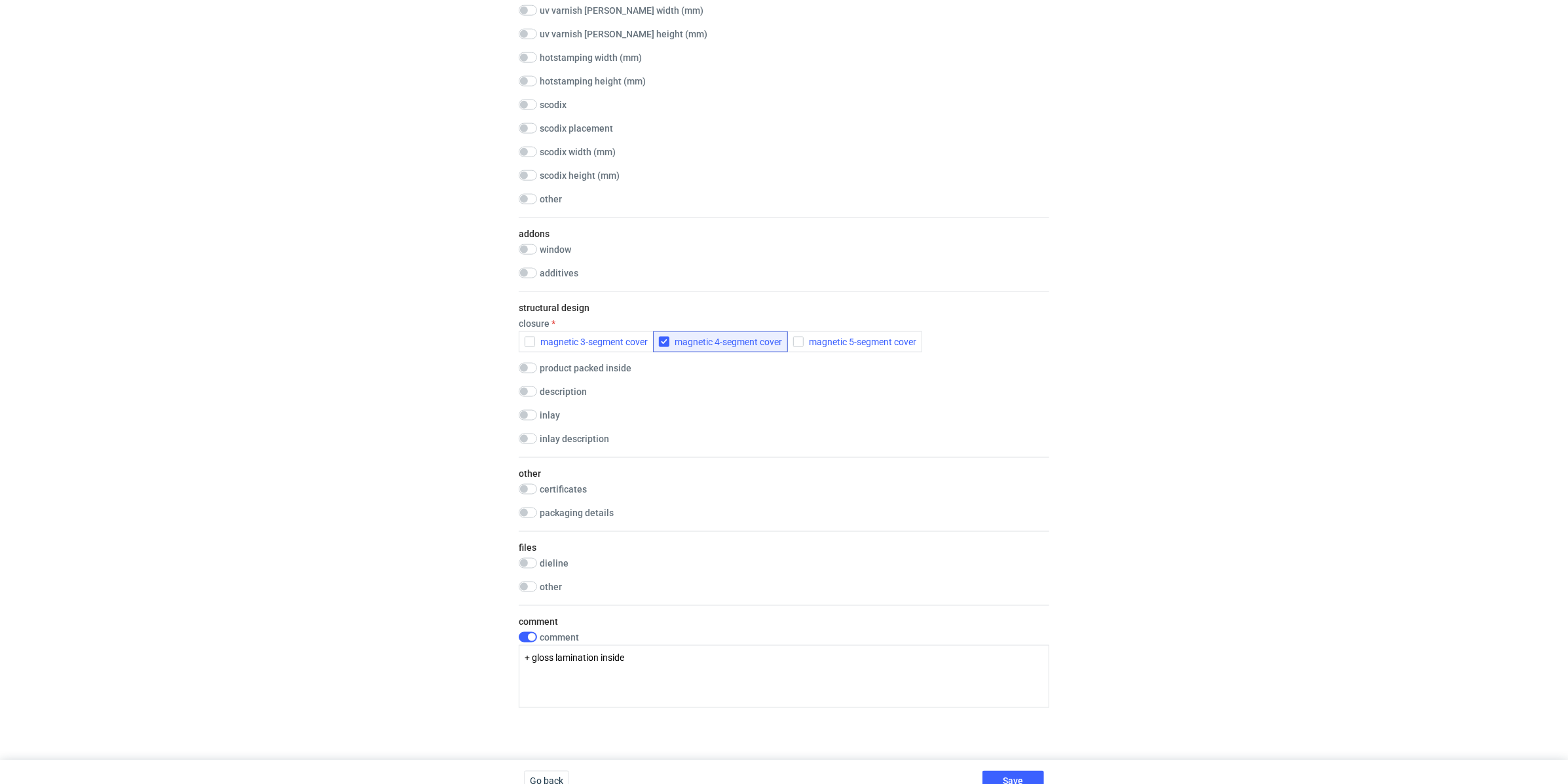
scroll to position [1387, 0]
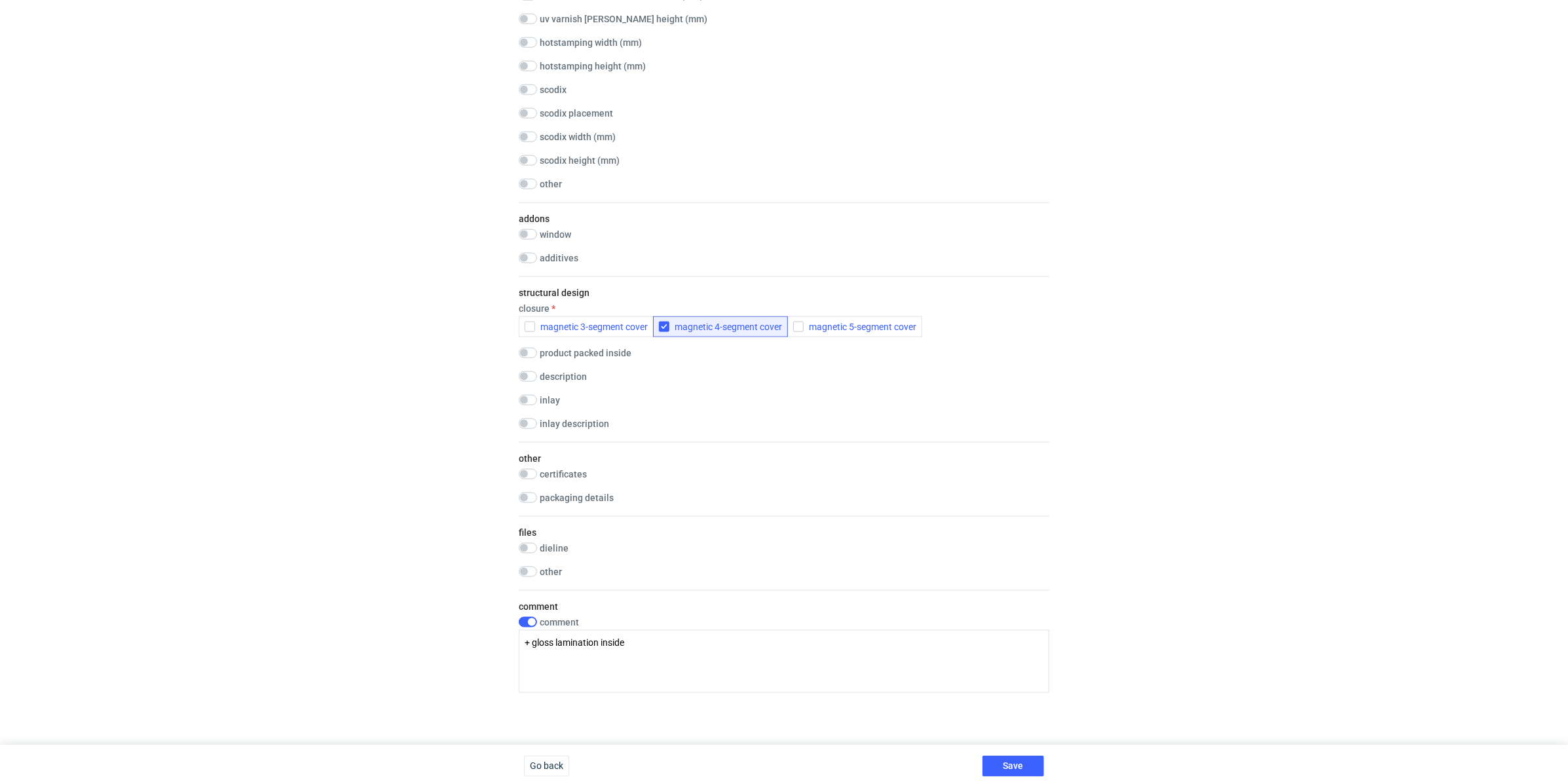
click at [544, 644] on textarea "+ gloss lamination inside" at bounding box center [784, 661] width 531 height 63
click at [655, 642] on textarea "+ gloss lamination inside" at bounding box center [784, 661] width 531 height 63
type textarea "+ gloss lamination inside for bottom and cover"
click at [1020, 768] on button "Save" at bounding box center [1014, 766] width 61 height 21
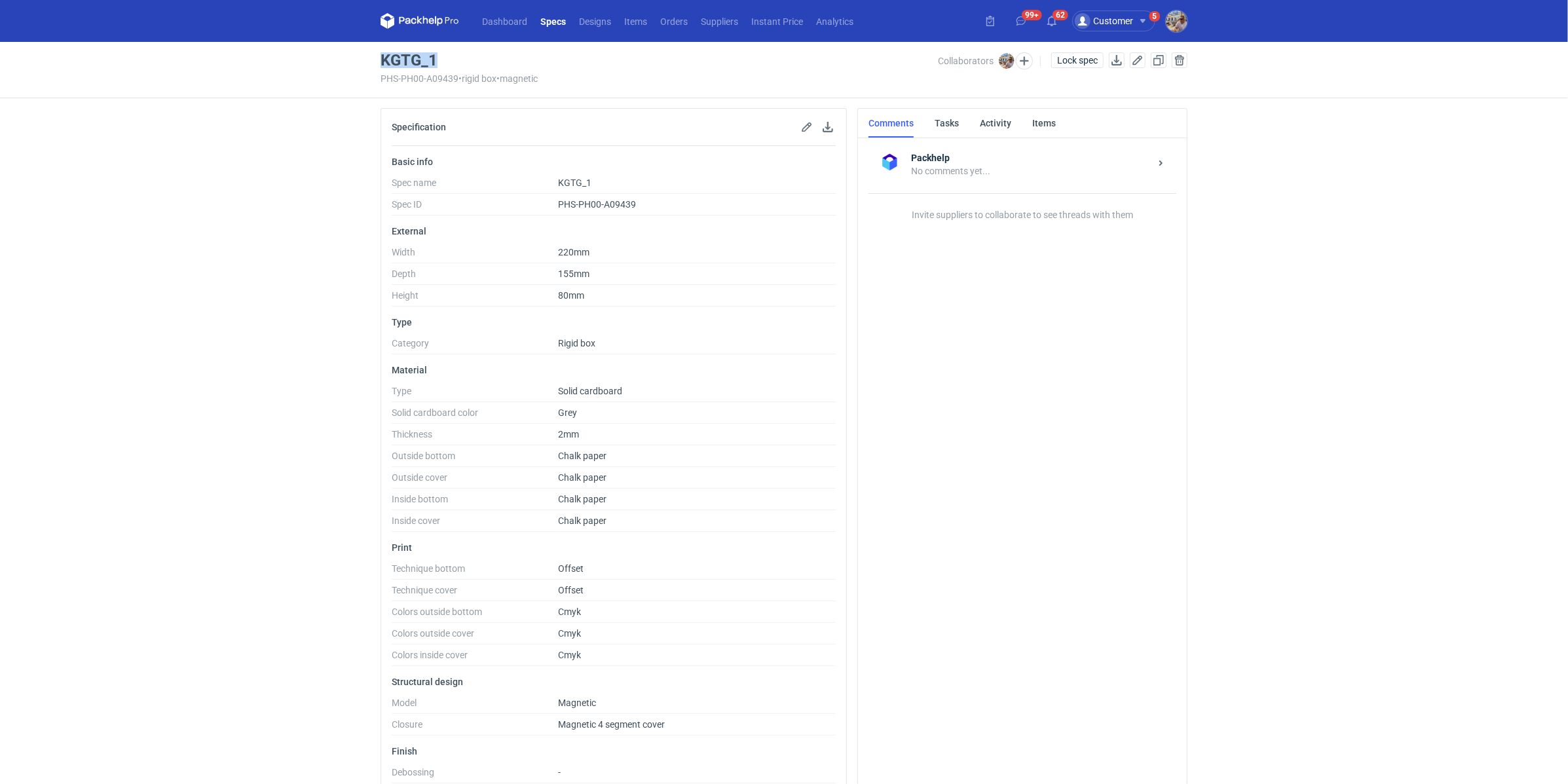
drag, startPoint x: 452, startPoint y: 59, endPoint x: 382, endPoint y: 66, distance: 70.3
click at [382, 66] on div "KGTG_1" at bounding box center [659, 60] width 557 height 16
copy h3 "KGTG_1"
click at [636, 19] on link "Items" at bounding box center [636, 20] width 36 height 16
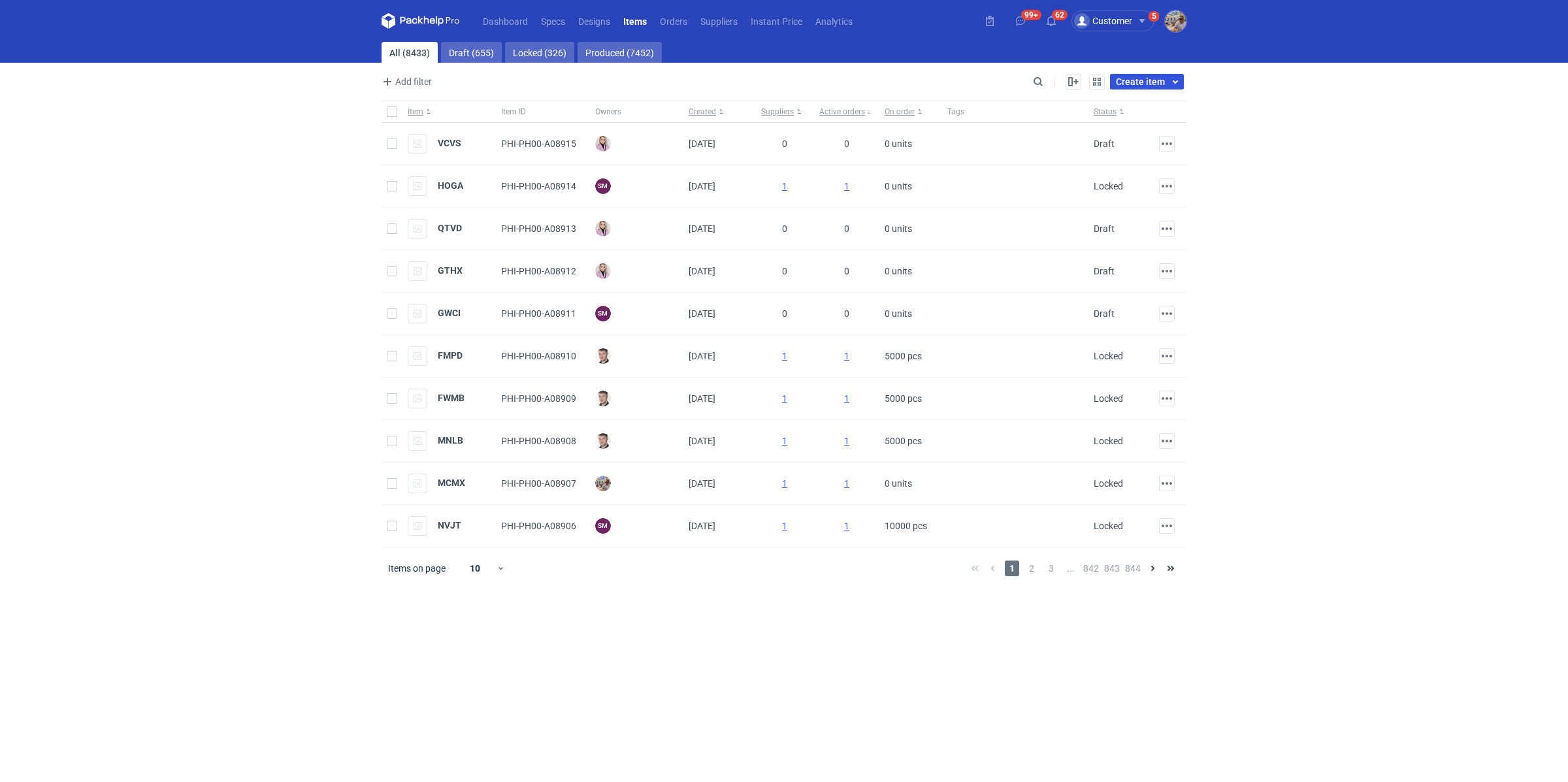
click at [1160, 80] on span "Create item" at bounding box center [1141, 81] width 49 height 9
click at [1075, 115] on link "Create single item" at bounding box center [1107, 110] width 143 height 21
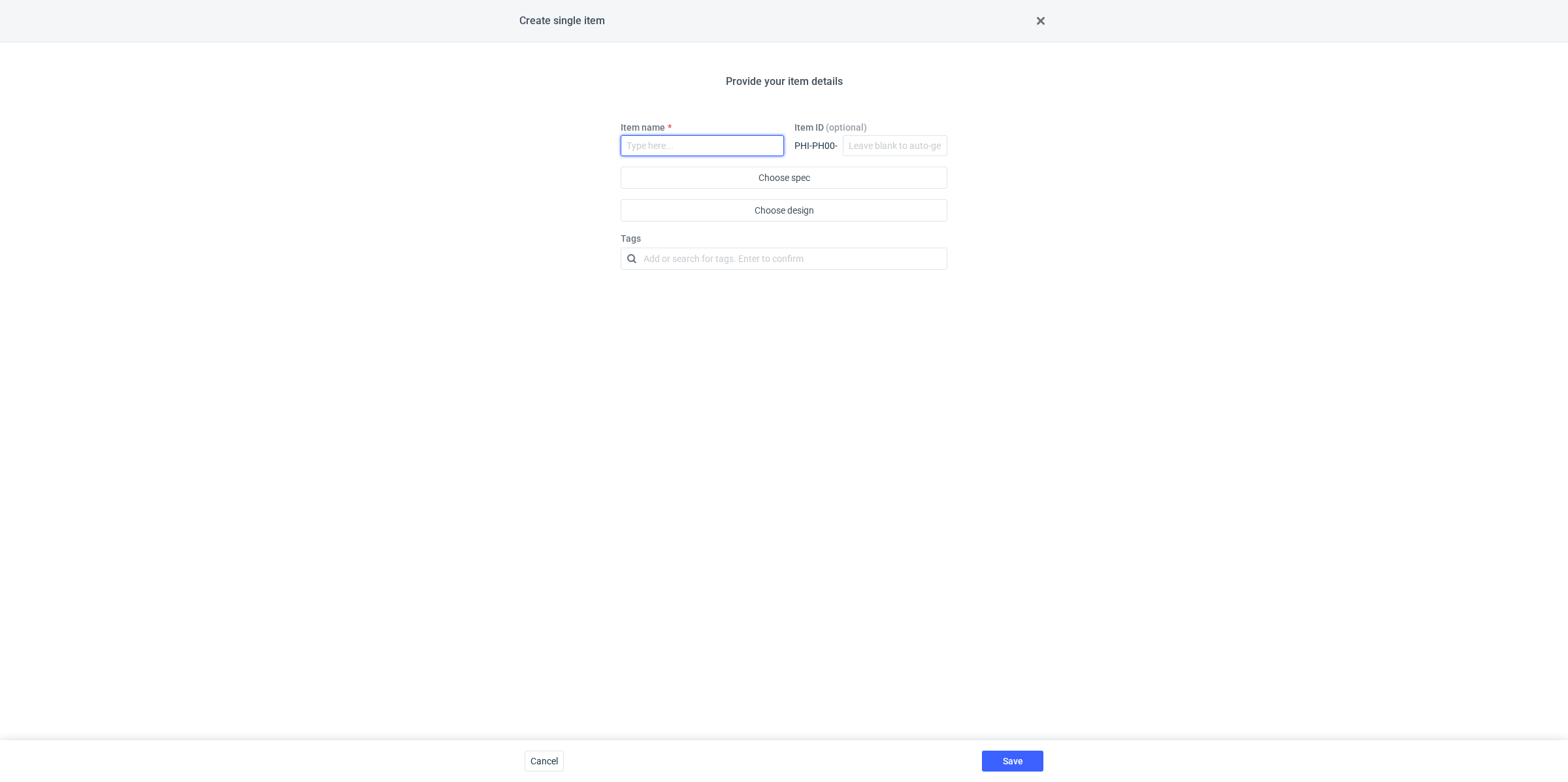
click at [718, 140] on input "Item name" at bounding box center [702, 146] width 163 height 21
paste input "KGTG_1"
type input "KGTG_1"
click at [771, 174] on button "Choose spec" at bounding box center [784, 177] width 327 height 22
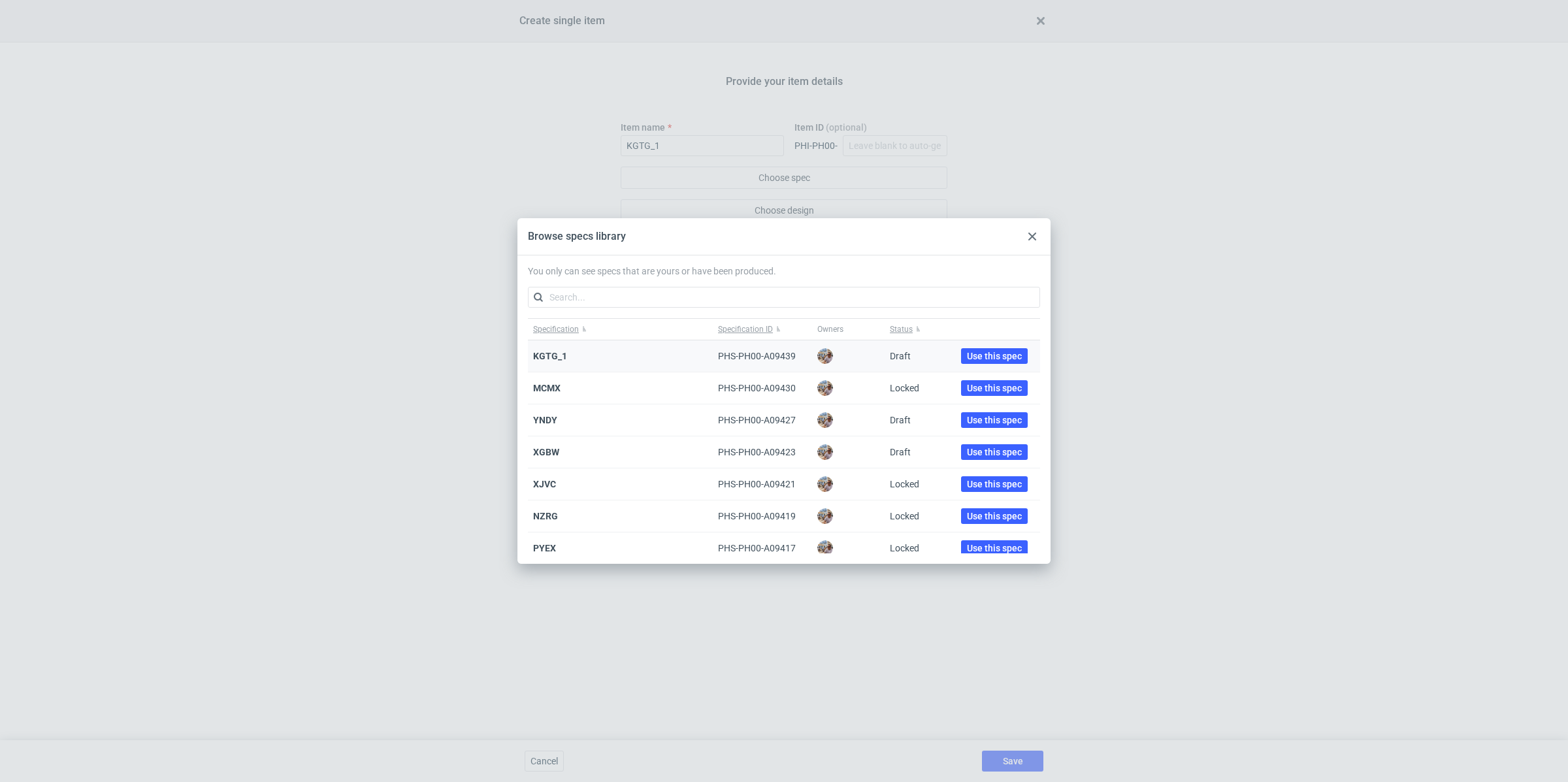
click at [971, 347] on div "Use this spec" at bounding box center [995, 356] width 91 height 32
click at [974, 356] on span "Use this spec" at bounding box center [995, 356] width 55 height 9
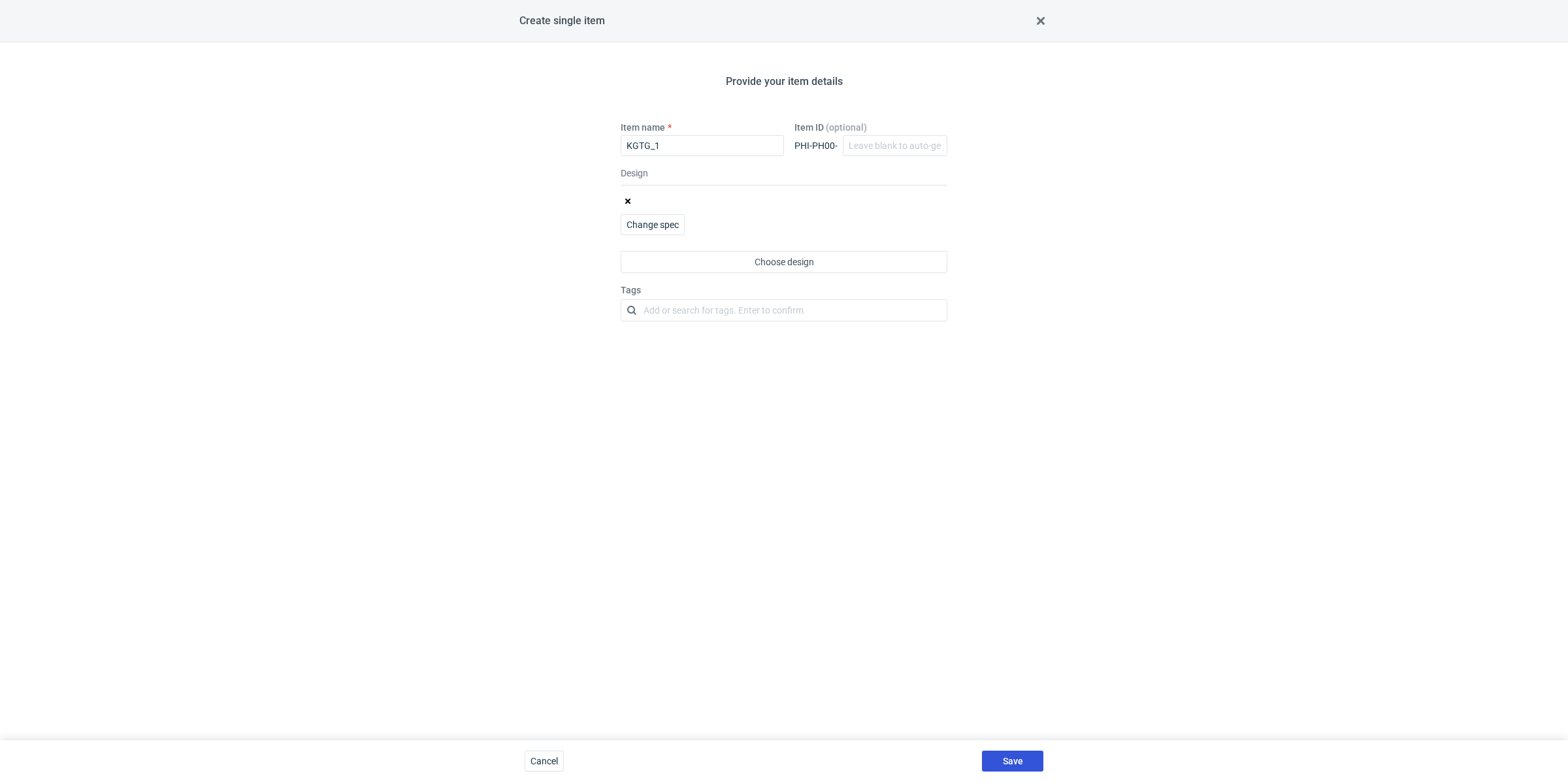
click at [1027, 755] on button "Save" at bounding box center [1013, 761] width 61 height 21
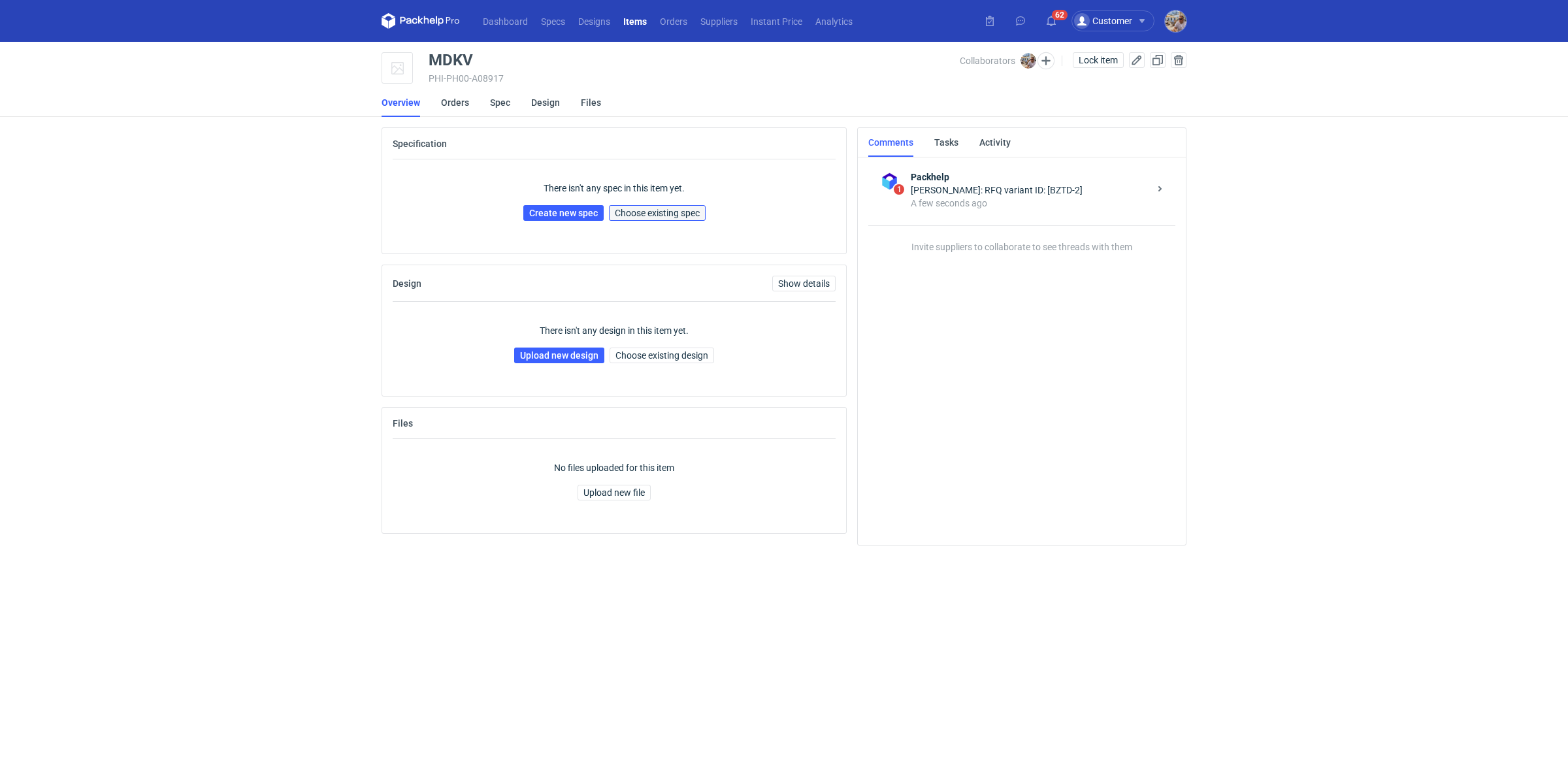
click at [671, 218] on span "Choose existing spec" at bounding box center [657, 212] width 85 height 9
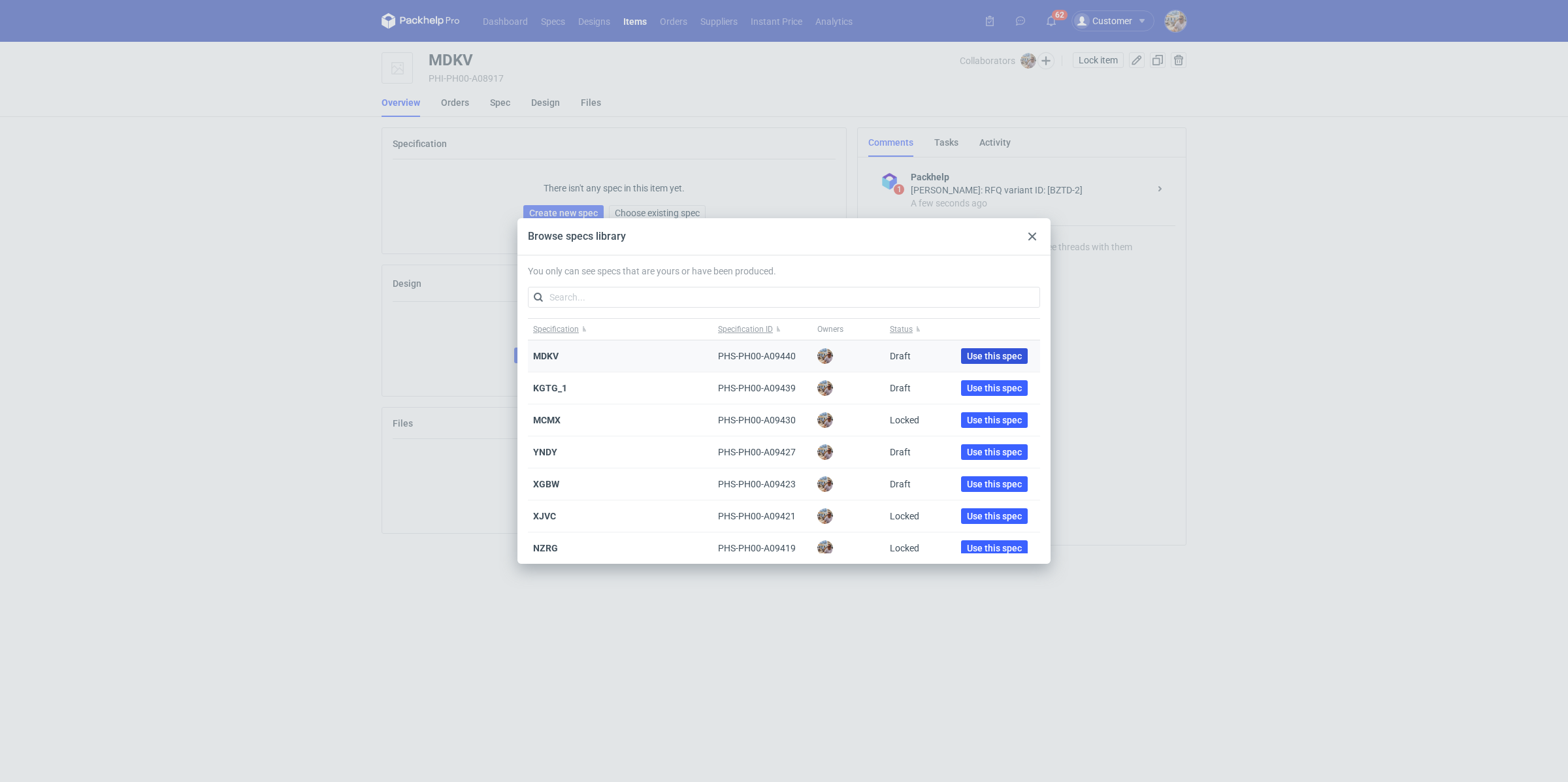
click at [983, 356] on span "Use this spec" at bounding box center [995, 356] width 55 height 9
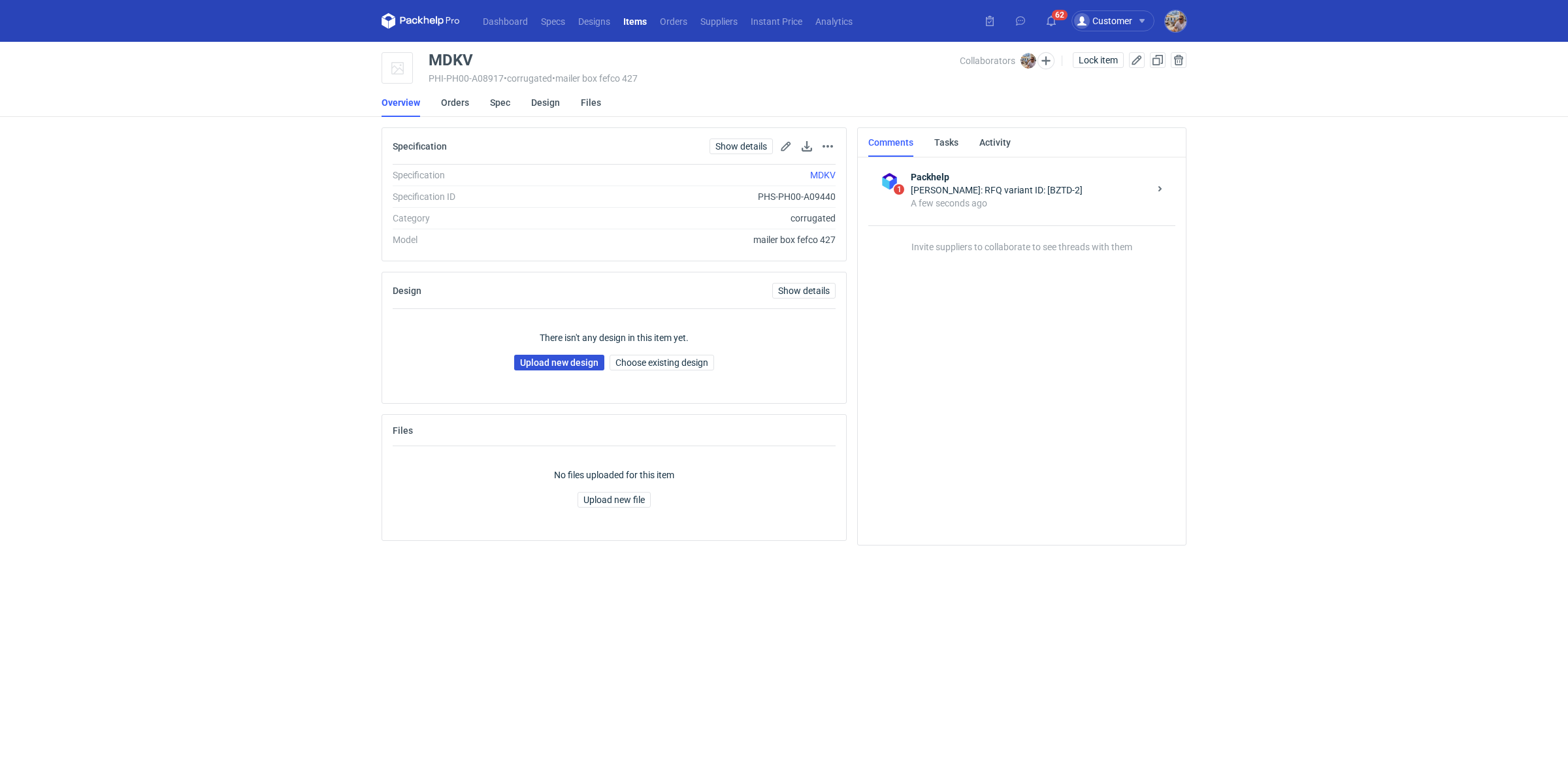
click at [571, 363] on link "Upload new design" at bounding box center [559, 362] width 90 height 16
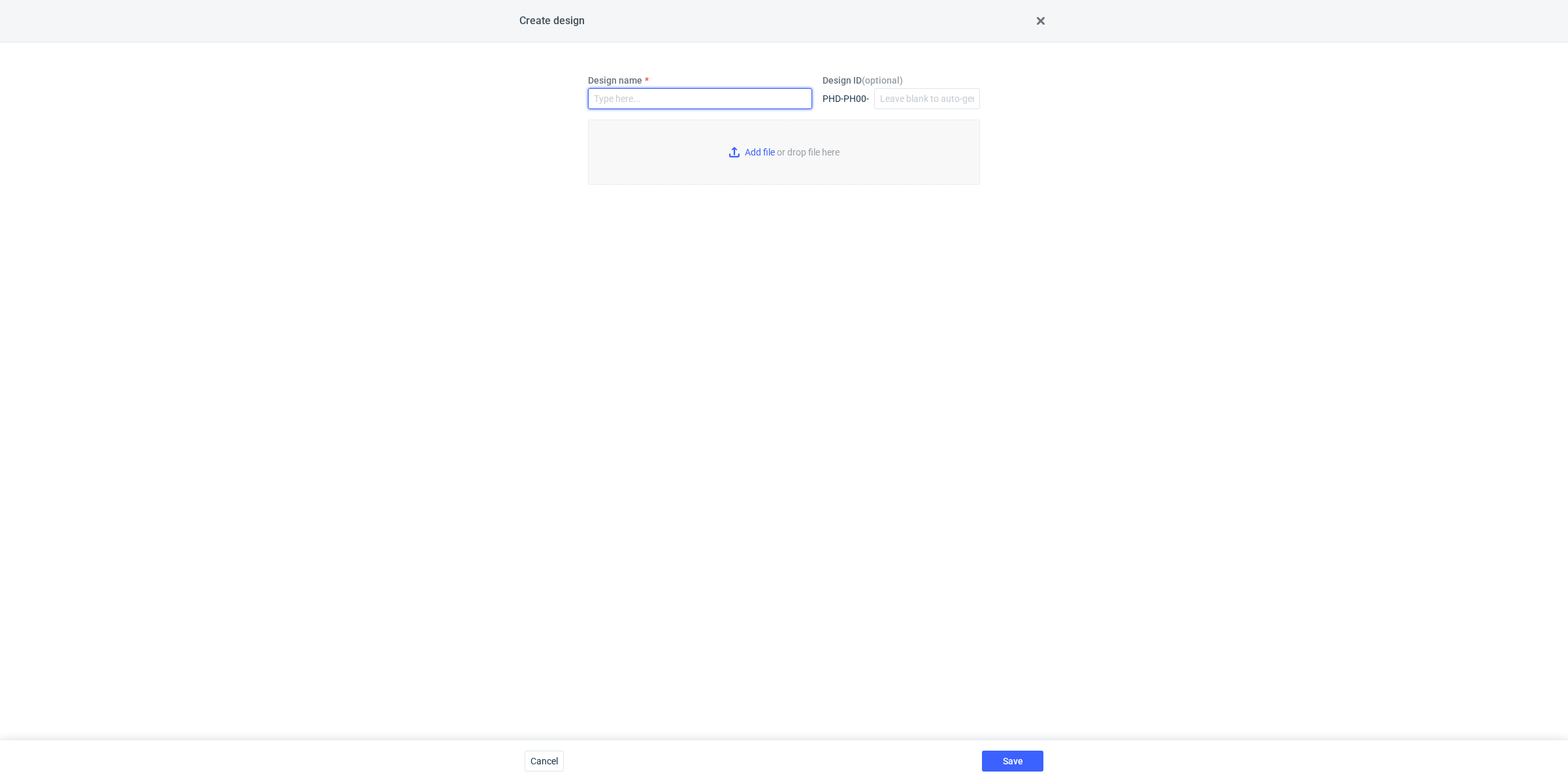
click at [649, 95] on input "Design name" at bounding box center [699, 99] width 224 height 21
paste input "MDKV"
type input "MDKV"
click at [767, 152] on input "Add file or drop file here" at bounding box center [784, 152] width 392 height 65
click at [747, 148] on input "Add file or drop file here" at bounding box center [784, 152] width 392 height 65
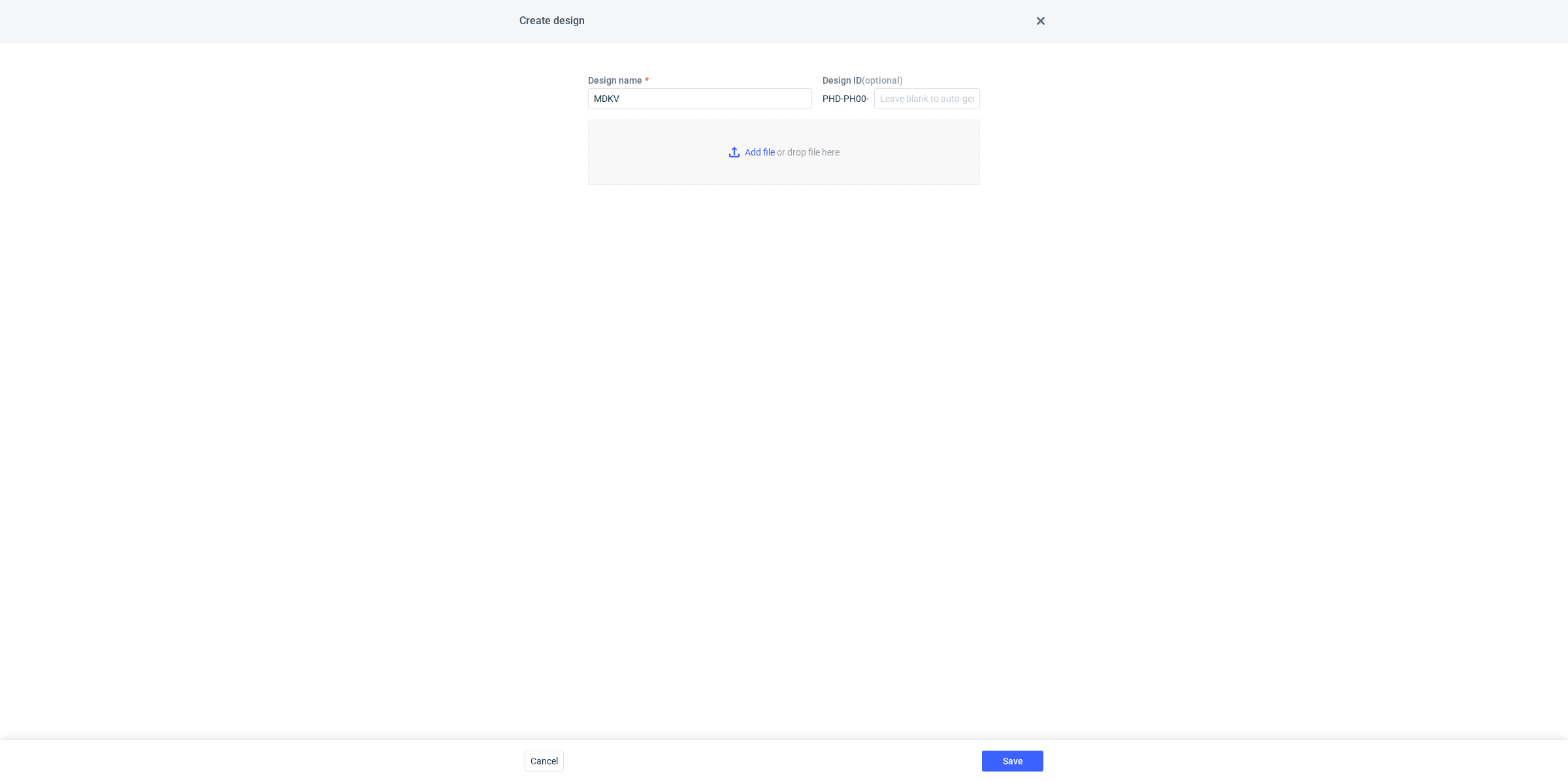
type input "C:\fakepath\custom__raquelarmaniandopenco__MDKV__d0__oR083734190__outside.pdf"
click at [1008, 754] on button "Save" at bounding box center [1013, 761] width 61 height 21
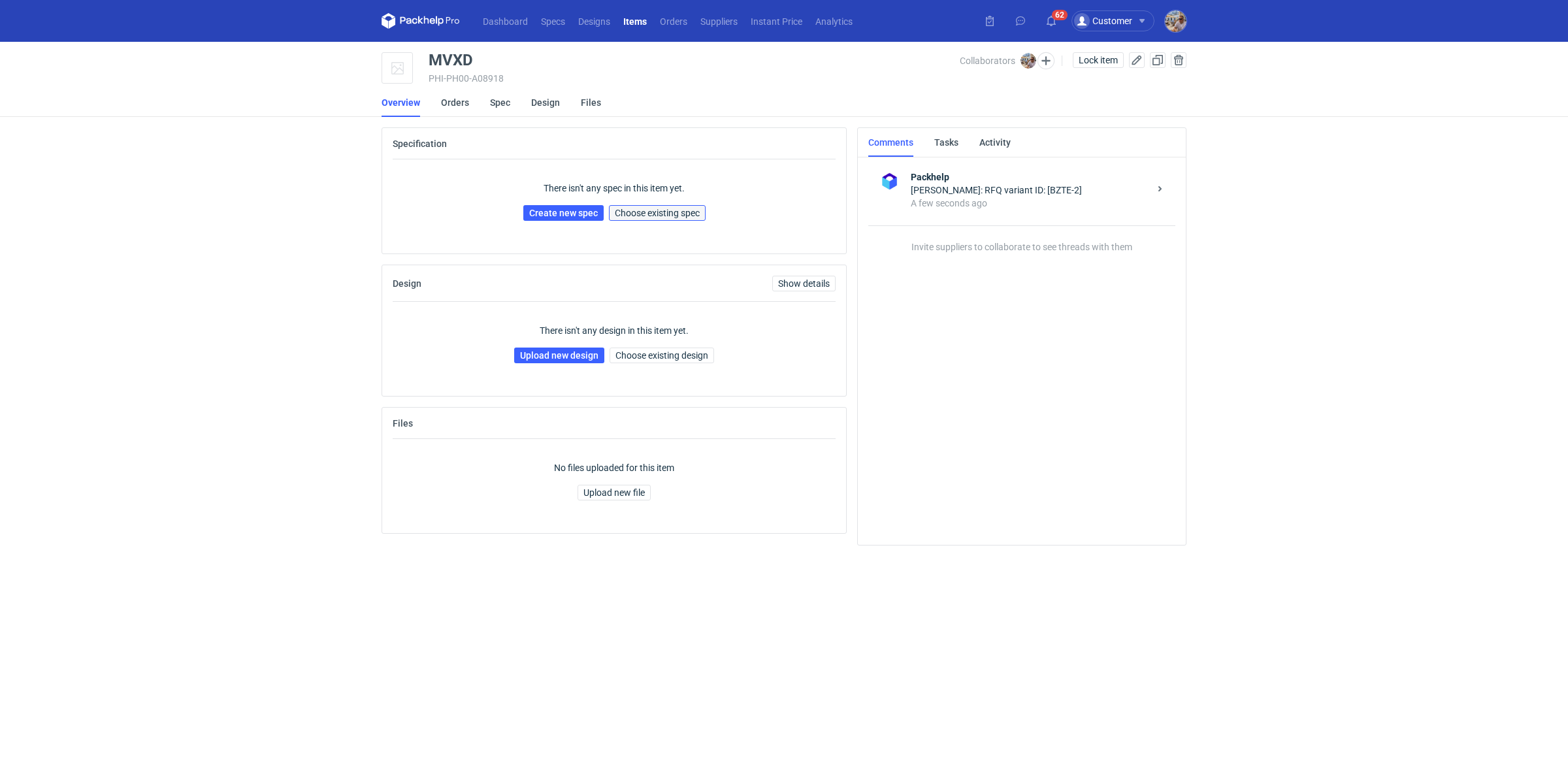
click at [631, 218] on button "Choose existing spec" at bounding box center [657, 213] width 97 height 16
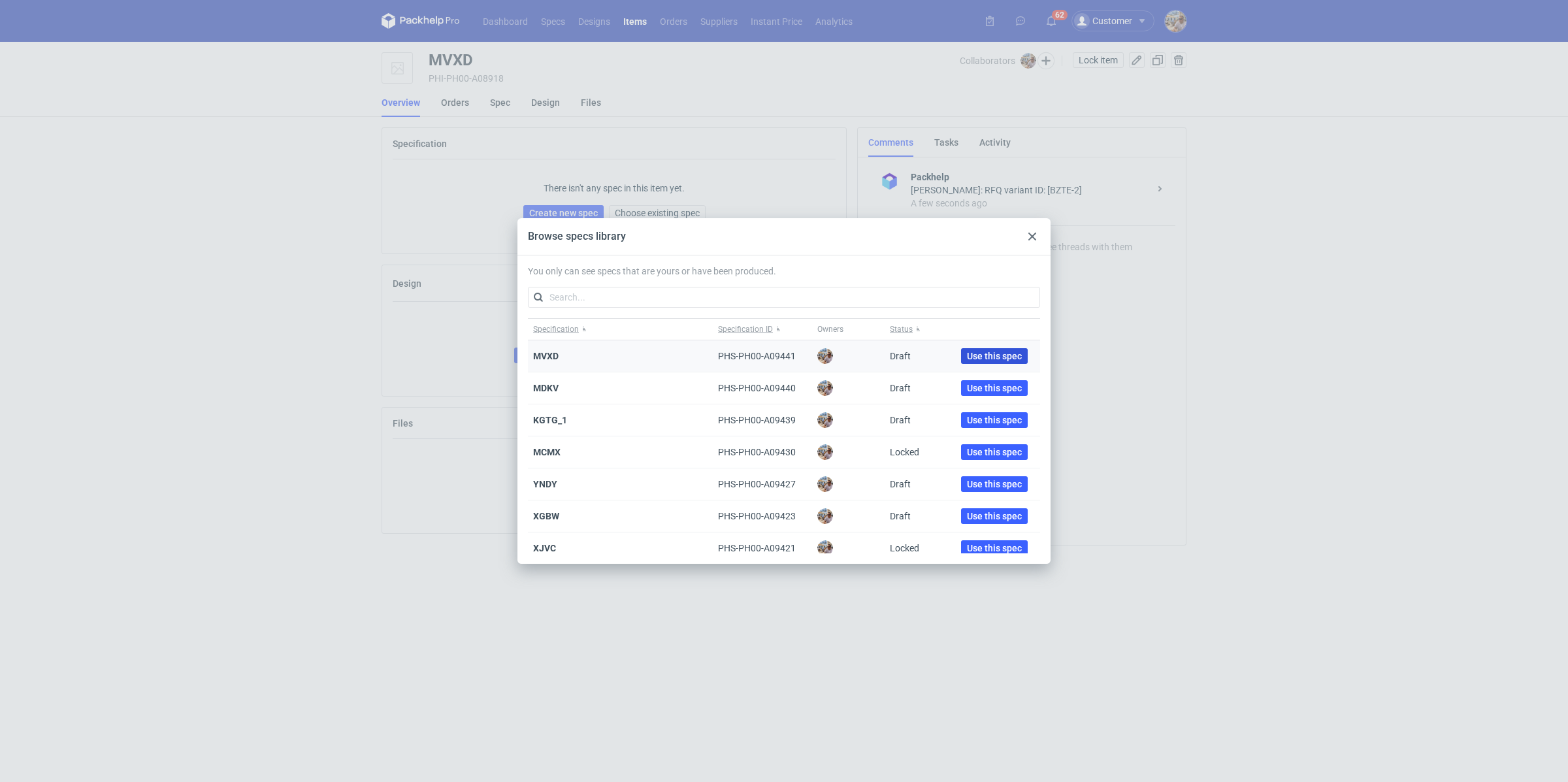
click at [972, 353] on span "Use this spec" at bounding box center [995, 356] width 55 height 9
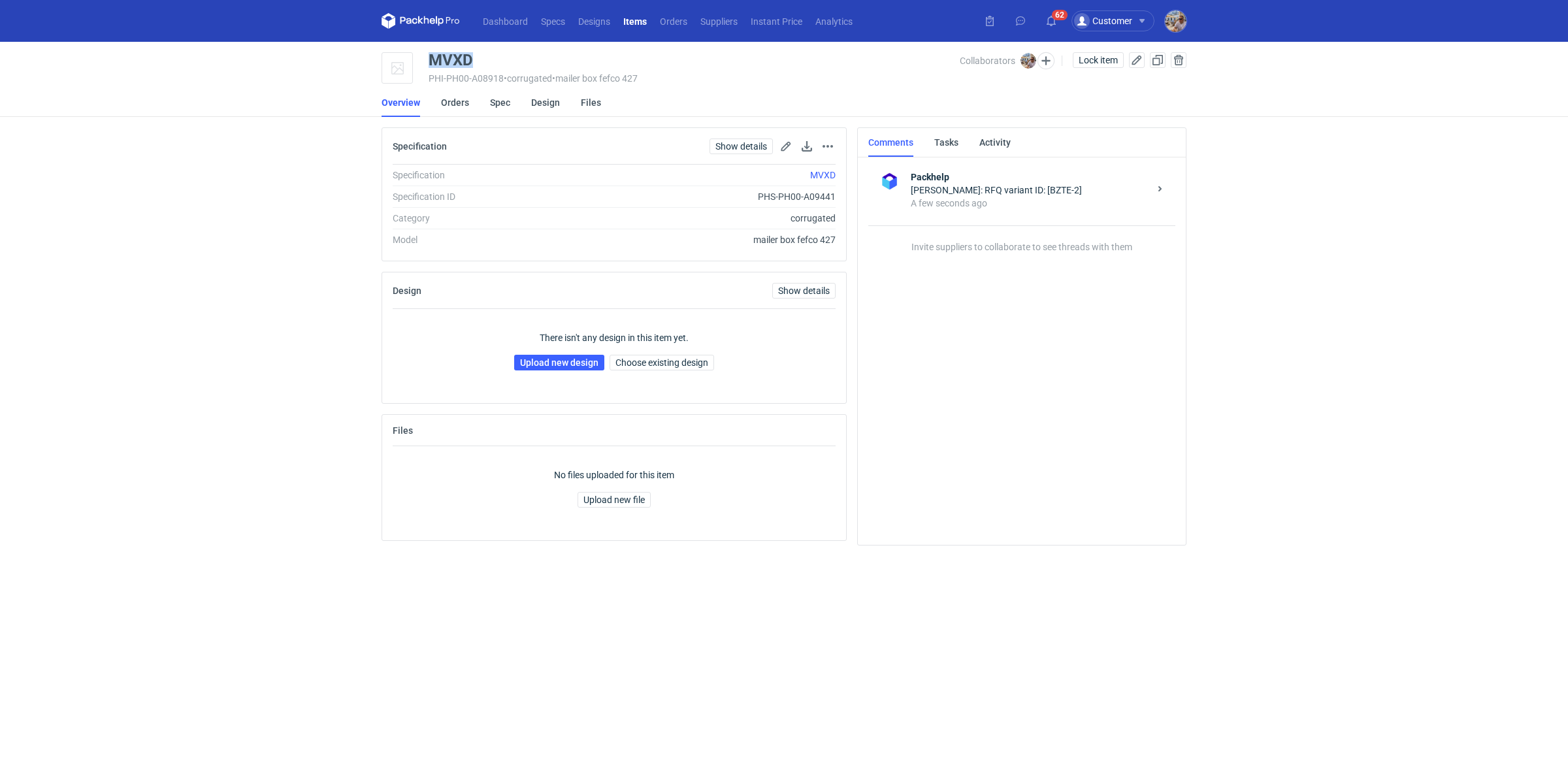
drag, startPoint x: 480, startPoint y: 56, endPoint x: 433, endPoint y: 56, distance: 47.0
click at [433, 56] on div "MVXD" at bounding box center [694, 60] width 531 height 16
copy div "MVXD"
click at [580, 356] on link "Upload new design" at bounding box center [559, 362] width 90 height 16
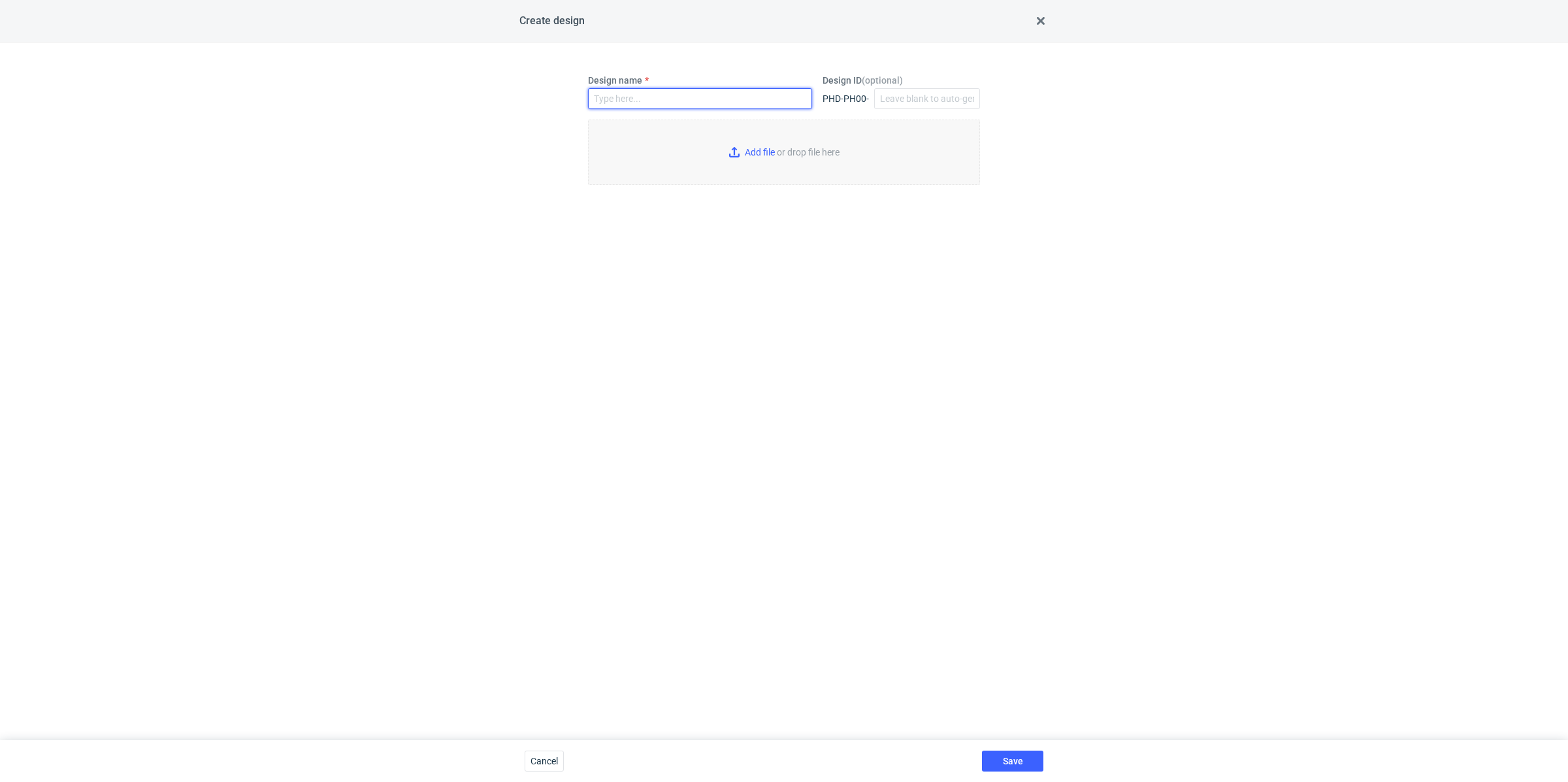
click at [630, 88] on input "Design name" at bounding box center [699, 99] width 224 height 21
paste input "MVXD"
type input "MVXD"
click at [760, 154] on input "Add file or drop file here" at bounding box center [784, 152] width 392 height 65
type input "C:\fakepath\custom__raquelarmaniandopenco__MVXD__d0__oR083734190__outside.pdf"
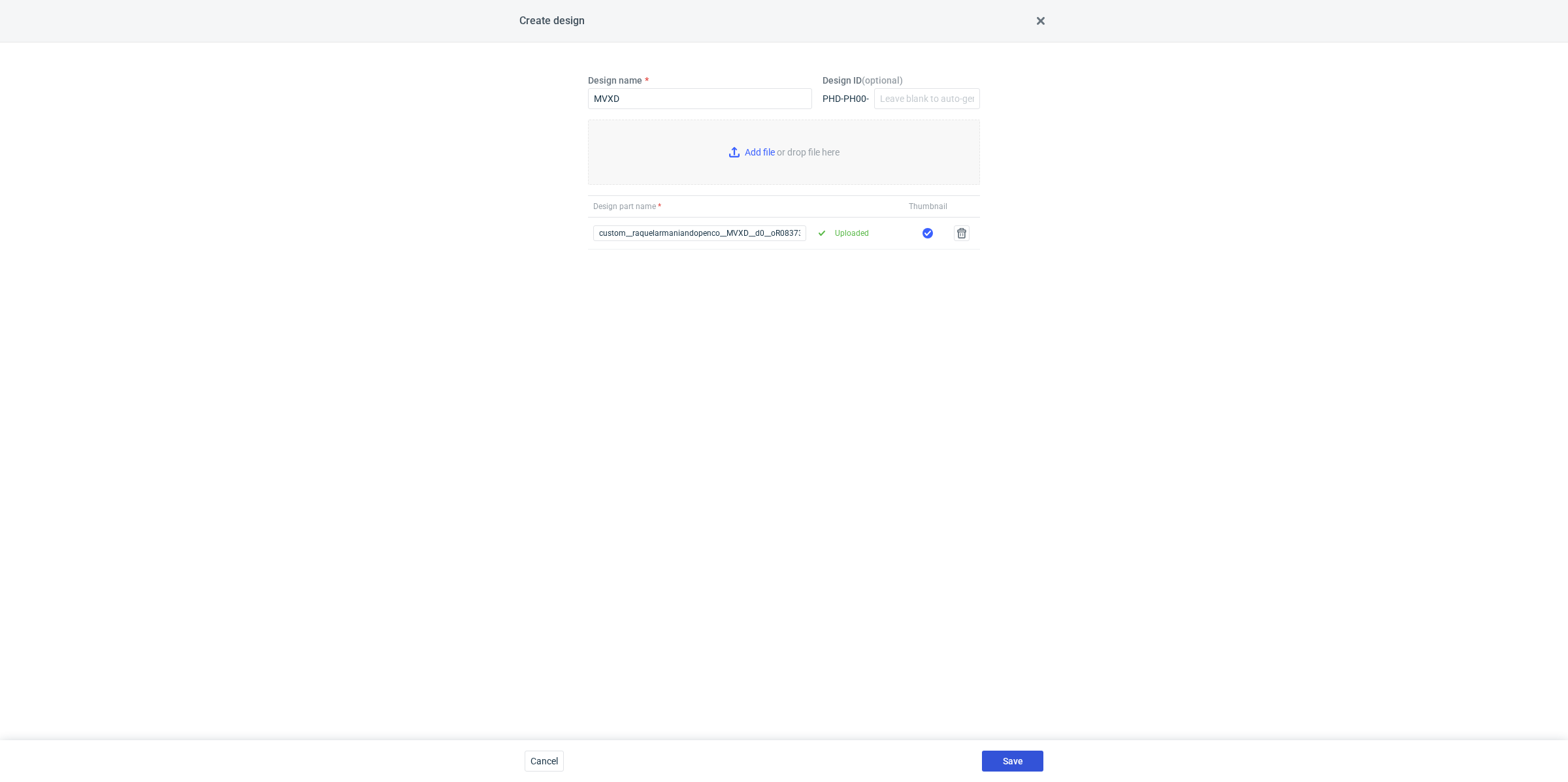
click at [1034, 751] on button "Save" at bounding box center [1013, 761] width 61 height 21
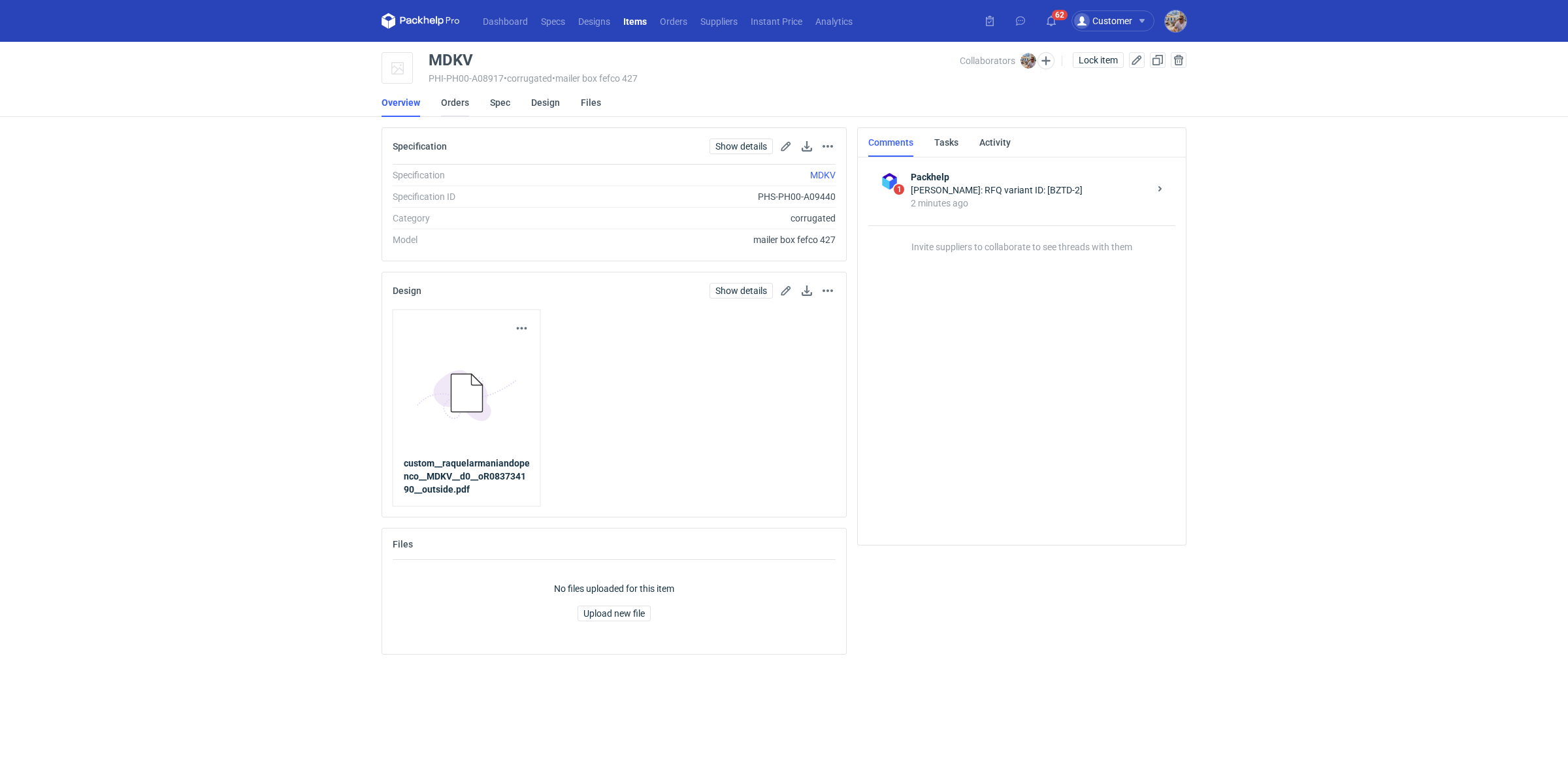
click at [461, 100] on link "Orders" at bounding box center [454, 103] width 28 height 29
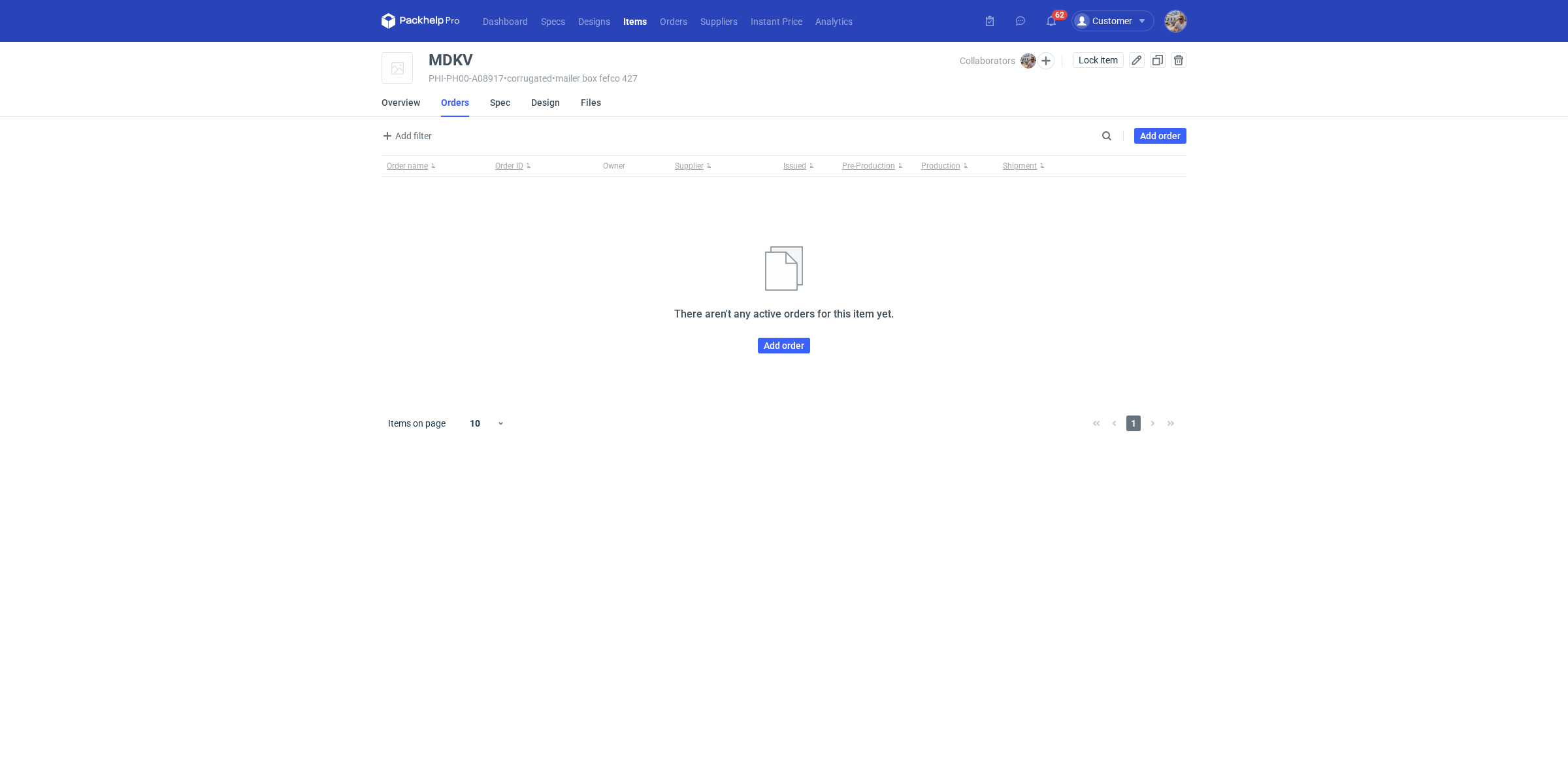
click at [787, 353] on div "Order name Order ID Owner Supplier Issued Pre-Production Production Shipment Th…" at bounding box center [784, 279] width 805 height 248
click at [788, 350] on link "Add order" at bounding box center [784, 345] width 52 height 16
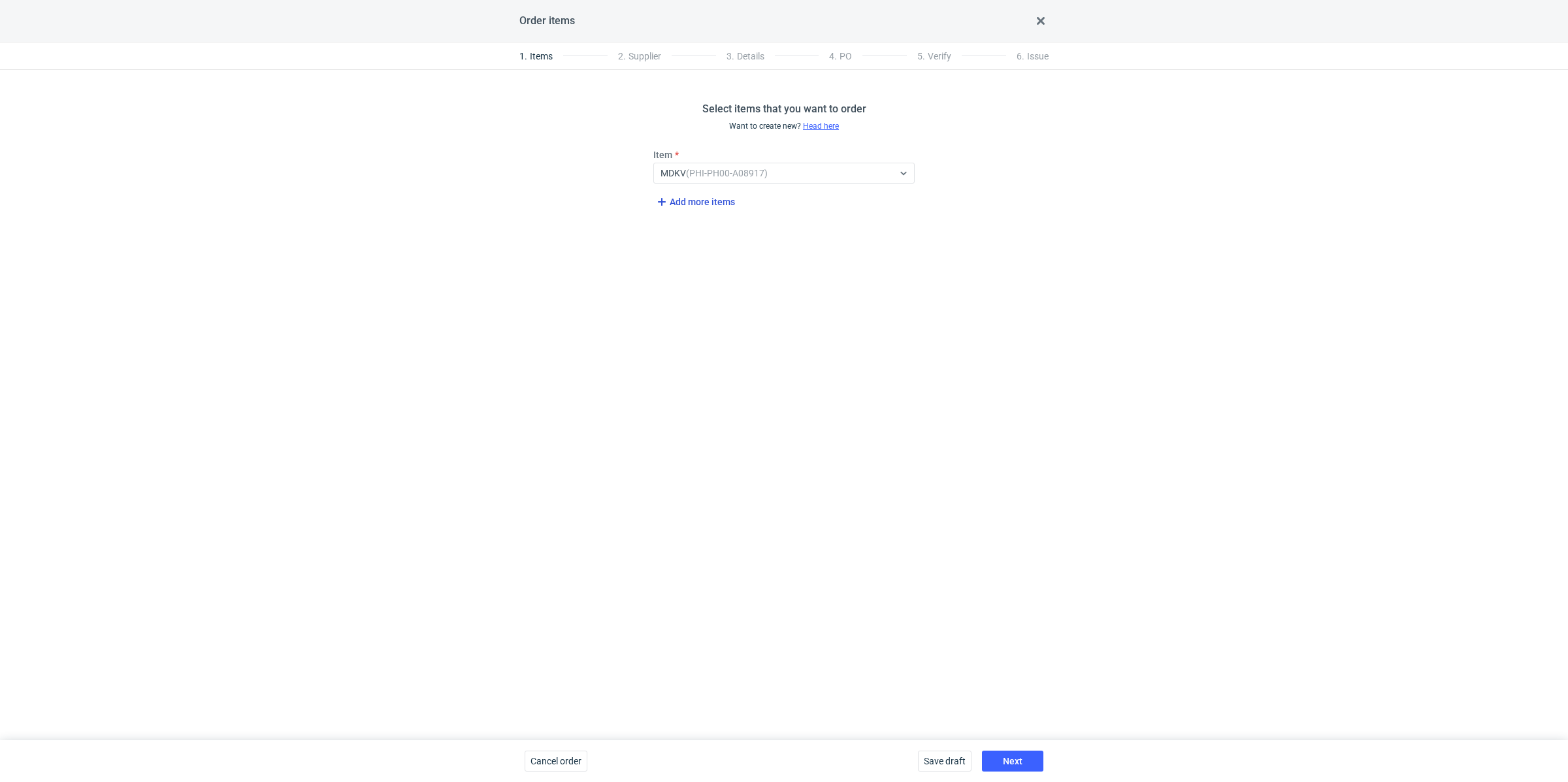
click at [711, 203] on span "Add more items" at bounding box center [694, 201] width 81 height 16
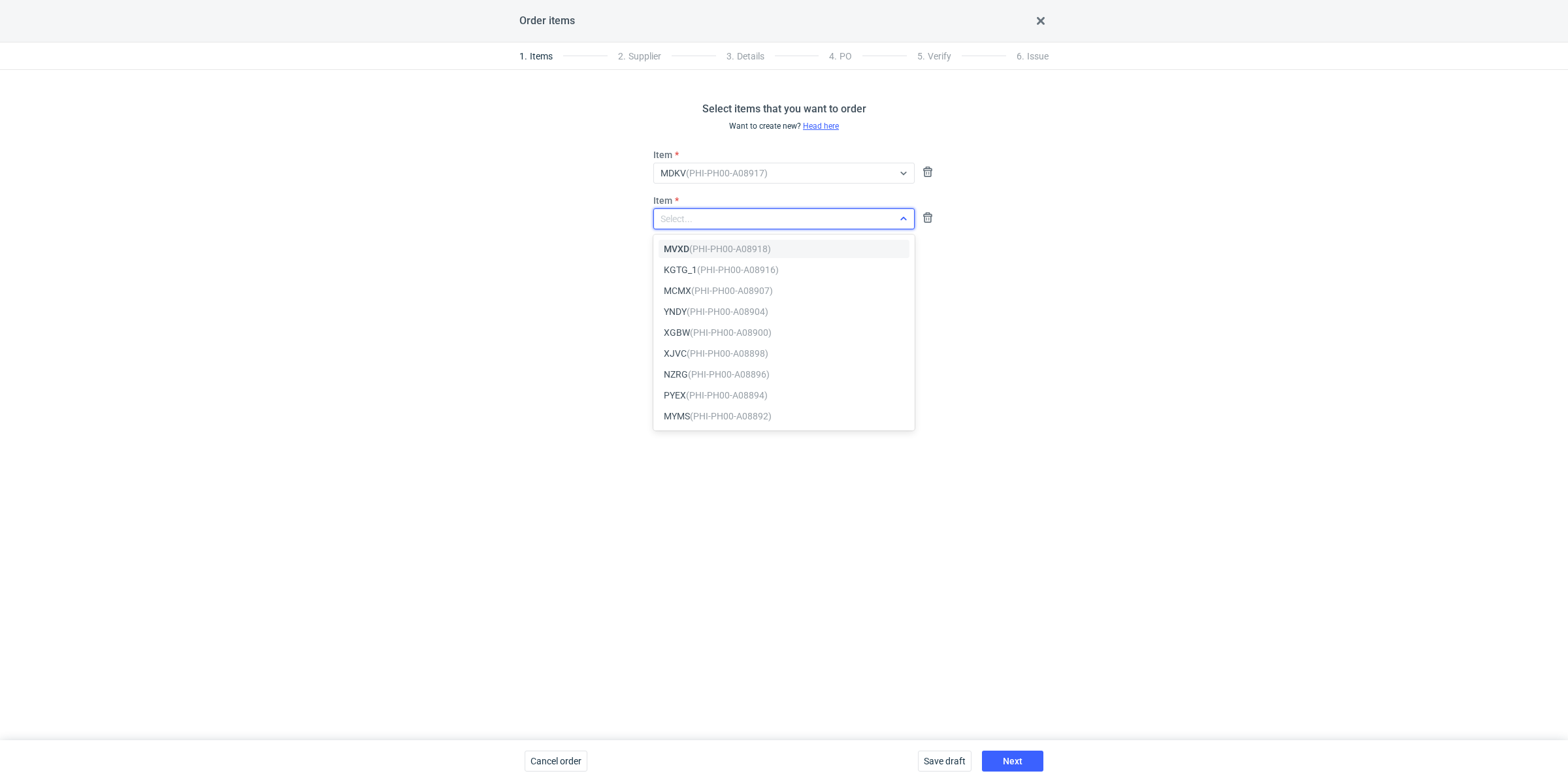
click at [675, 216] on div "Select..." at bounding box center [676, 218] width 32 height 13
paste input "MVXD"
type input "MVXD"
click at [725, 246] on em "(PHI-PH00-A08918)" at bounding box center [730, 248] width 82 height 10
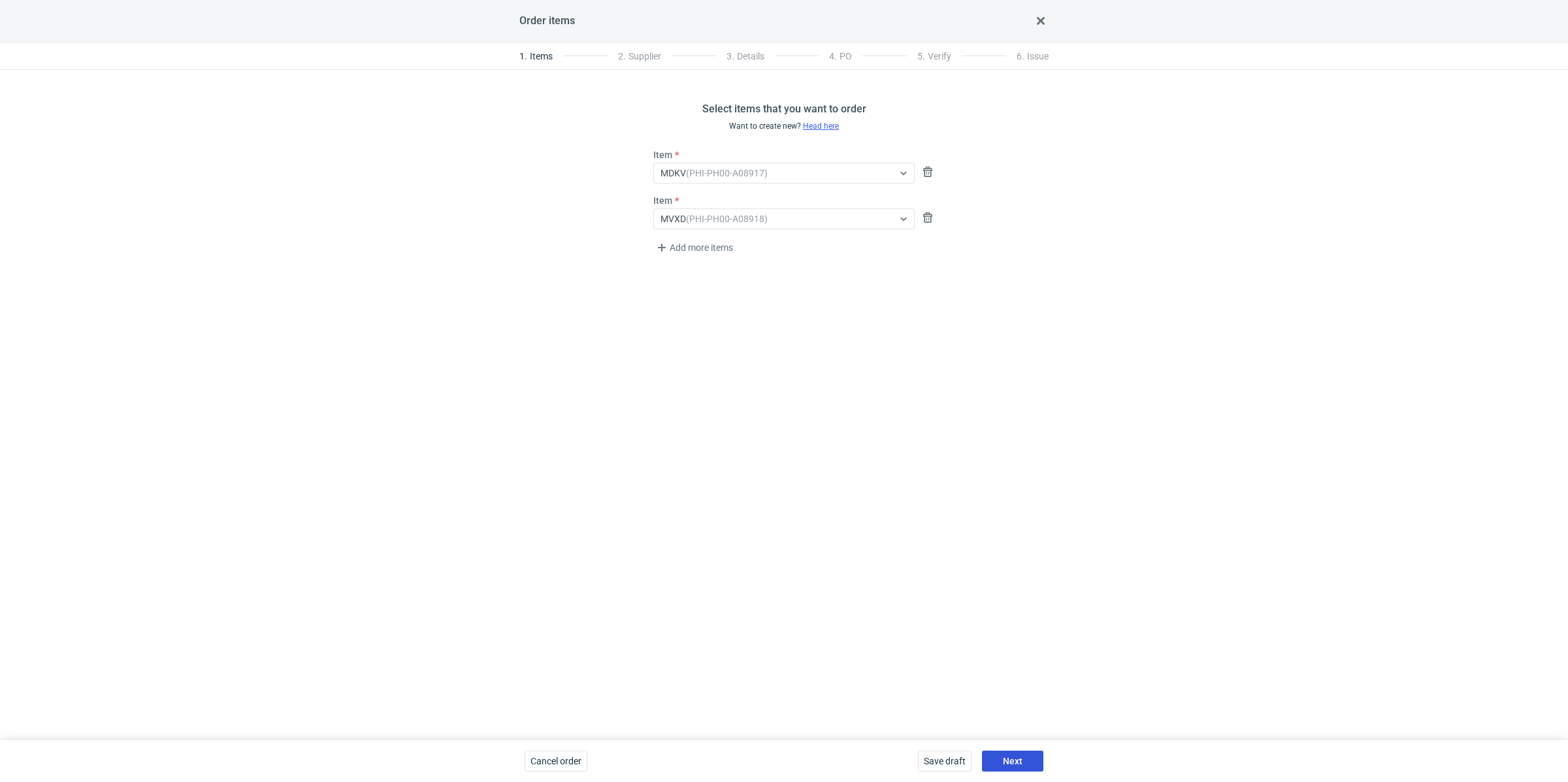
click at [1021, 754] on button "Next" at bounding box center [1013, 761] width 61 height 21
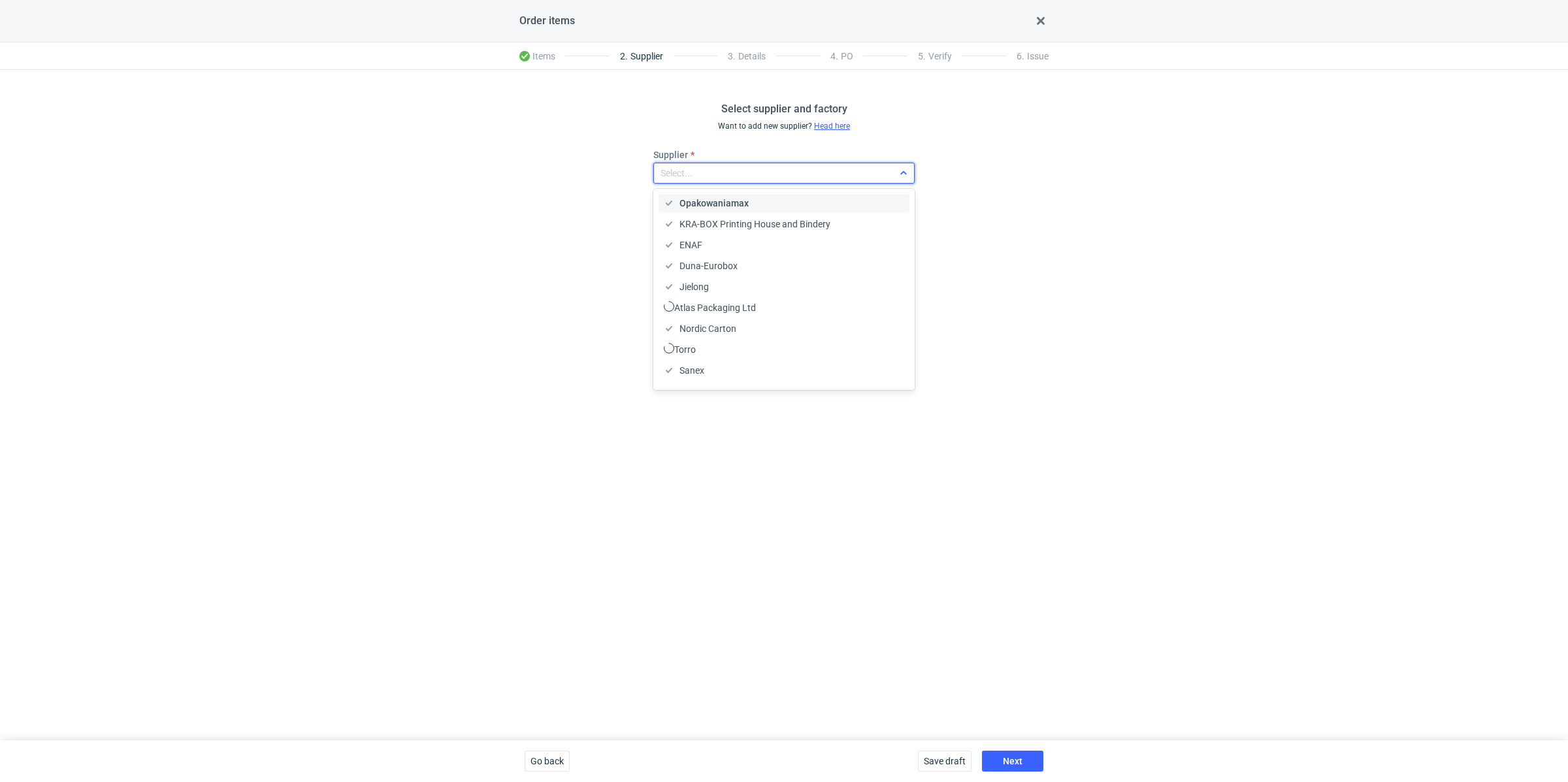
click at [690, 170] on div "Select..." at bounding box center [676, 173] width 32 height 13
type input "serw"
click at [716, 203] on span "Serwach Sp.z.o.o" at bounding box center [715, 203] width 71 height 13
click at [1009, 760] on span "Next" at bounding box center [1012, 760] width 20 height 9
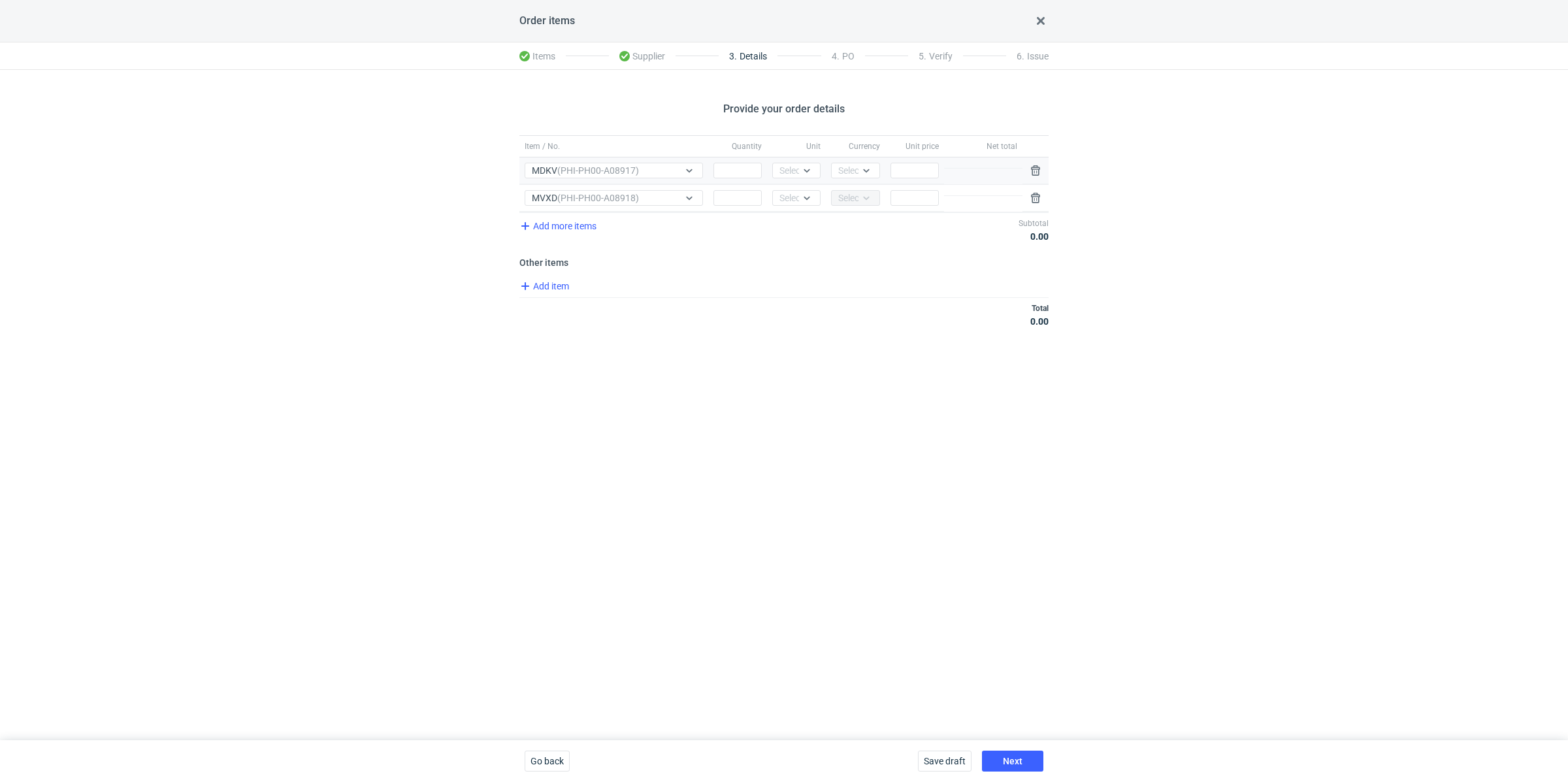
click at [713, 171] on div "Quantity" at bounding box center [737, 170] width 59 height 27
click at [735, 172] on input "Quantity" at bounding box center [737, 170] width 48 height 16
paste input "10000"
type input "10000"
click at [711, 247] on div "Item / No. Quantity Unit Currency Unit price Net total Item / No. MDKV (PHI-PH0…" at bounding box center [784, 239] width 529 height 207
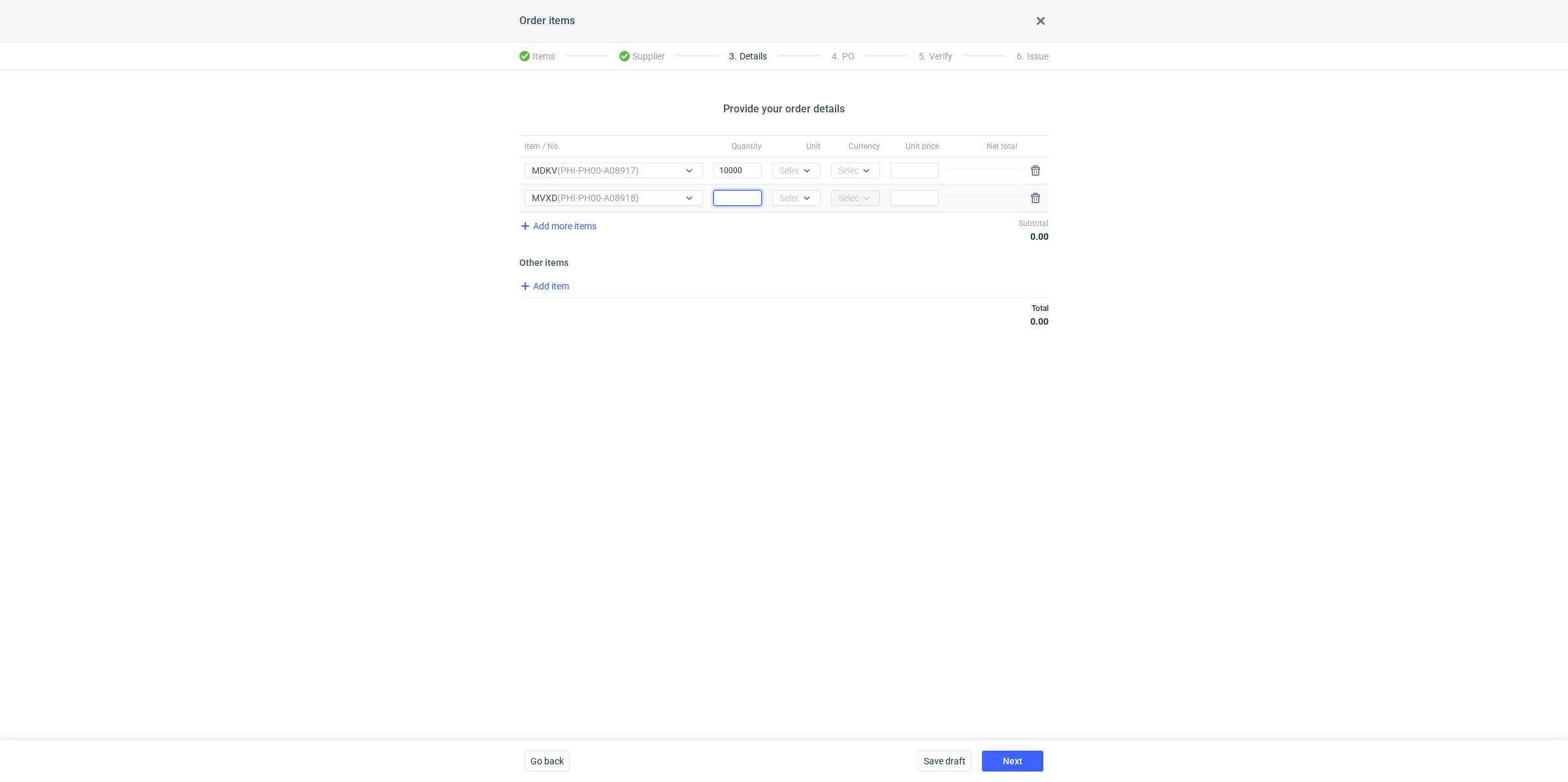
click at [721, 194] on input "Quantity" at bounding box center [737, 198] width 48 height 16
paste input "15000"
type input "15000"
click at [793, 172] on div "Select..." at bounding box center [795, 170] width 32 height 13
click at [793, 190] on div "pcs" at bounding box center [797, 197] width 38 height 18
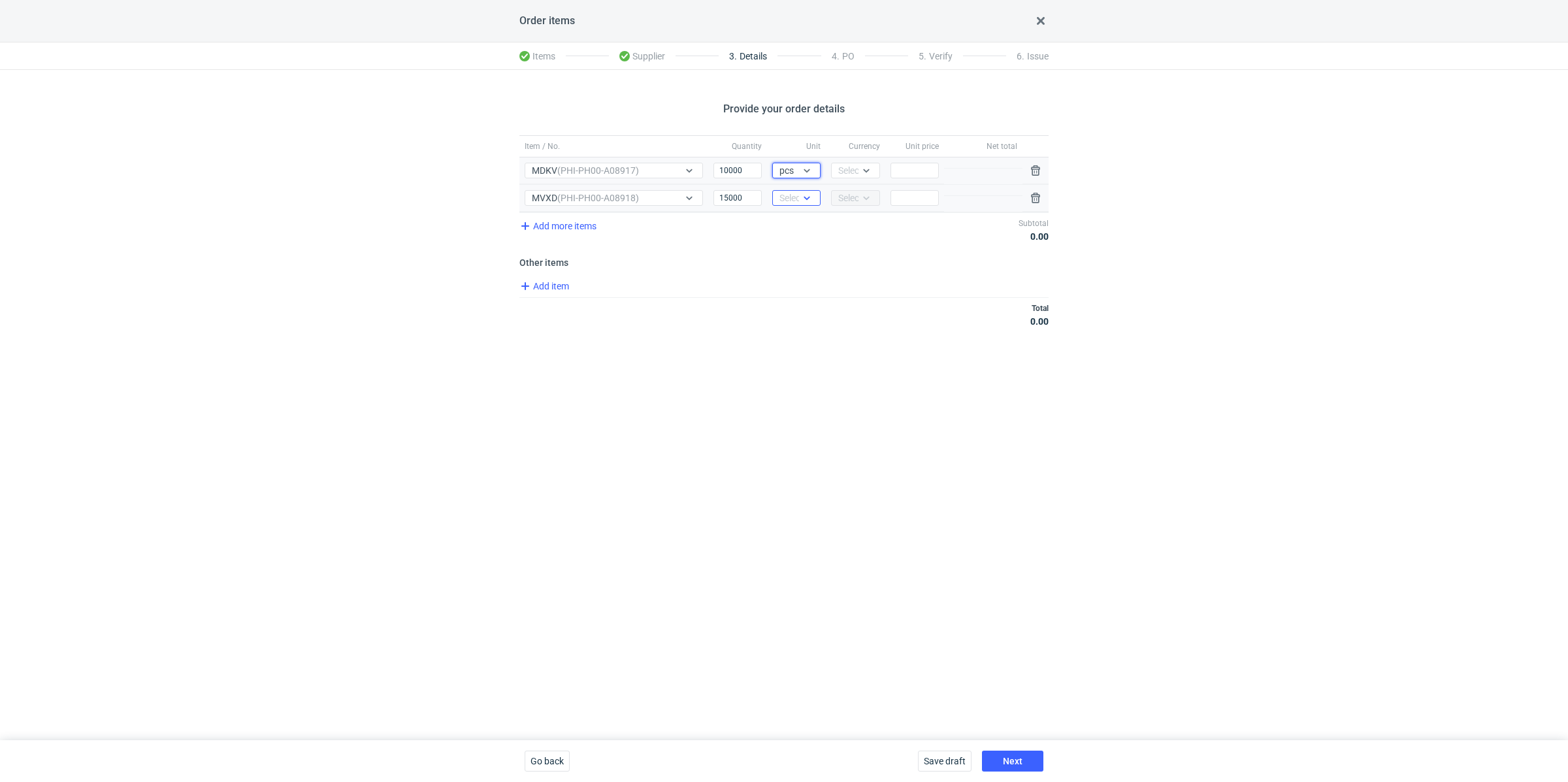
click at [795, 200] on div "Select..." at bounding box center [795, 197] width 32 height 13
click at [797, 223] on div "pcs" at bounding box center [797, 224] width 27 height 13
click at [756, 290] on div "Add item" at bounding box center [783, 288] width 532 height 19
click at [901, 172] on input "Price" at bounding box center [914, 170] width 48 height 16
paste input "1.83"
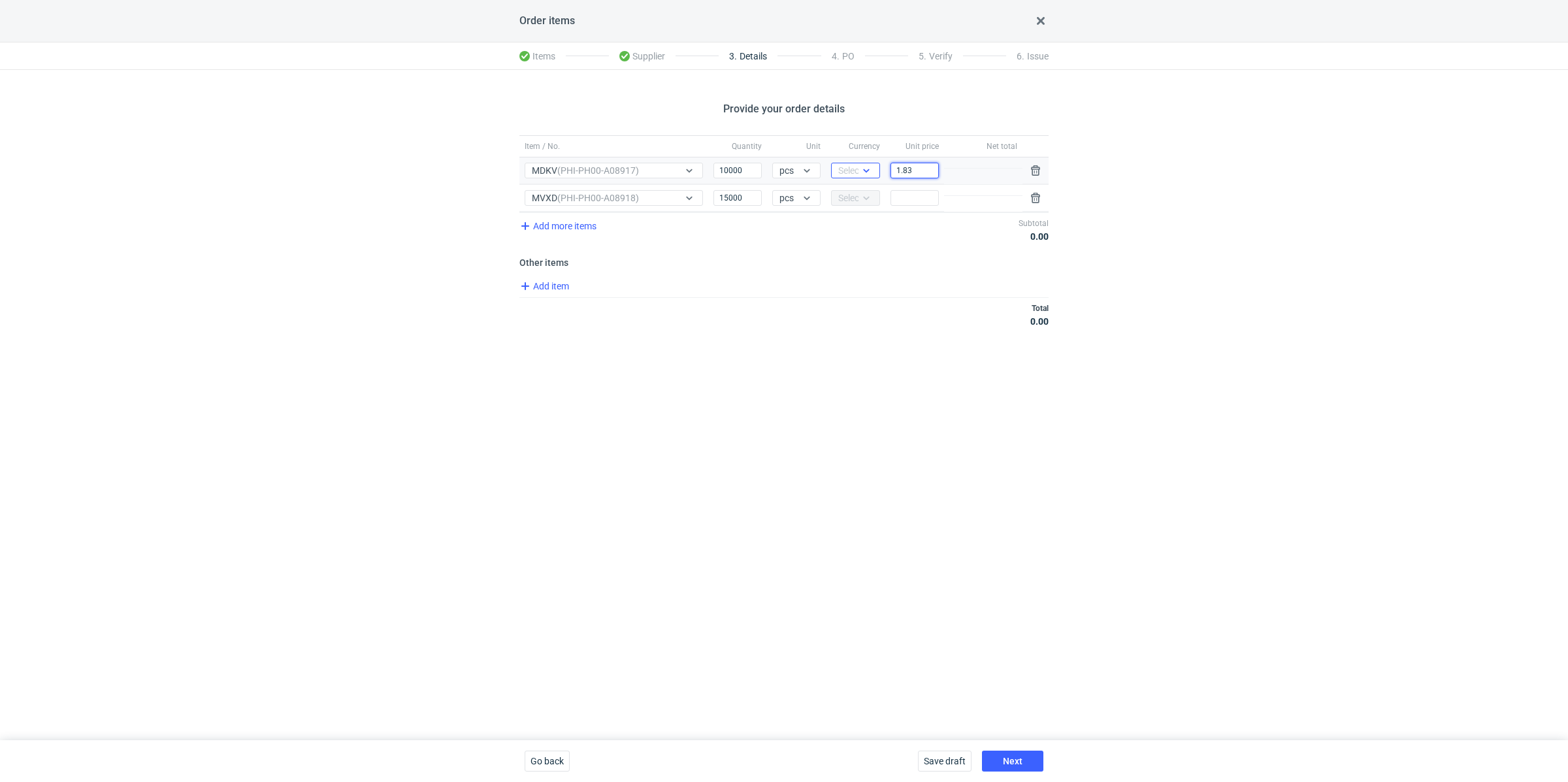
type input "1.83"
click at [850, 177] on div "Currency Select..." at bounding box center [855, 170] width 59 height 27
click at [852, 173] on div "Select..." at bounding box center [854, 170] width 32 height 13
click at [855, 200] on span "PLN" at bounding box center [850, 197] width 18 height 13
click at [807, 288] on div "Add item" at bounding box center [783, 288] width 532 height 19
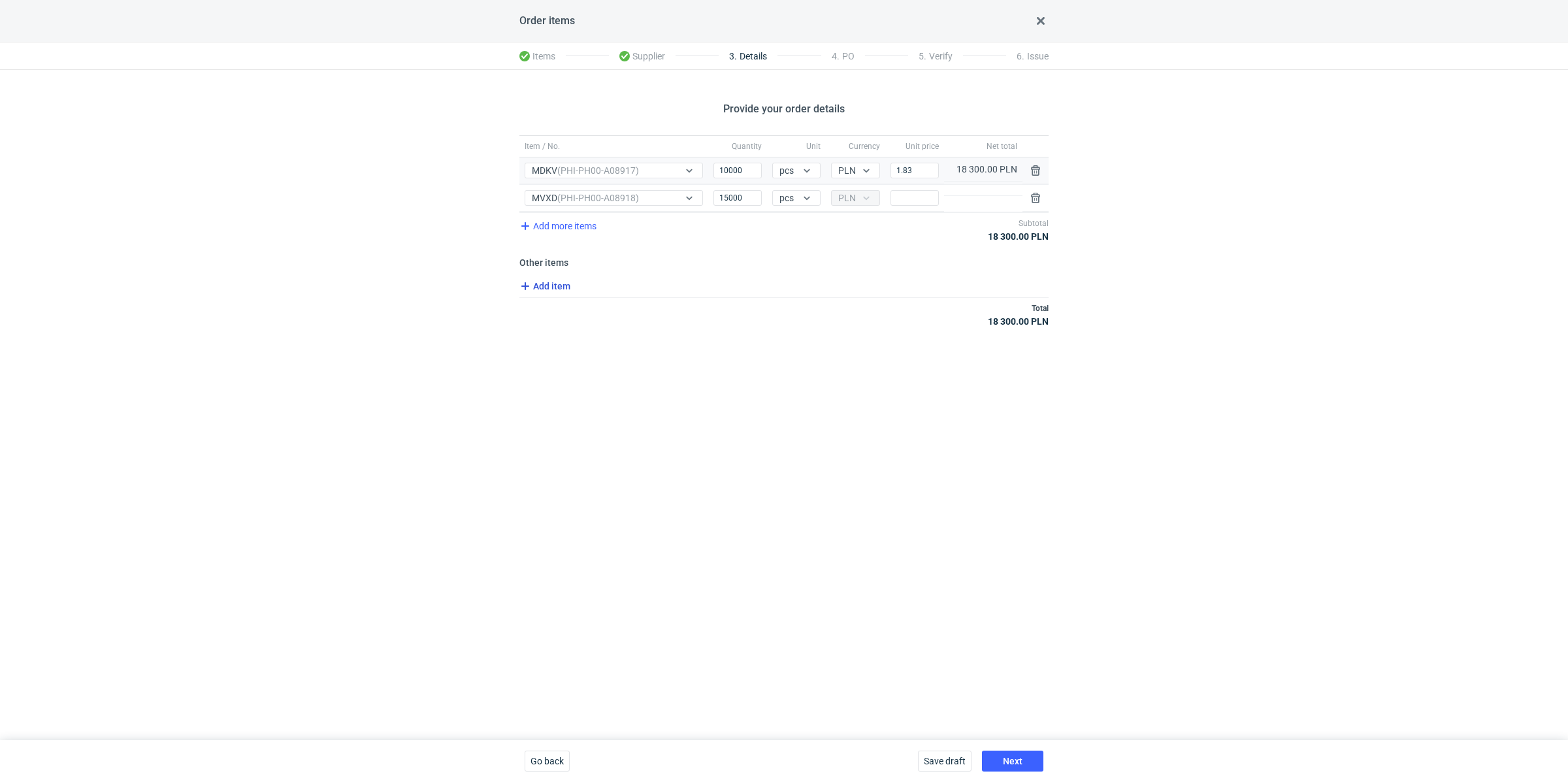
click at [556, 286] on span "Add item" at bounding box center [544, 286] width 53 height 16
click at [558, 311] on input "Item / No." at bounding box center [672, 313] width 296 height 16
type input "MDKV klisza"
click at [929, 314] on input "Price" at bounding box center [912, 313] width 52 height 16
type input "400"
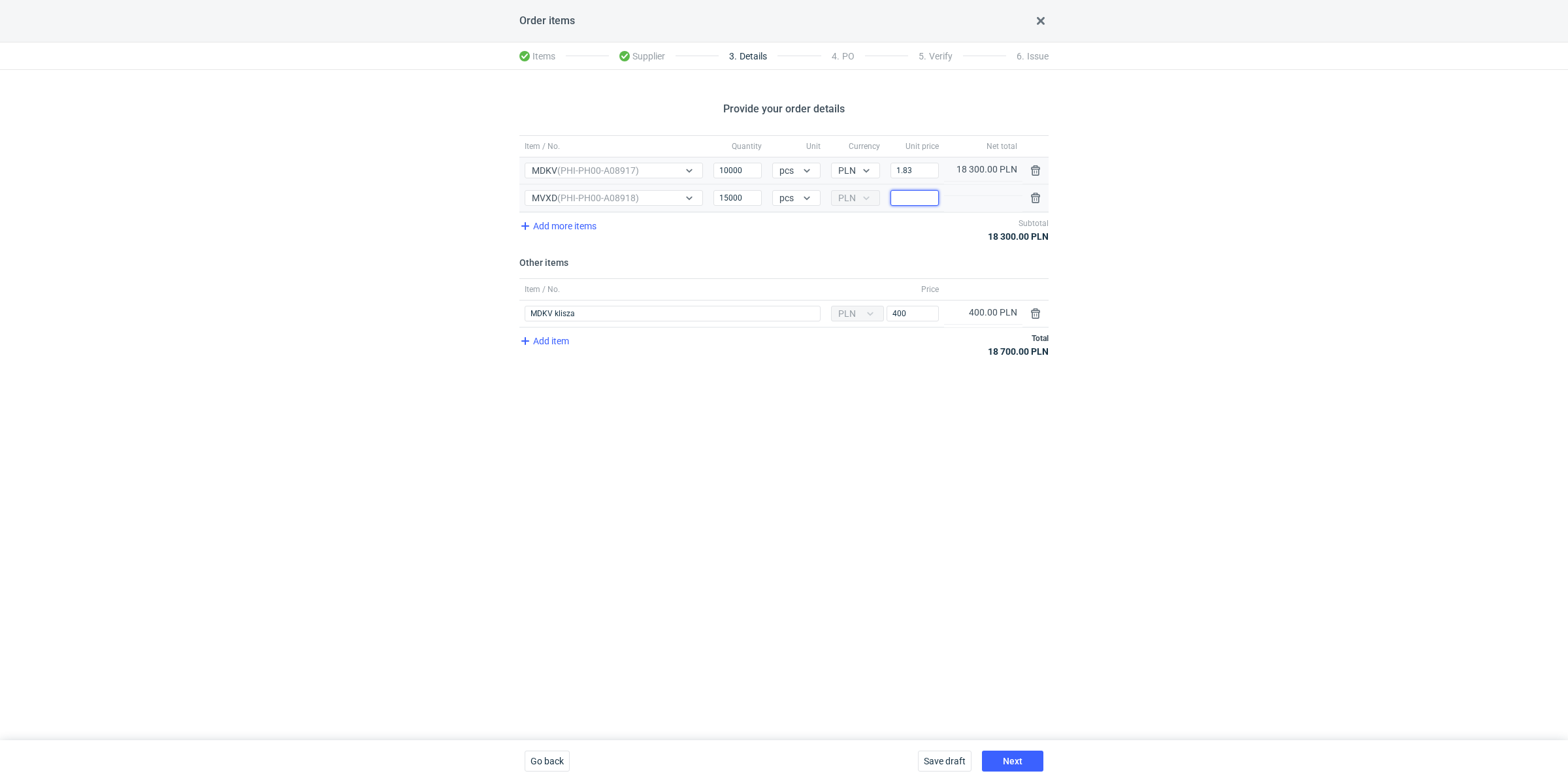
click at [921, 203] on input "Price" at bounding box center [914, 198] width 48 height 16
paste input "1.51"
type input "1.51"
click at [829, 403] on div "Provide your order details Item / No. Quantity Unit Currency Unit price Net tot…" at bounding box center [784, 405] width 1568 height 670
click at [542, 343] on span "Add item" at bounding box center [544, 341] width 53 height 16
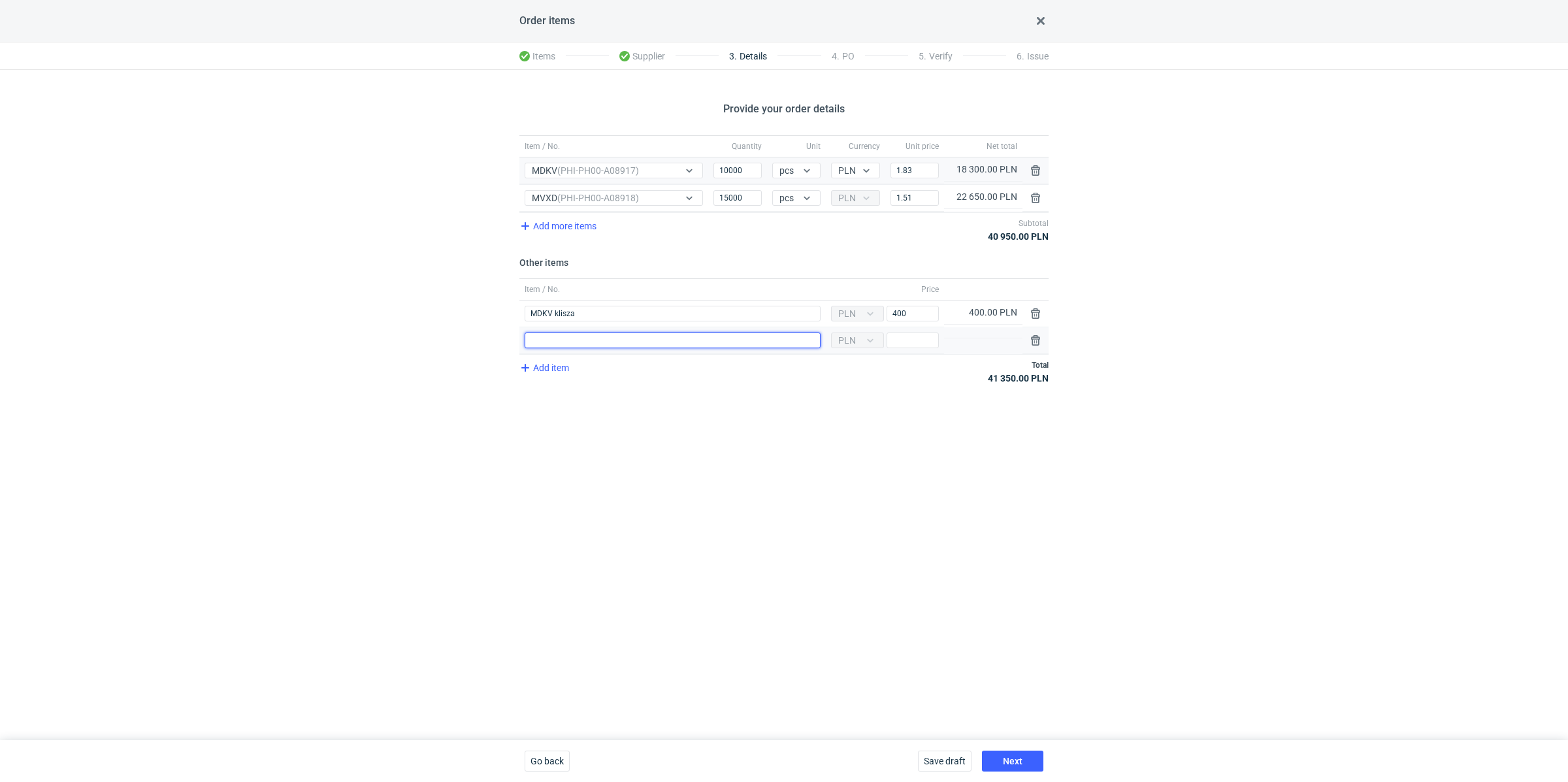
click at [561, 341] on input "Item / No." at bounding box center [672, 340] width 296 height 16
type input "MVXD klisza"
click at [908, 340] on input "Price" at bounding box center [912, 340] width 52 height 16
type input "250"
click at [863, 449] on div "Provide your order details Item / No. Quantity Unit Currency Unit price Net tot…" at bounding box center [784, 405] width 1568 height 670
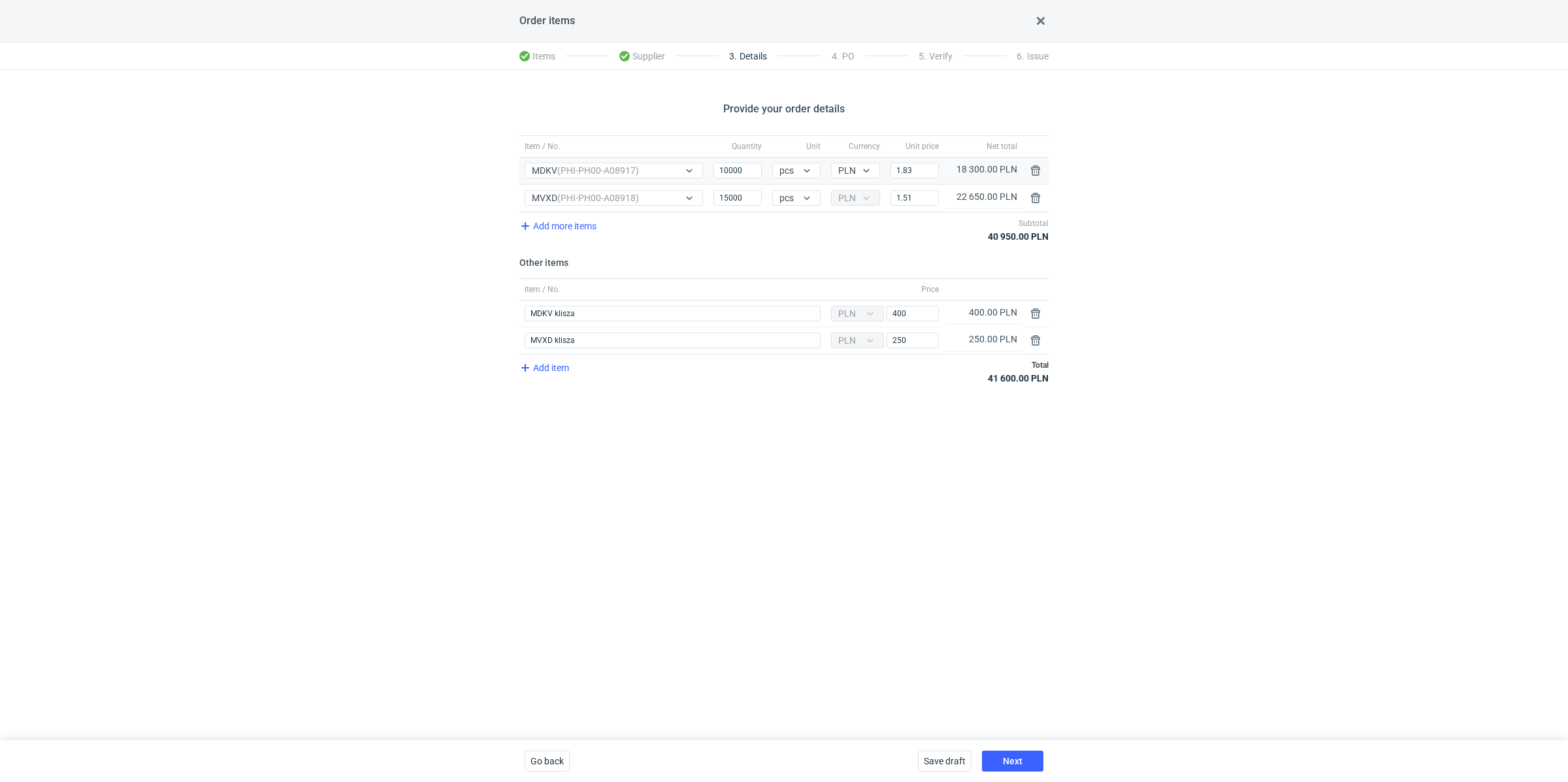
click at [1008, 749] on div "Save draft Next" at bounding box center [981, 760] width 136 height 41
click at [1010, 754] on button "Next" at bounding box center [1013, 761] width 61 height 21
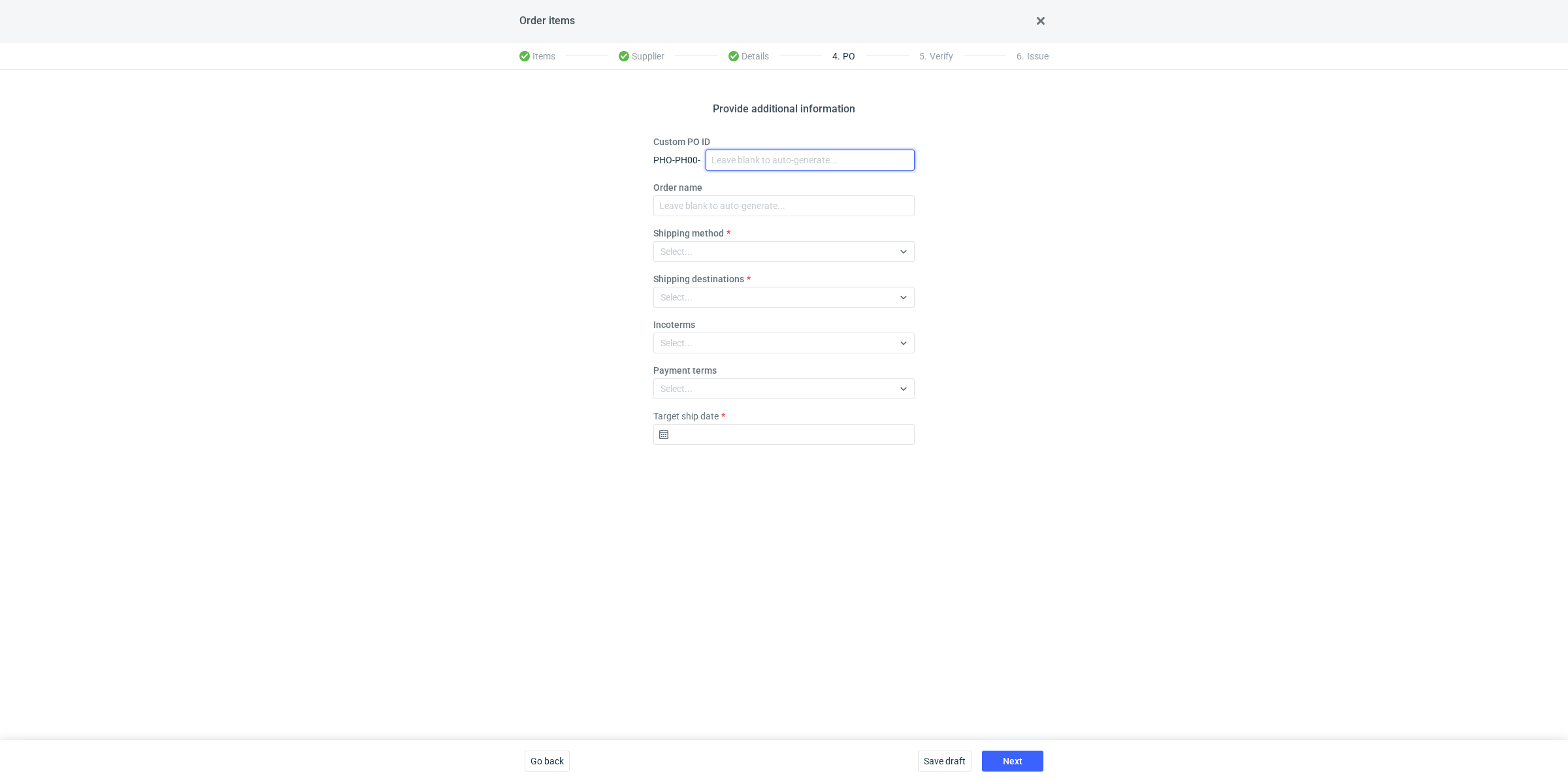
click at [769, 158] on input "Custom PO ID" at bounding box center [810, 160] width 209 height 21
paste input "R083734190"
paste input "MDKV"
paste input "MVXD"
drag, startPoint x: 844, startPoint y: 163, endPoint x: 679, endPoint y: 137, distance: 167.0
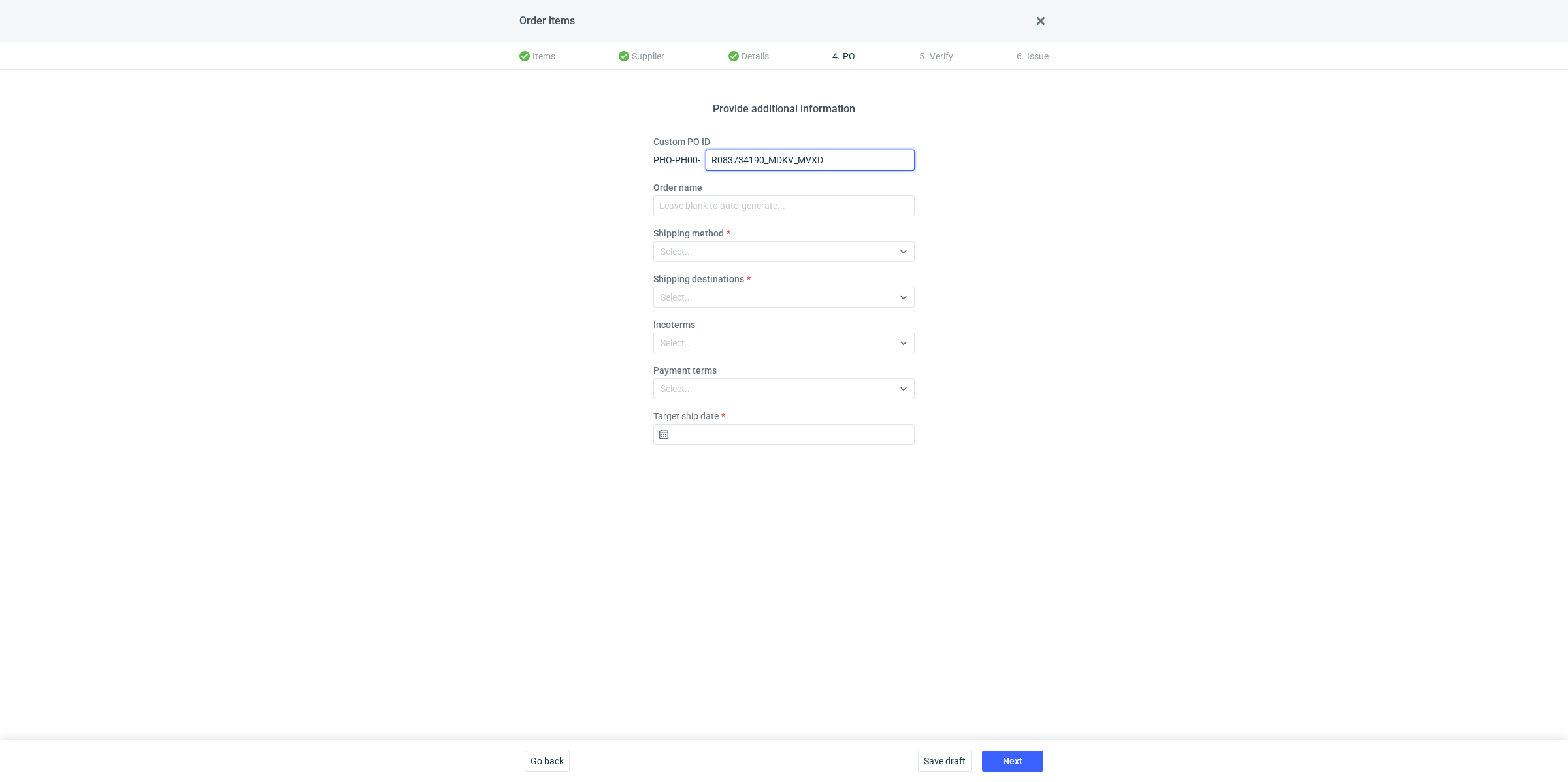
click at [679, 137] on div "Custom PO ID PHO-PH00- R083734190_MDKV_MVXD" at bounding box center [784, 153] width 261 height 35
type input "R083734190_MDKV_MVXD"
click at [687, 203] on input "Order name" at bounding box center [784, 205] width 261 height 21
paste input "R083734190_MDKV_MVXD"
type input "R083734190_MDKV_MVXD"
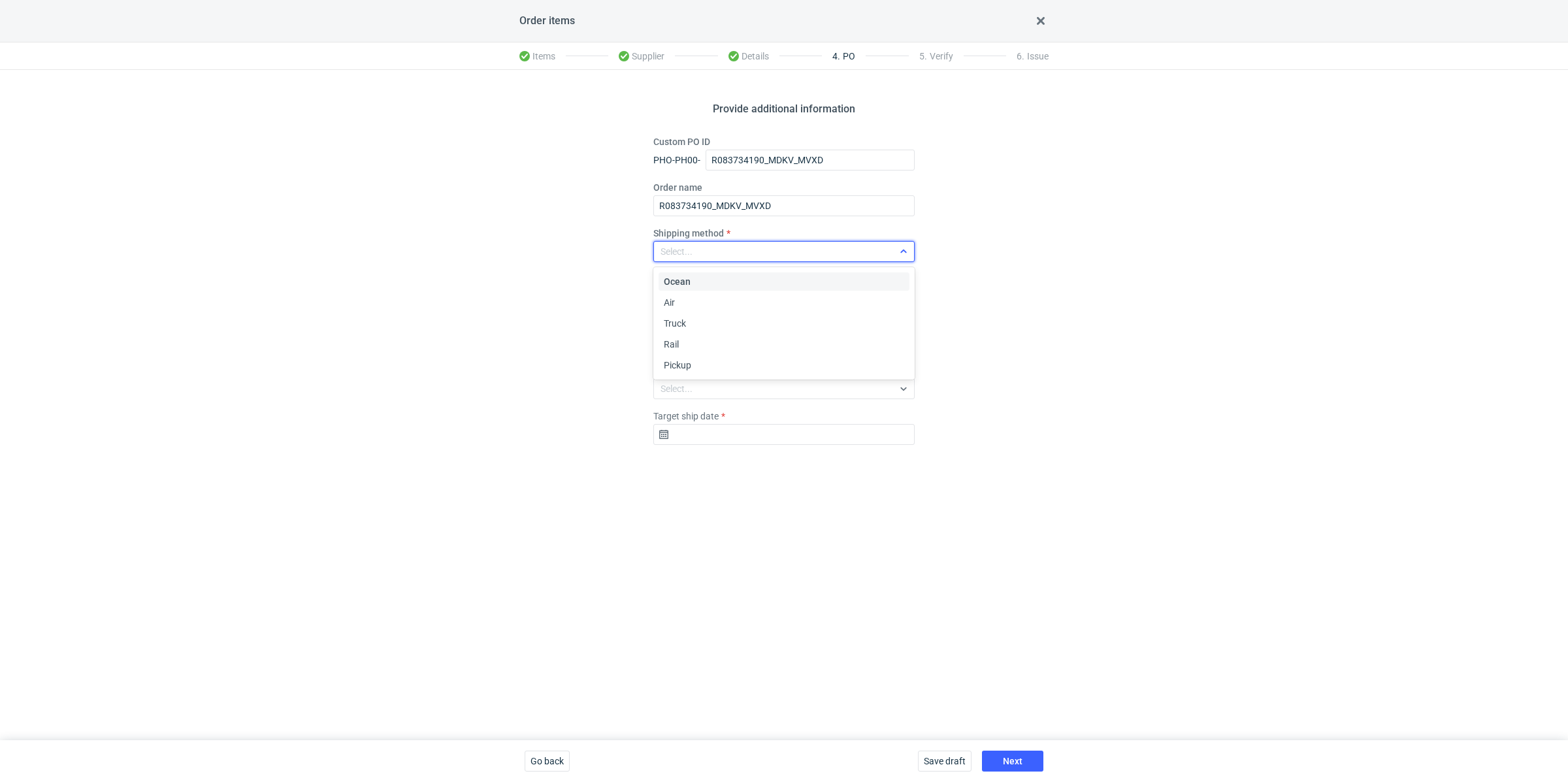
click at [687, 248] on div "Select..." at bounding box center [676, 251] width 32 height 13
click at [685, 360] on span "Pickup" at bounding box center [678, 364] width 27 height 13
click at [671, 442] on input "Target ship date" at bounding box center [784, 434] width 261 height 21
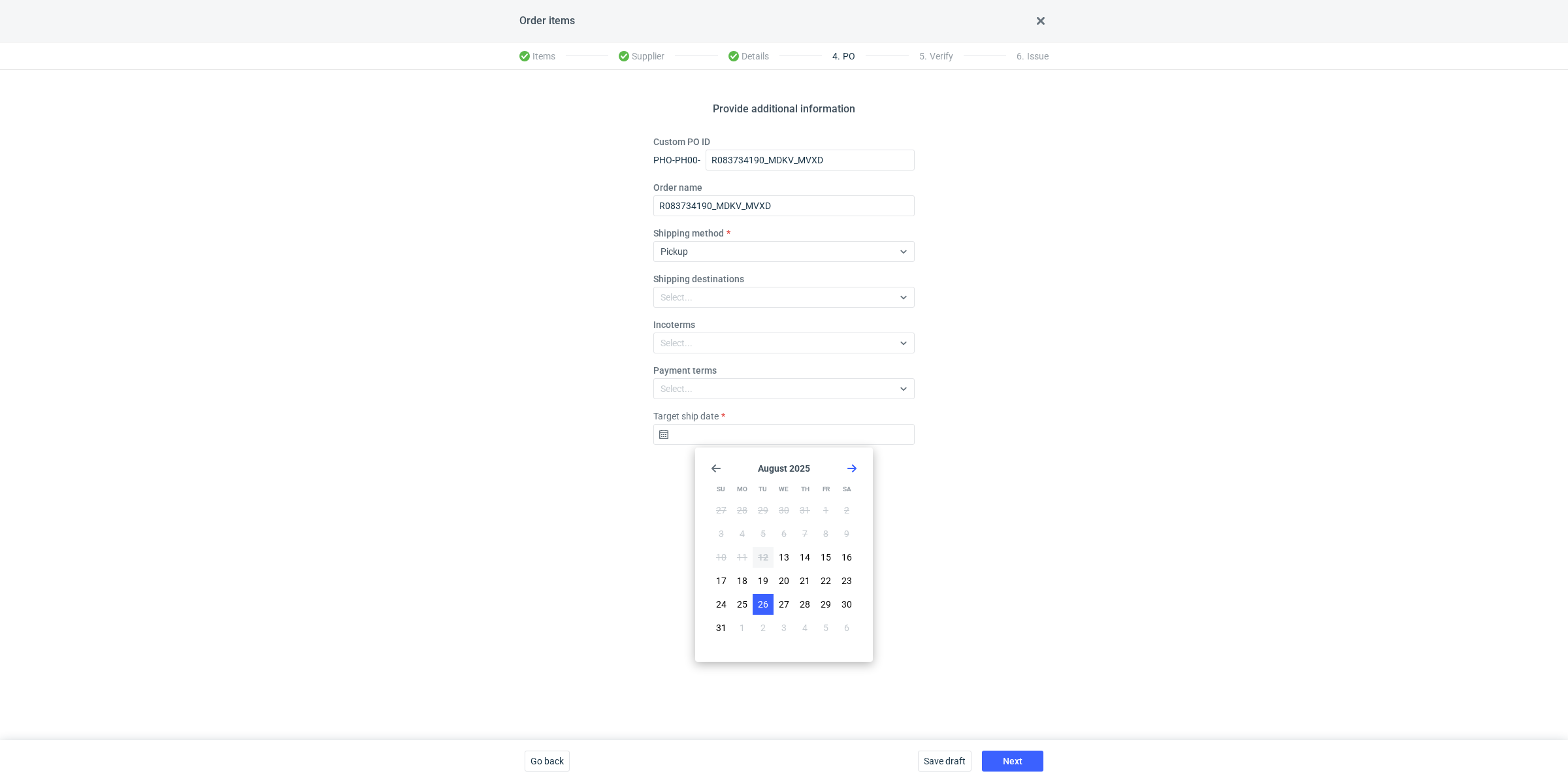
click at [767, 596] on button "26" at bounding box center [763, 604] width 21 height 21
type input "[DATE]"
click at [1005, 755] on button "Next" at bounding box center [1013, 761] width 61 height 21
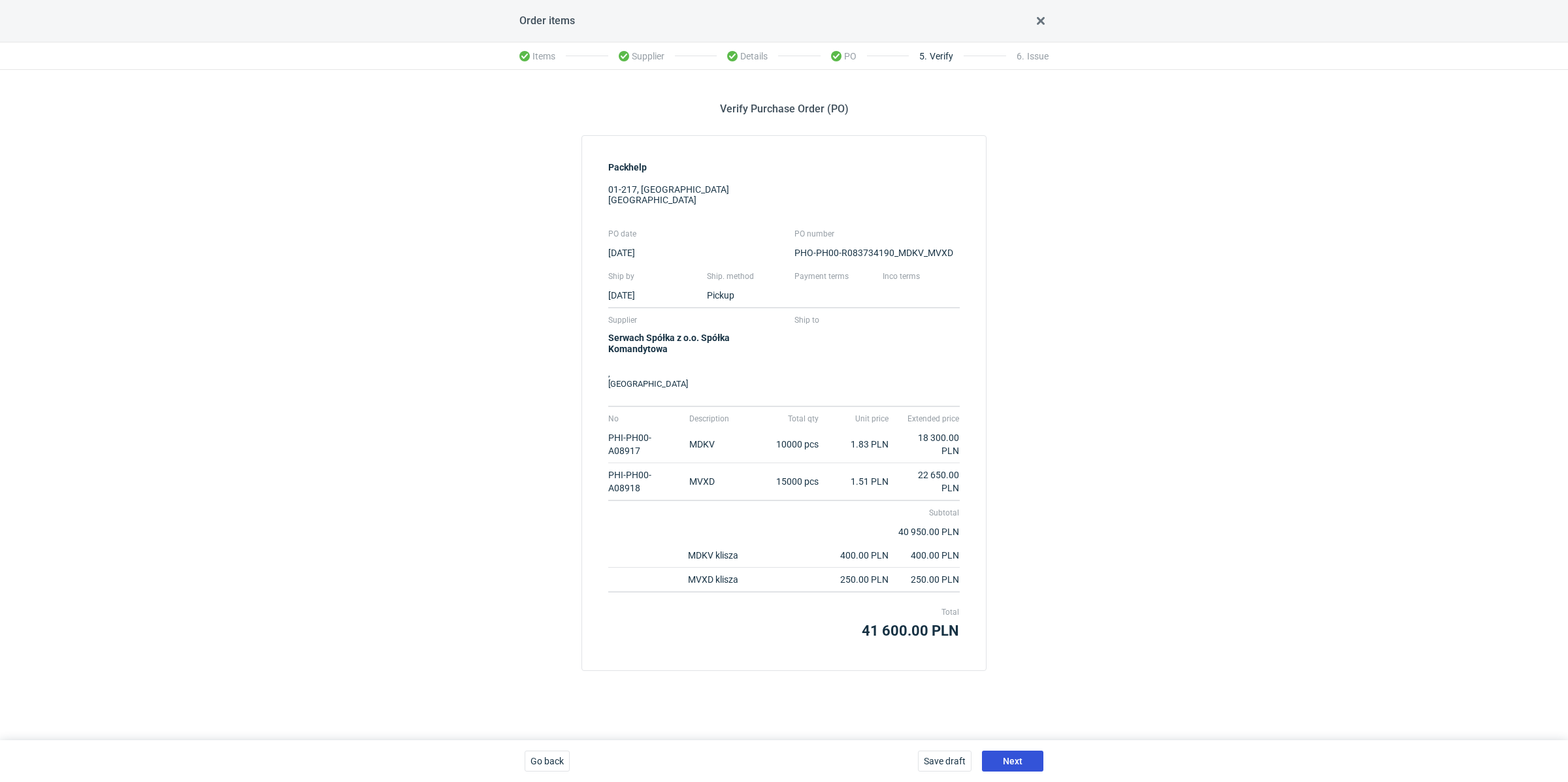
click at [1012, 760] on span "Next" at bounding box center [1012, 760] width 20 height 9
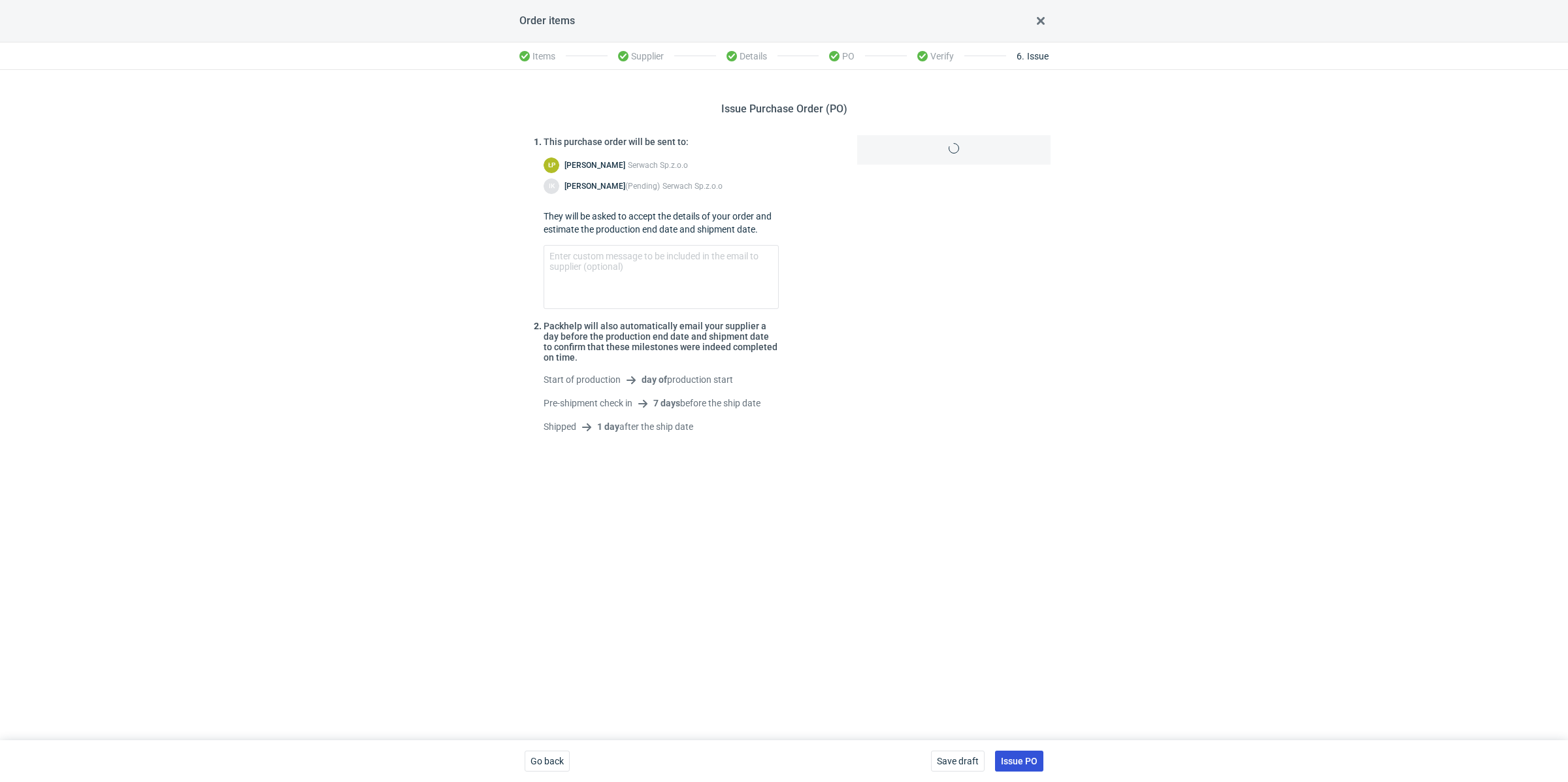
click at [1015, 760] on span "Issue PO" at bounding box center [1019, 760] width 37 height 9
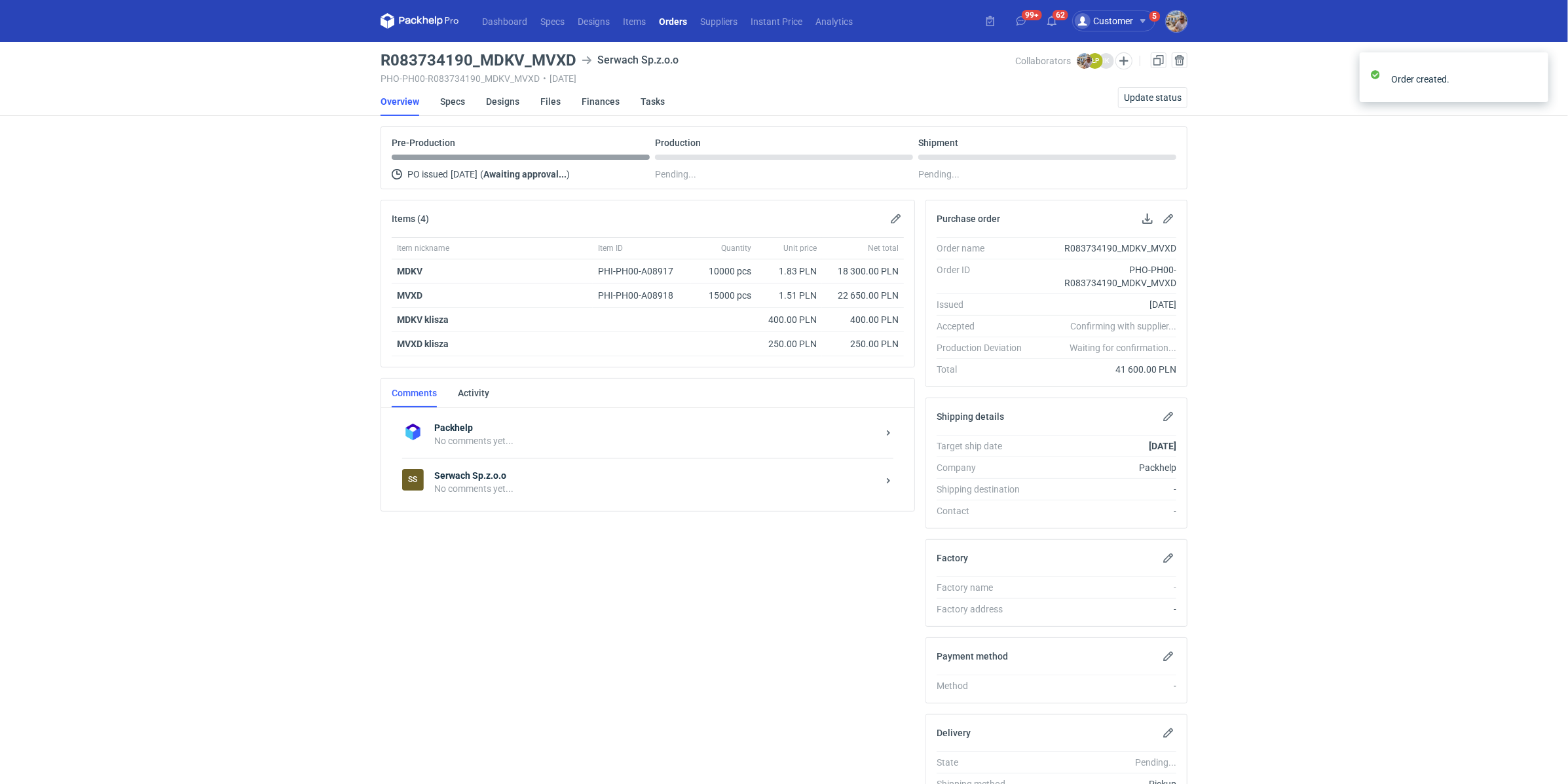
click at [489, 482] on div "No comments yet..." at bounding box center [656, 488] width 443 height 13
click at [487, 598] on textarea "Comment message" at bounding box center [662, 606] width 484 height 37
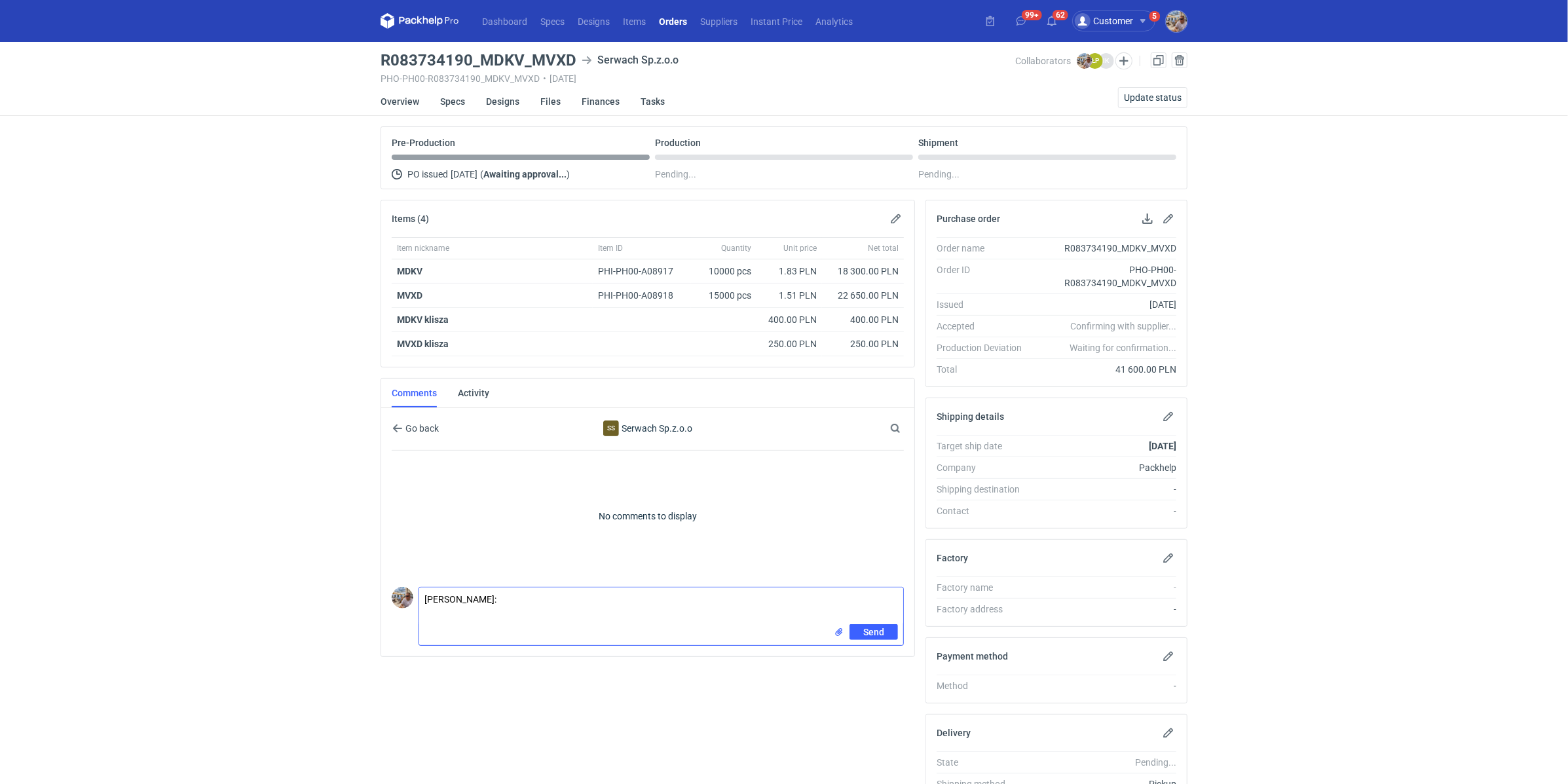
paste textarea "BZTD-2"
paste textarea "MDKV"
paste textarea "BZTE-2"
paste textarea "MVXD"
type textarea "[PERSON_NAME]: BZTD-2 - MDKV BZTE-2 - MVXD tutaj potrzebujemy możliwie jak najl…"
